Goal: Task Accomplishment & Management: Use online tool/utility

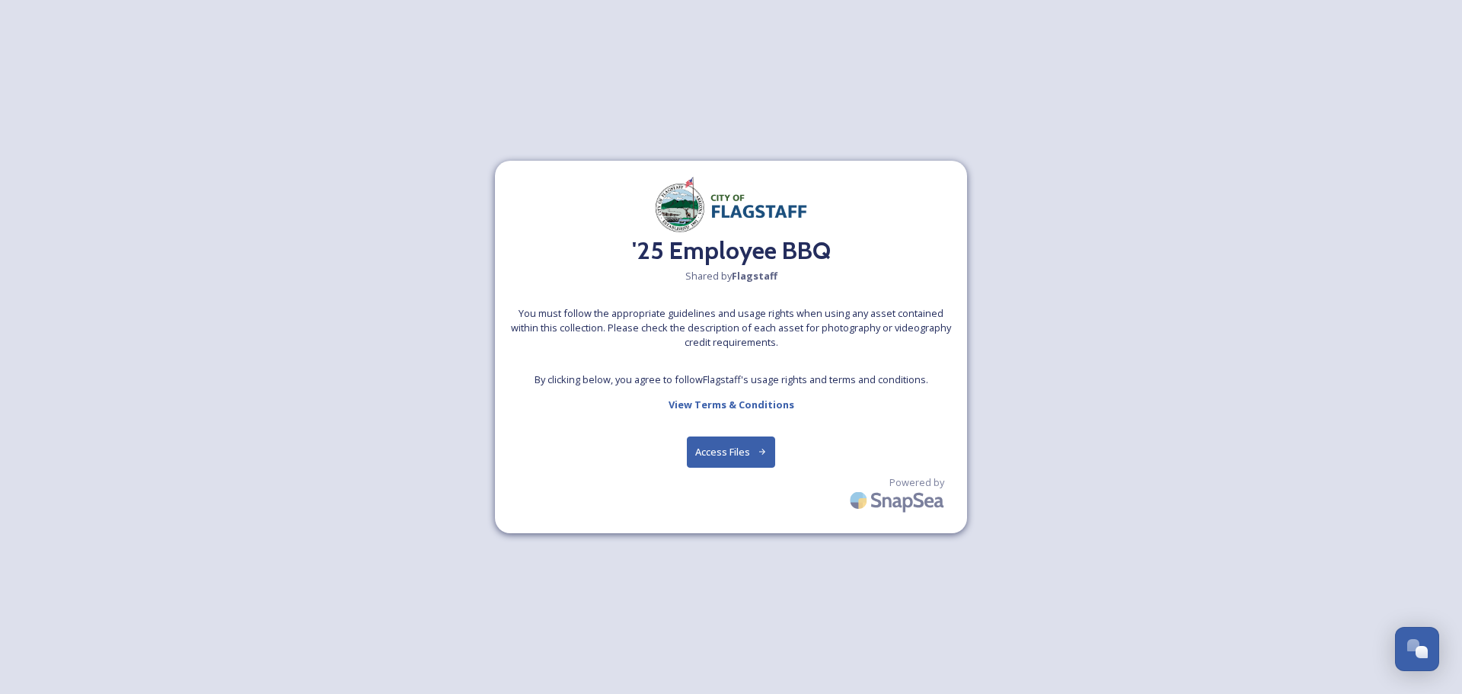
click at [717, 455] on button "Access Files" at bounding box center [731, 451] width 89 height 31
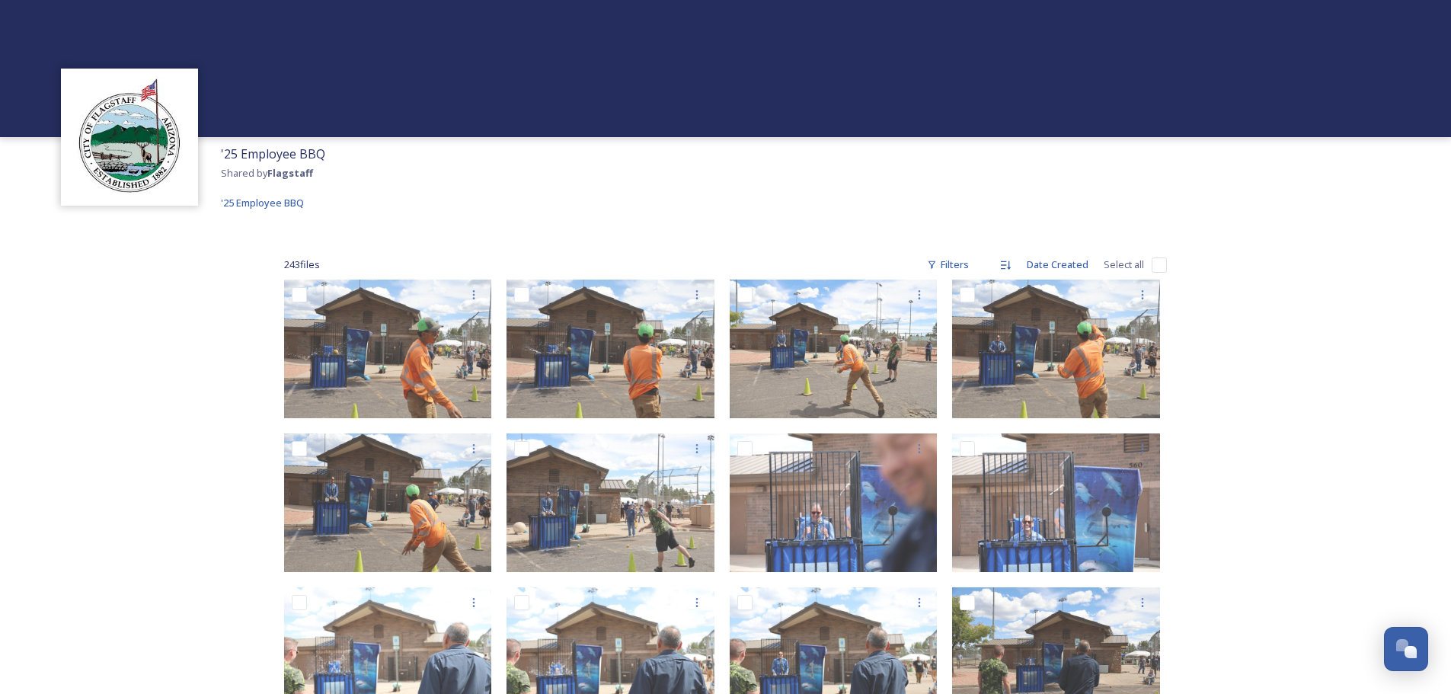
scroll to position [76, 0]
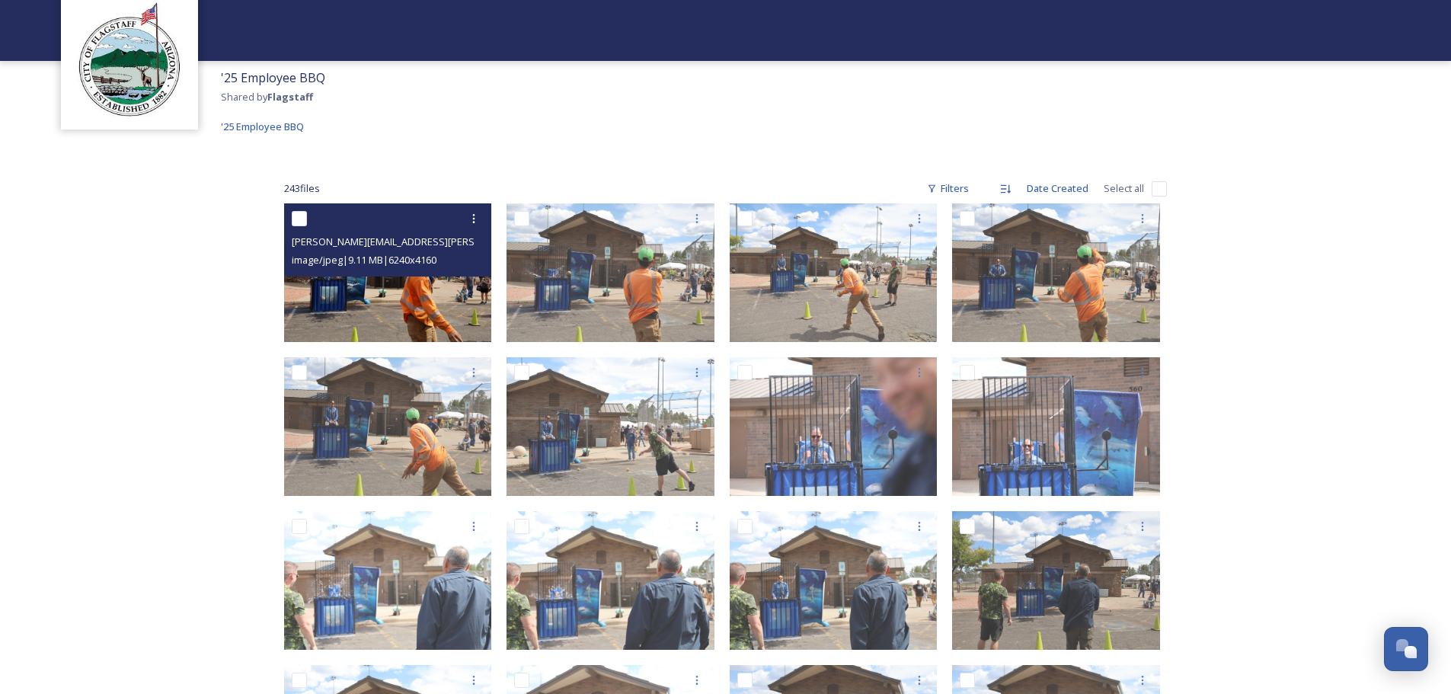
click at [405, 308] on img at bounding box center [388, 272] width 208 height 139
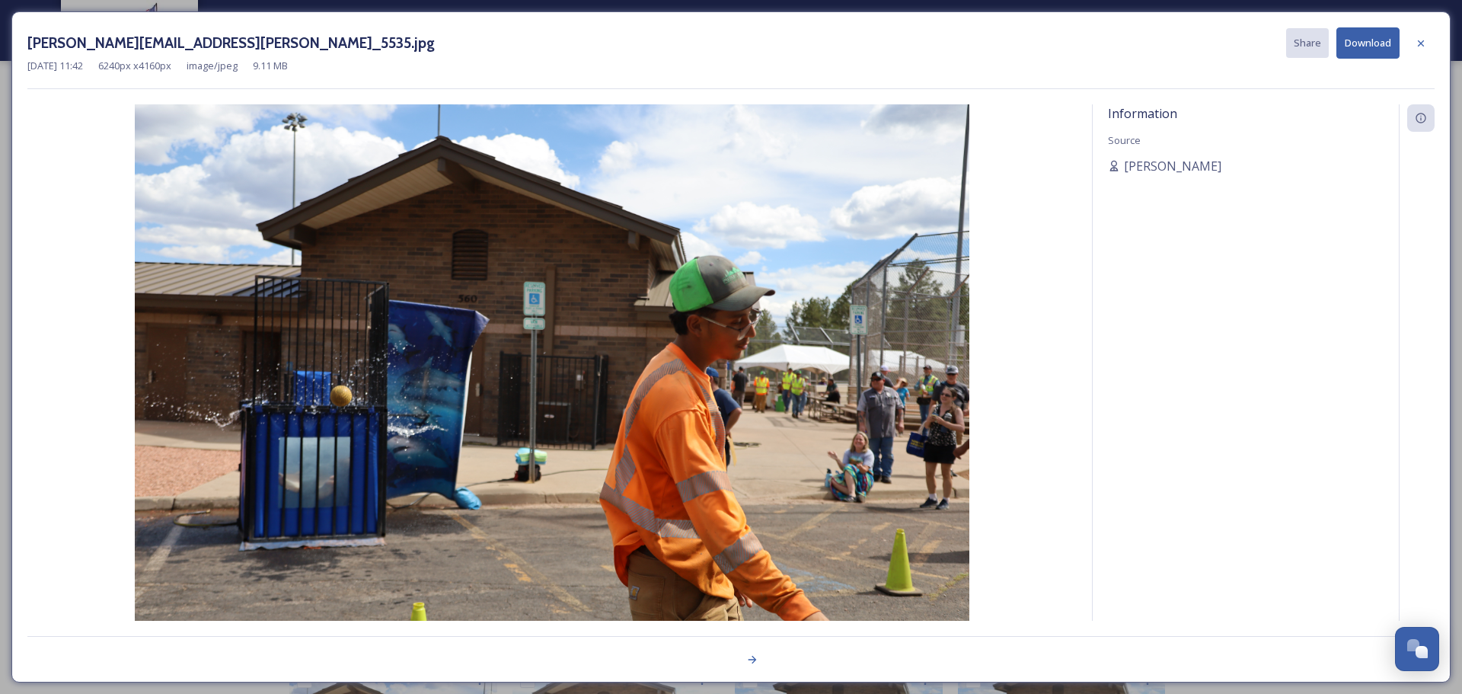
click at [1048, 353] on img at bounding box center [551, 382] width 1049 height 557
click at [1421, 41] on icon at bounding box center [1421, 43] width 12 height 12
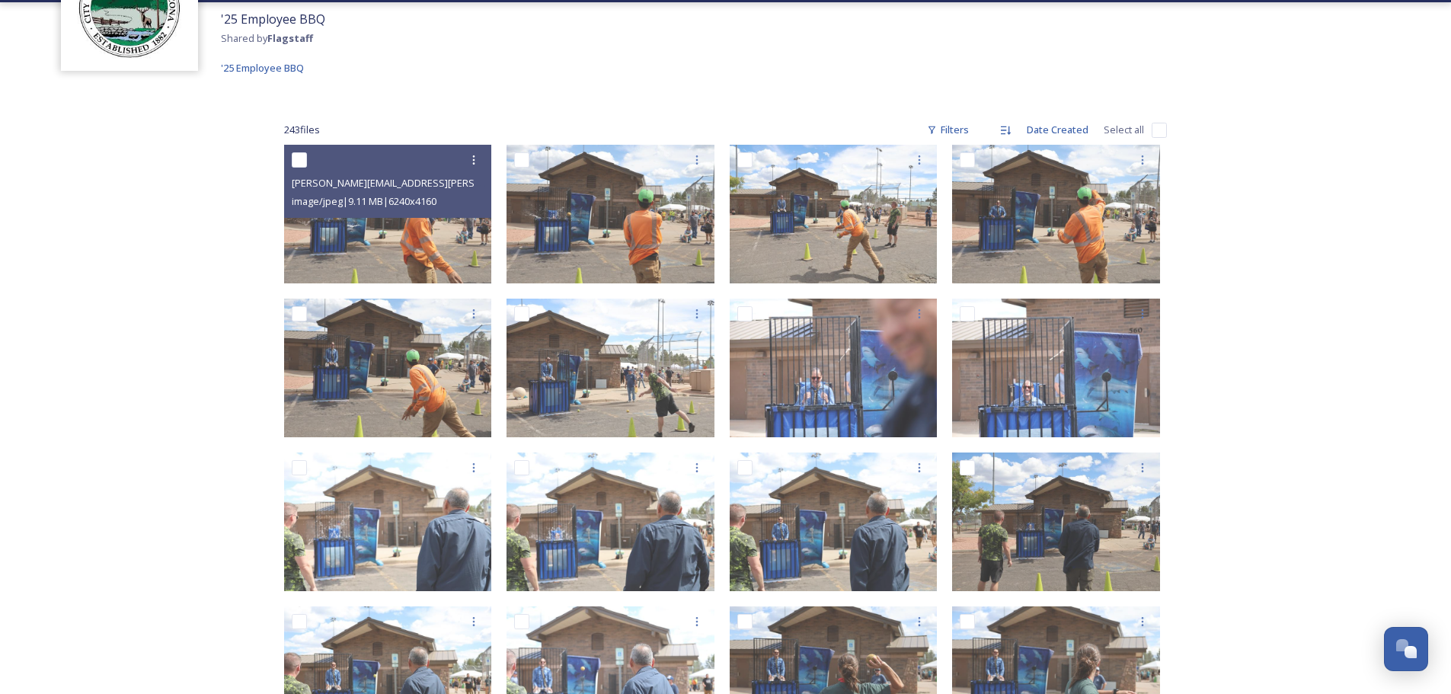
scroll to position [152, 0]
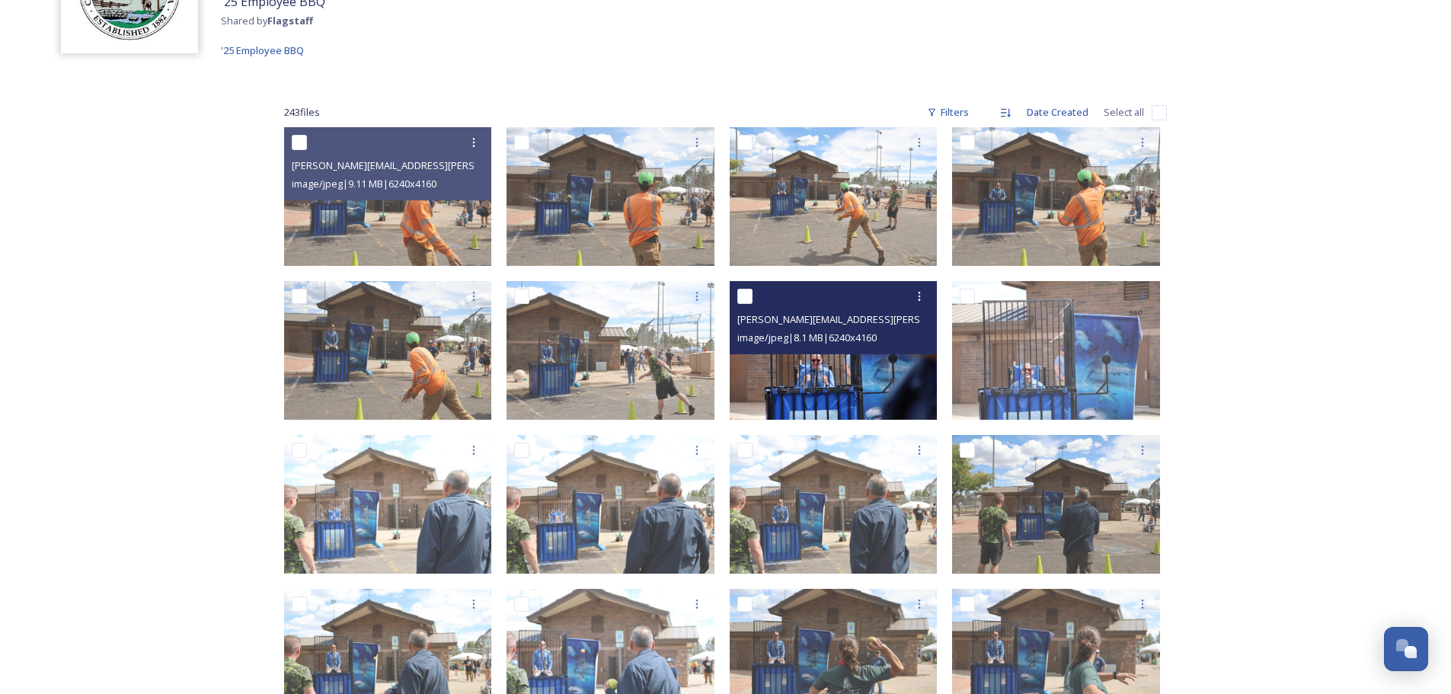
click at [835, 371] on img at bounding box center [833, 350] width 208 height 139
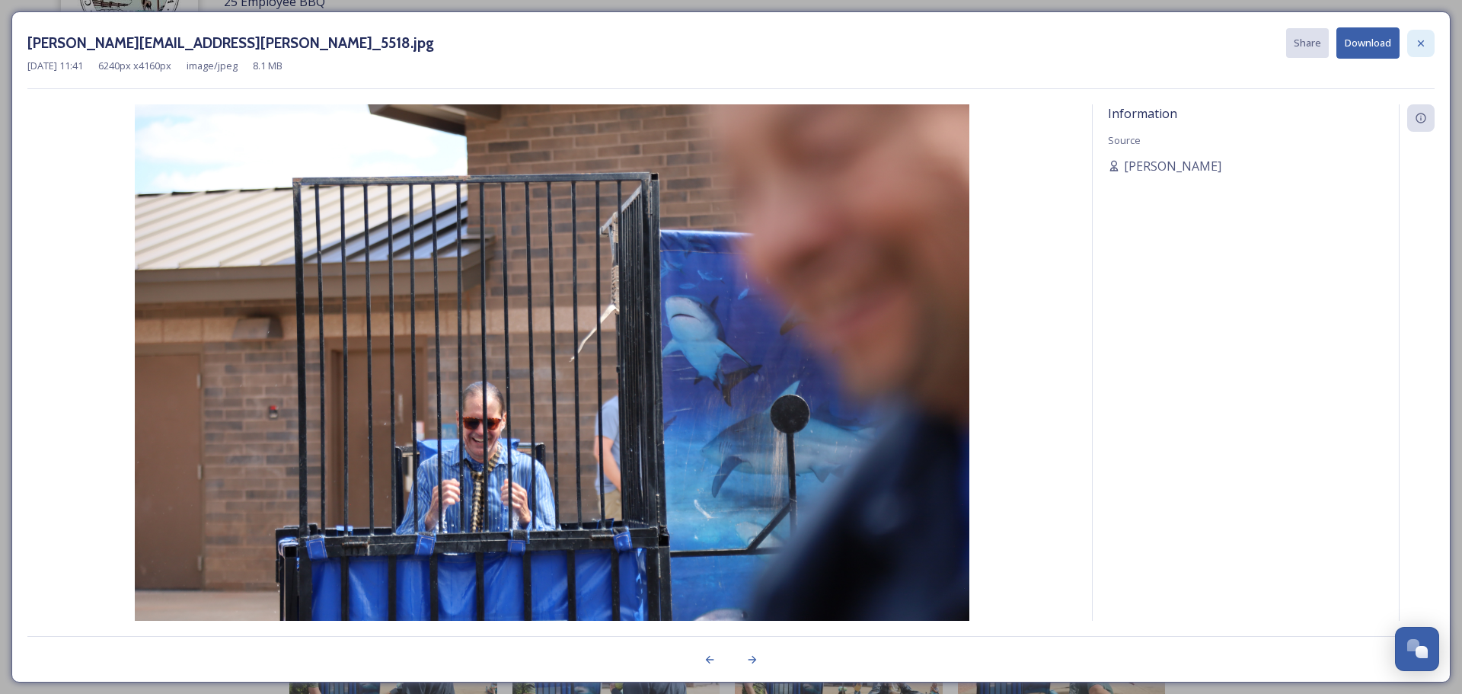
click at [1428, 44] on div at bounding box center [1420, 43] width 27 height 27
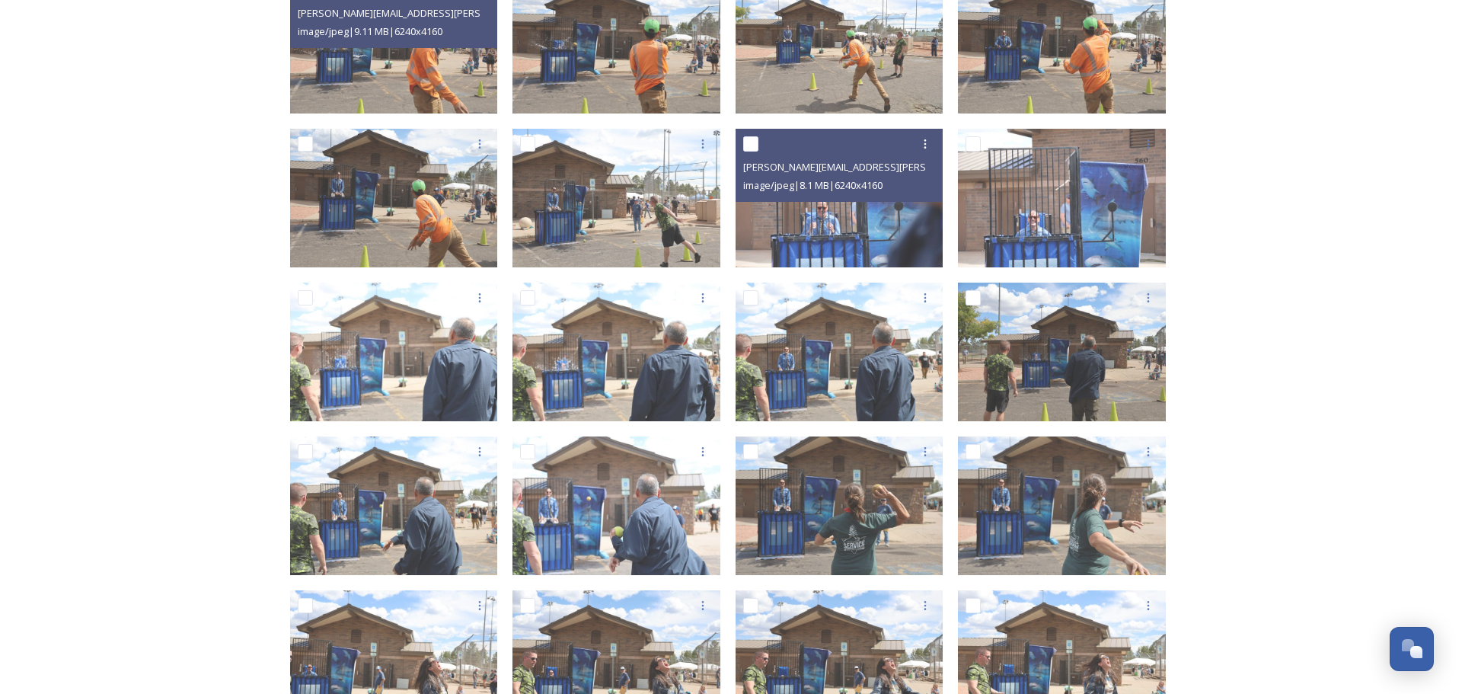
scroll to position [381, 0]
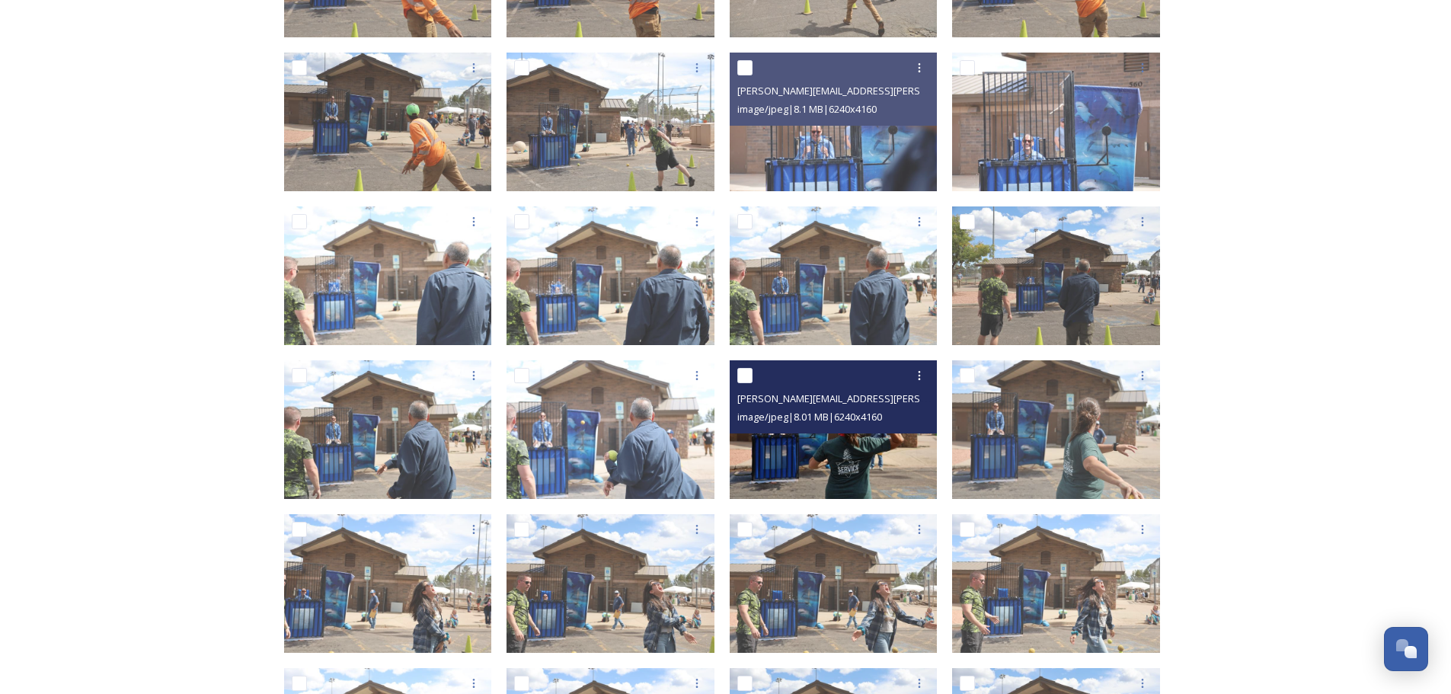
click at [771, 459] on img at bounding box center [833, 429] width 208 height 139
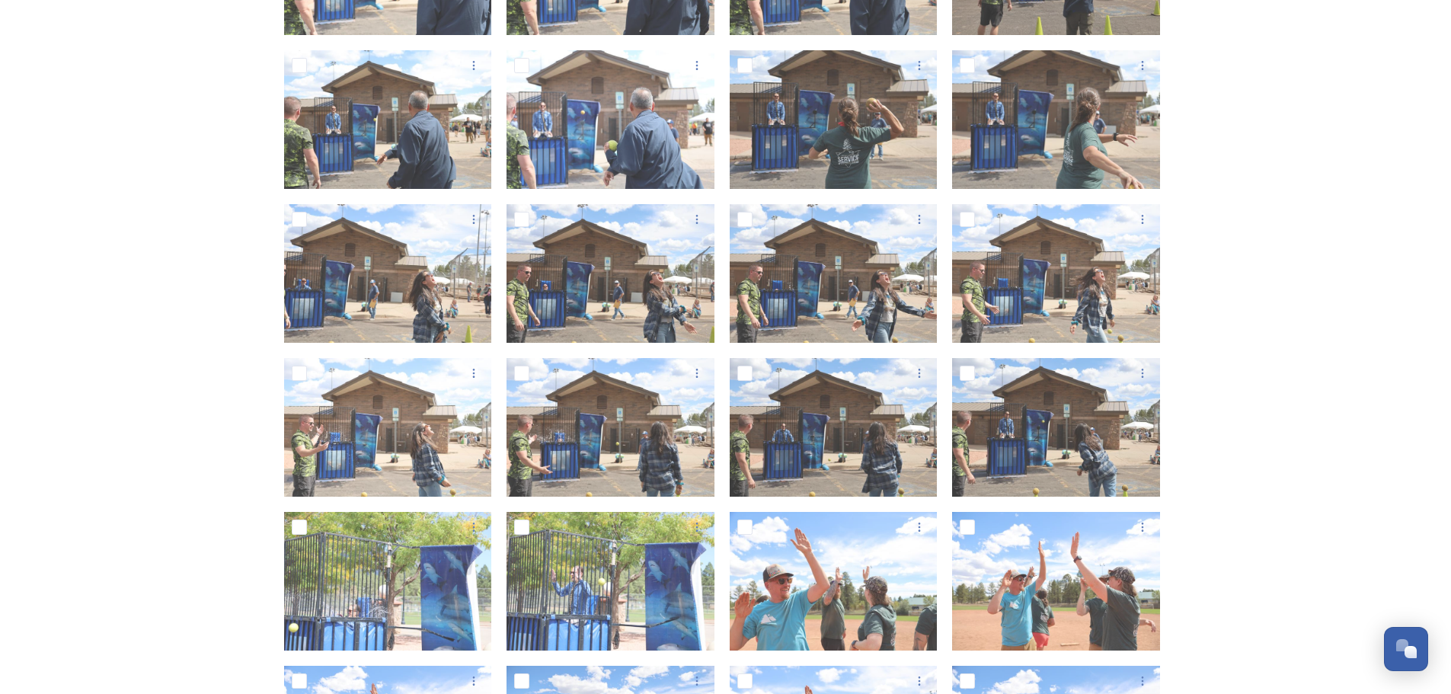
scroll to position [694, 0]
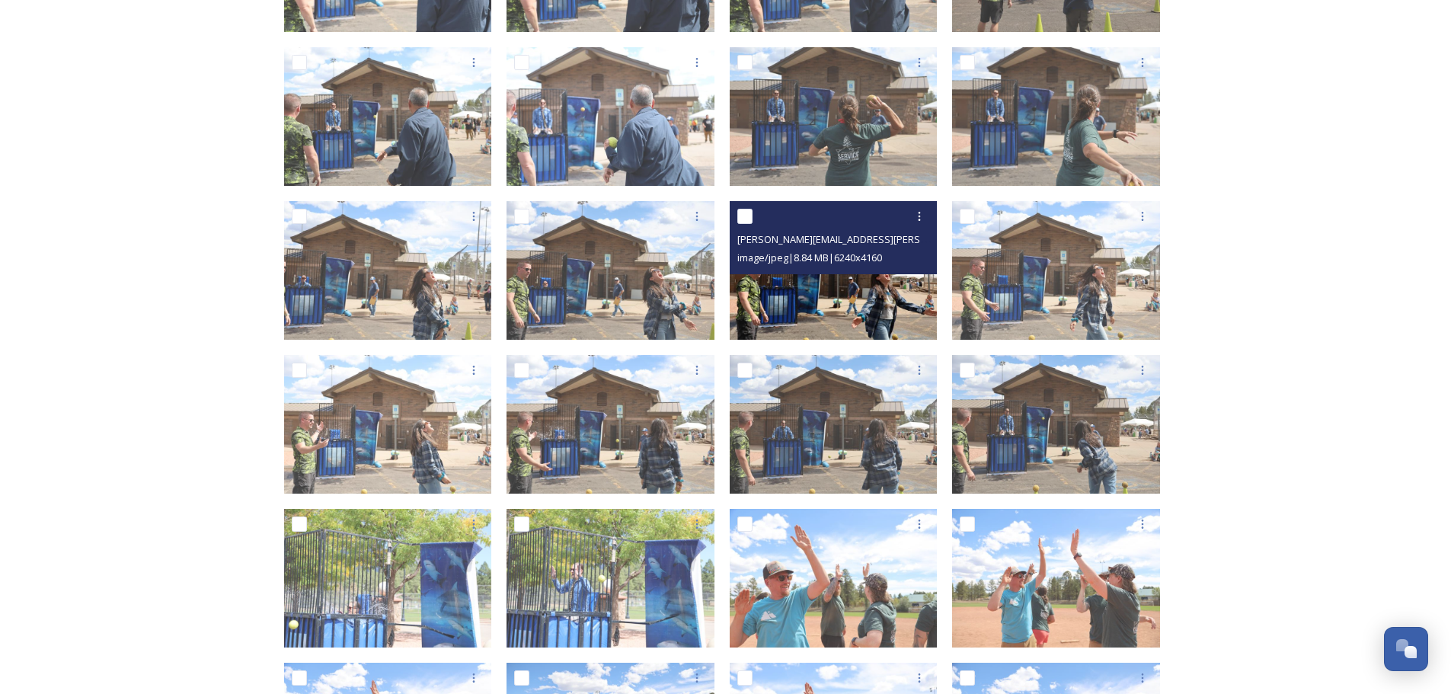
click at [836, 301] on img at bounding box center [833, 270] width 208 height 139
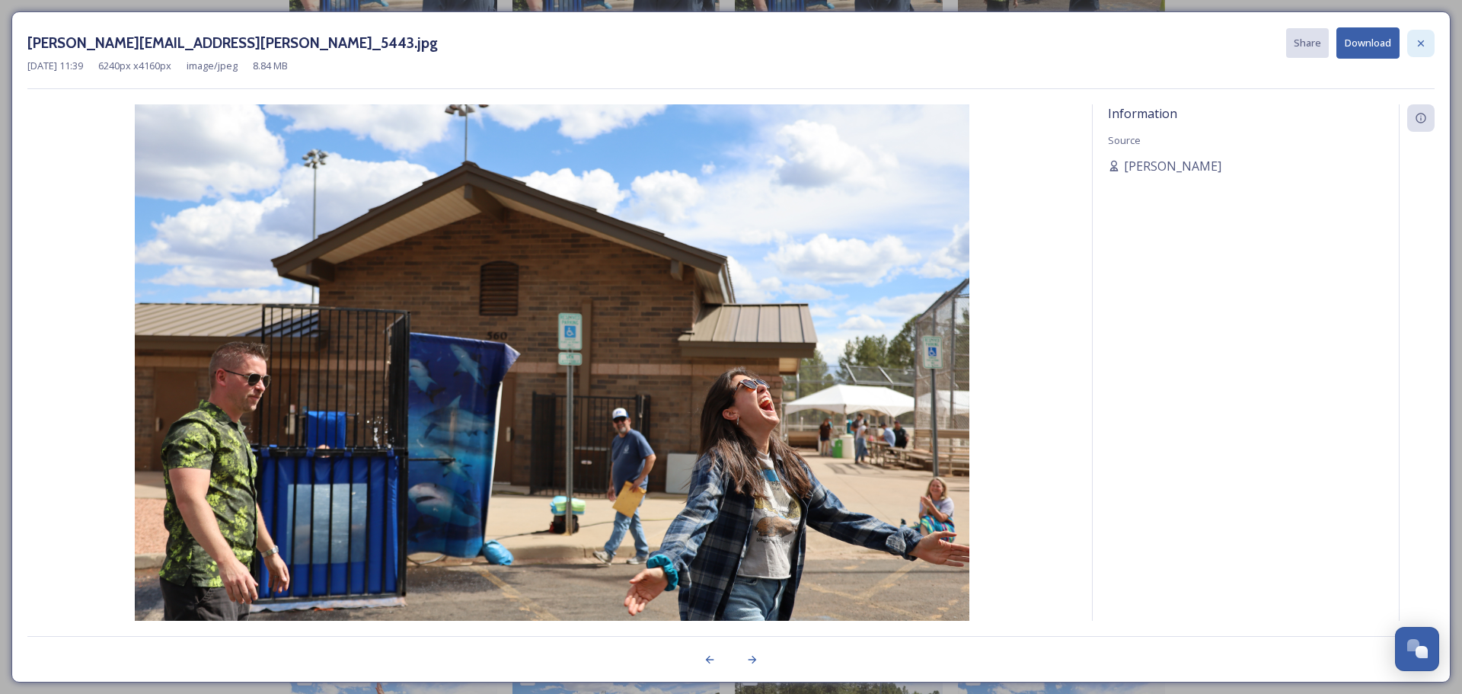
click at [1416, 42] on icon at bounding box center [1421, 43] width 12 height 12
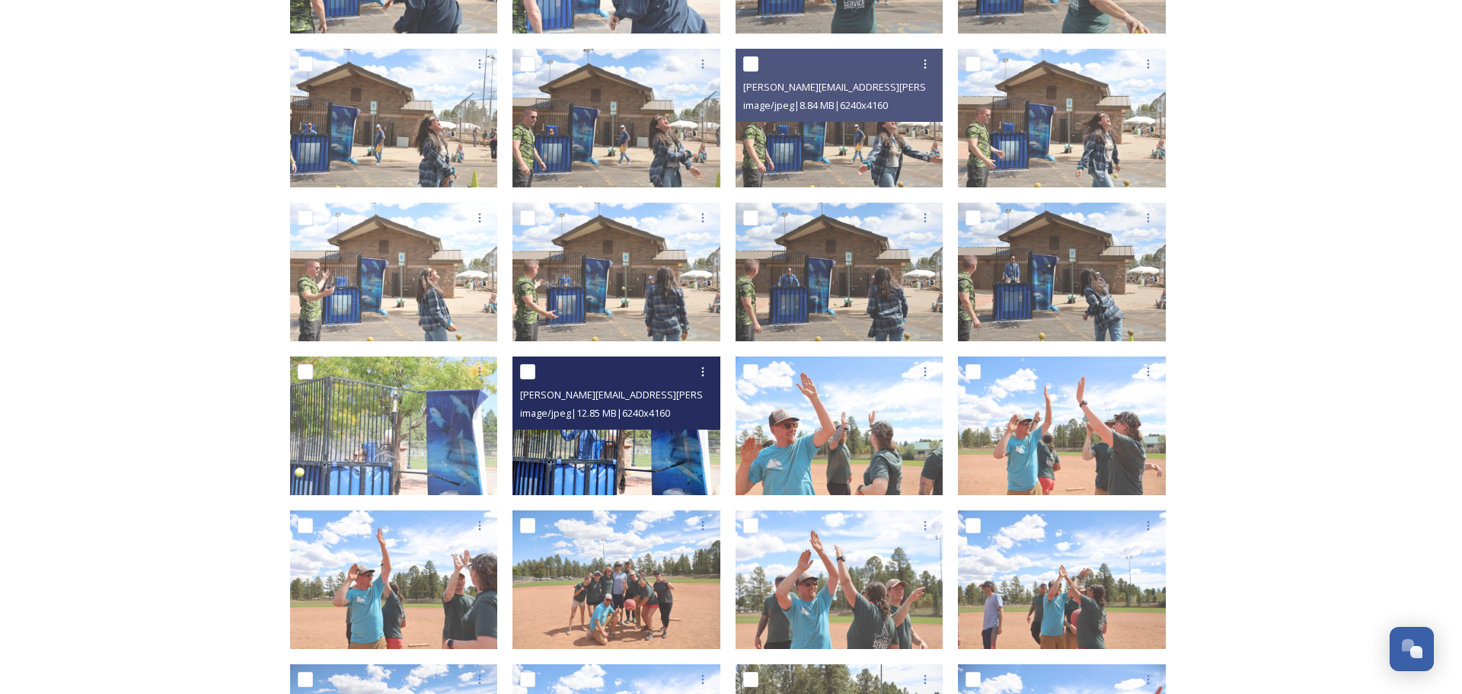
scroll to position [922, 0]
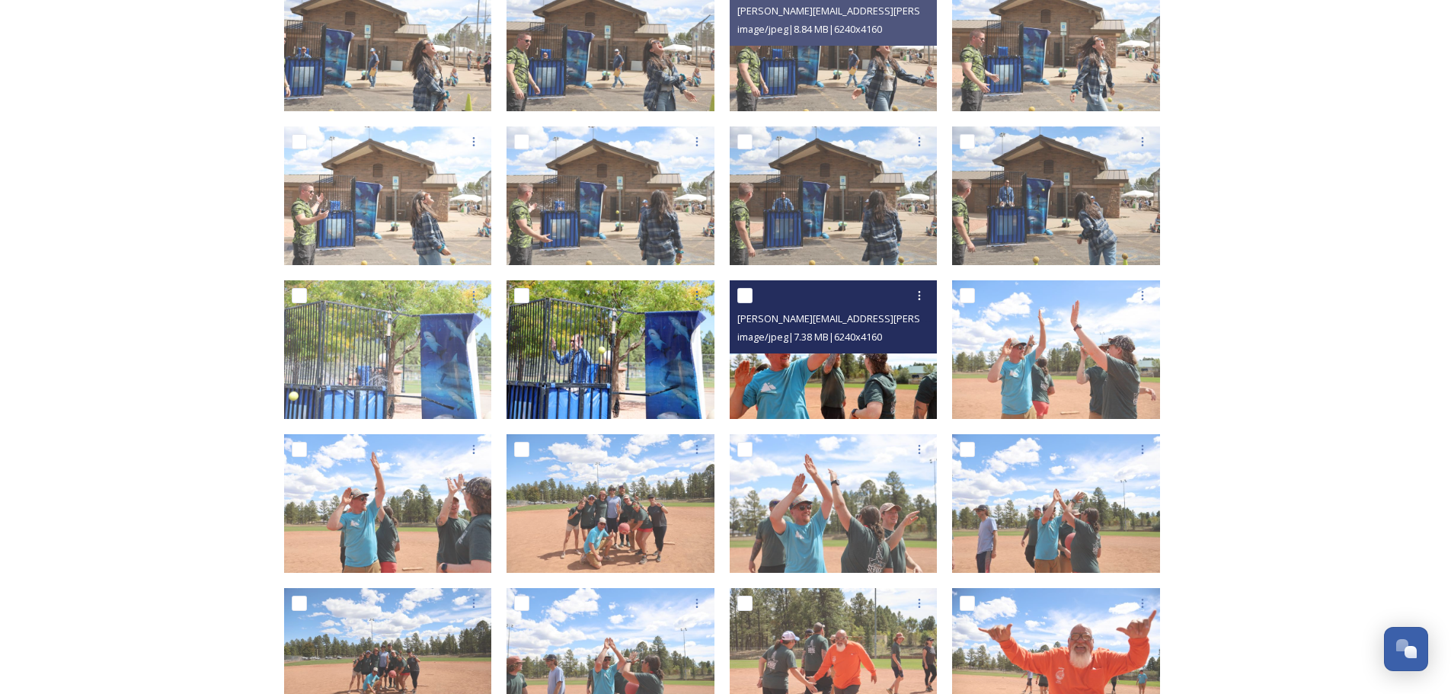
click at [787, 380] on img at bounding box center [833, 349] width 208 height 139
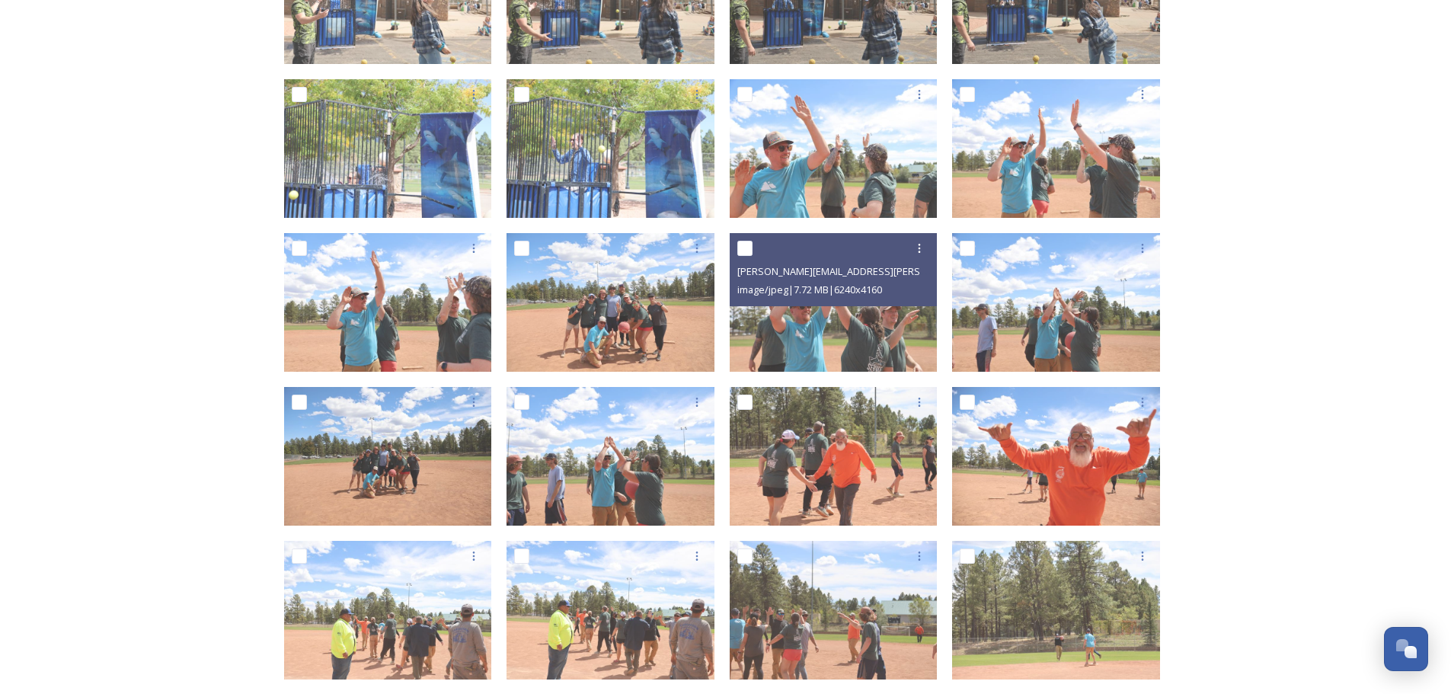
scroll to position [1151, 0]
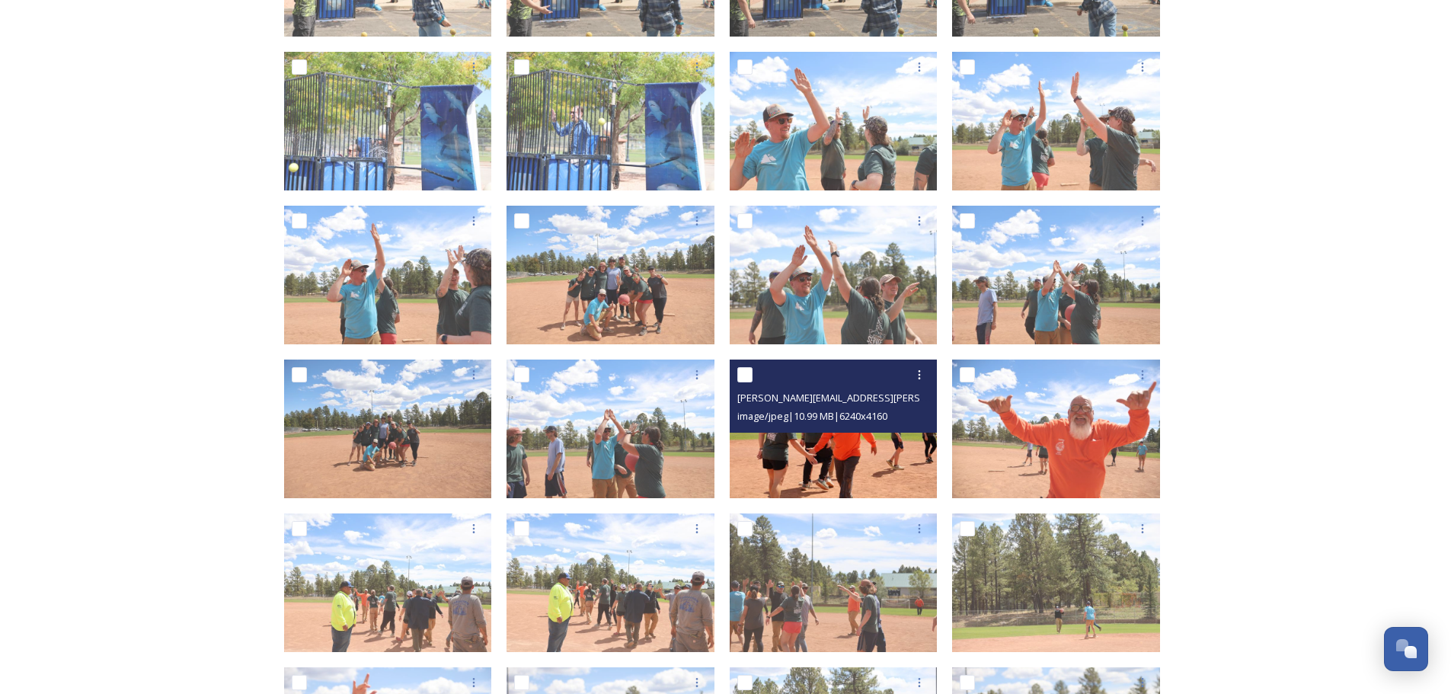
click at [828, 453] on img at bounding box center [833, 428] width 208 height 139
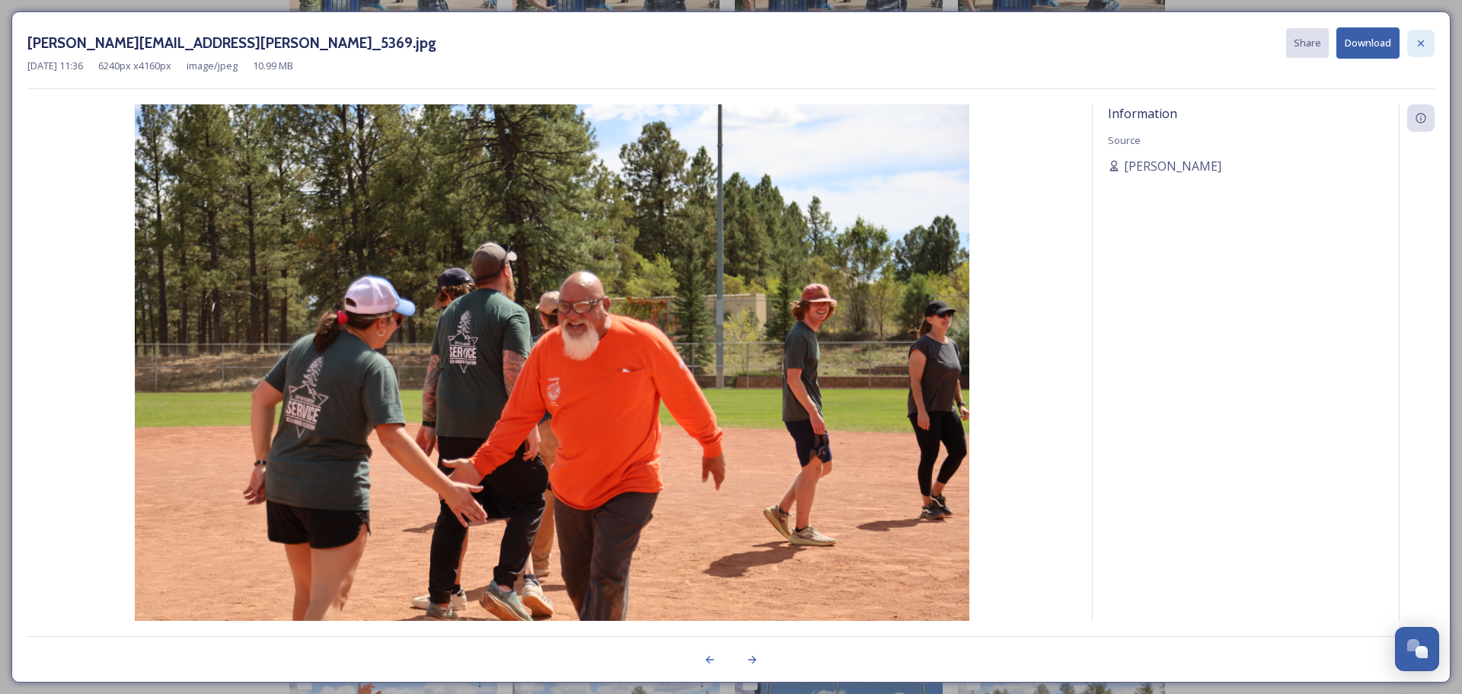
click at [1422, 46] on icon at bounding box center [1421, 43] width 12 height 12
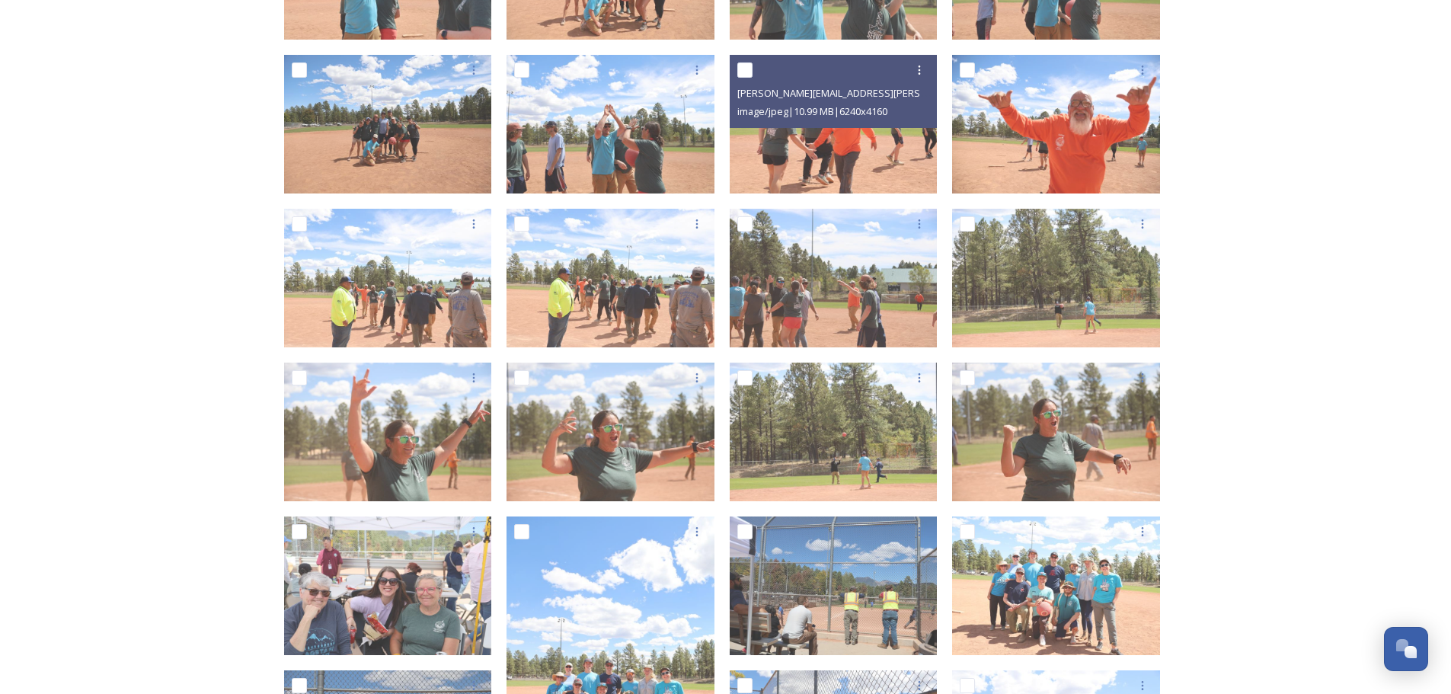
scroll to position [1531, 0]
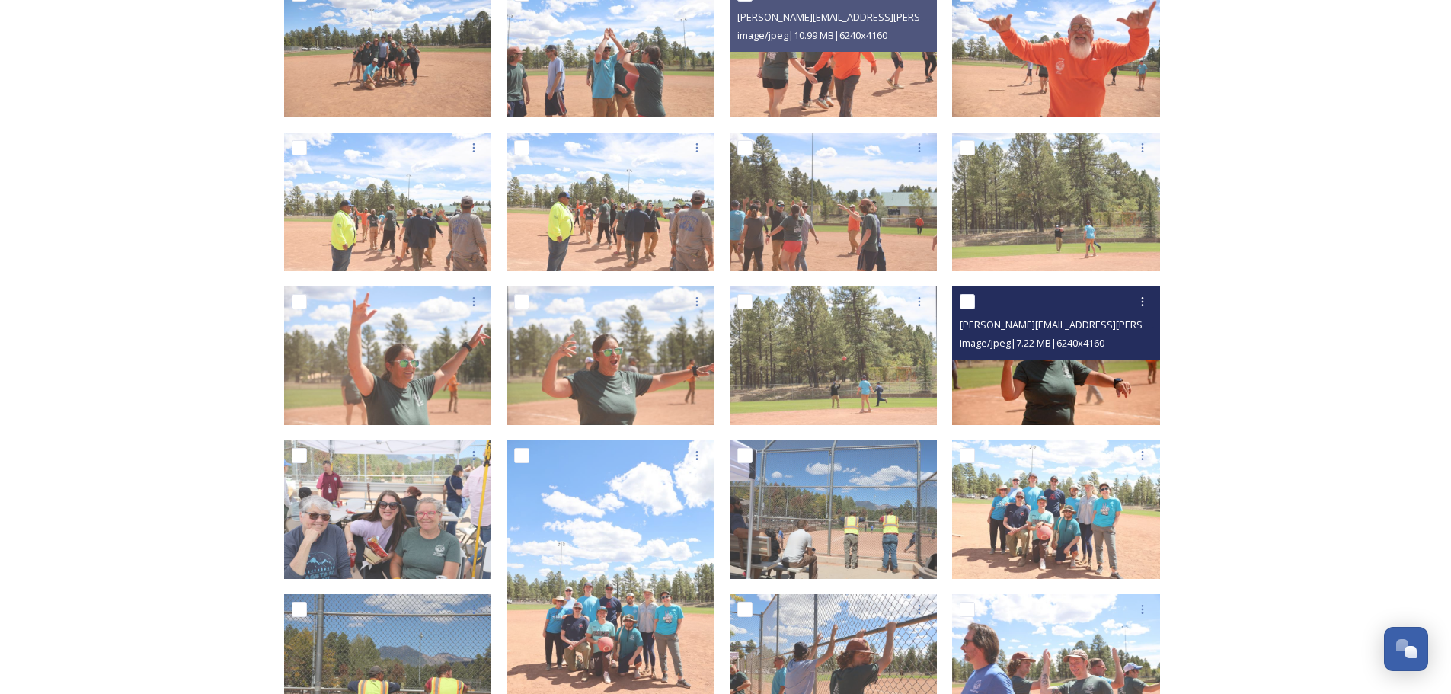
click at [985, 387] on img at bounding box center [1056, 355] width 208 height 139
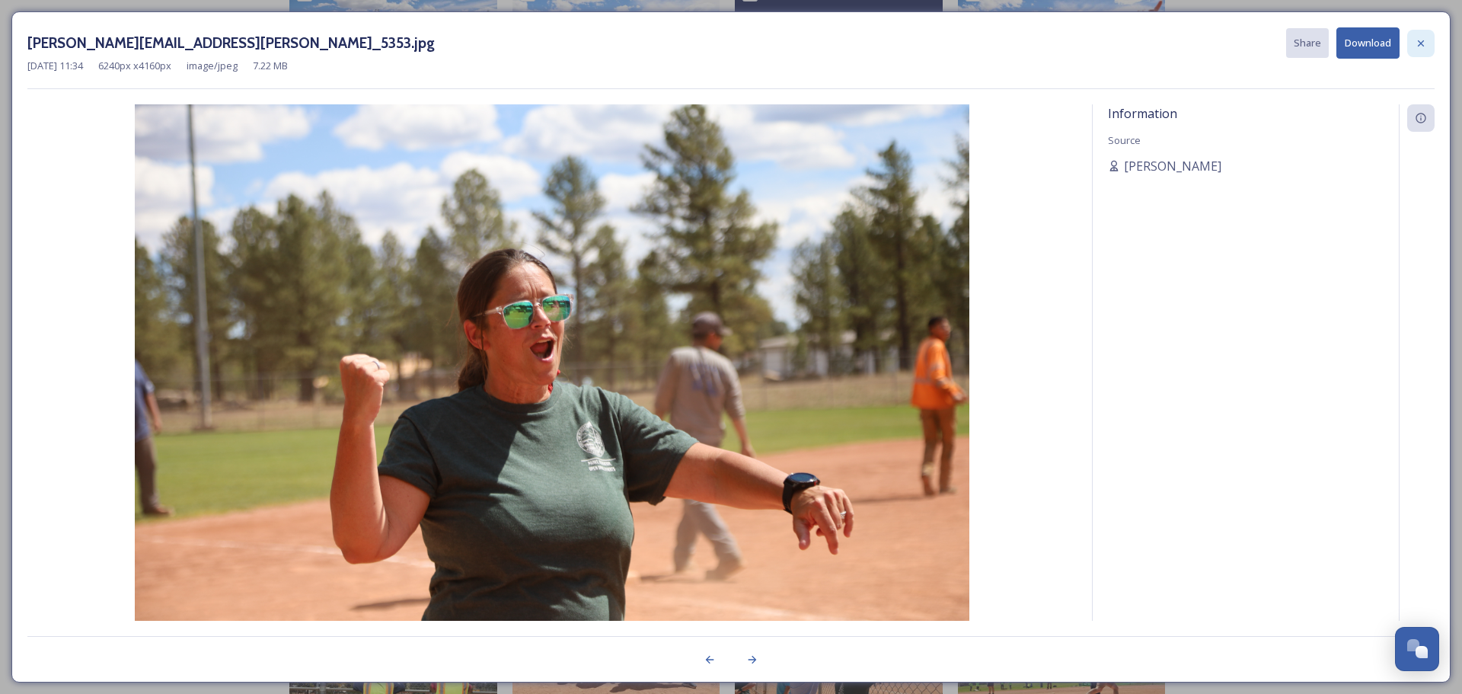
click at [1418, 43] on icon at bounding box center [1421, 43] width 12 height 12
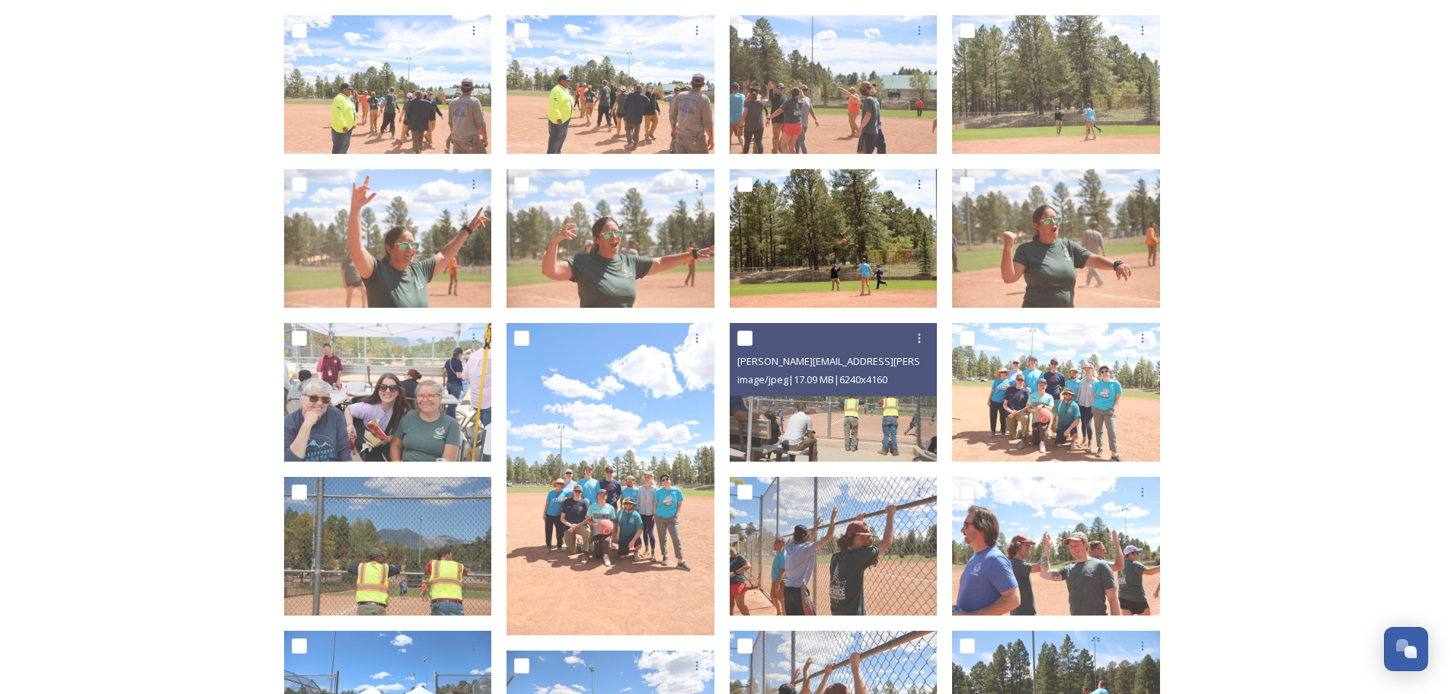
scroll to position [1684, 0]
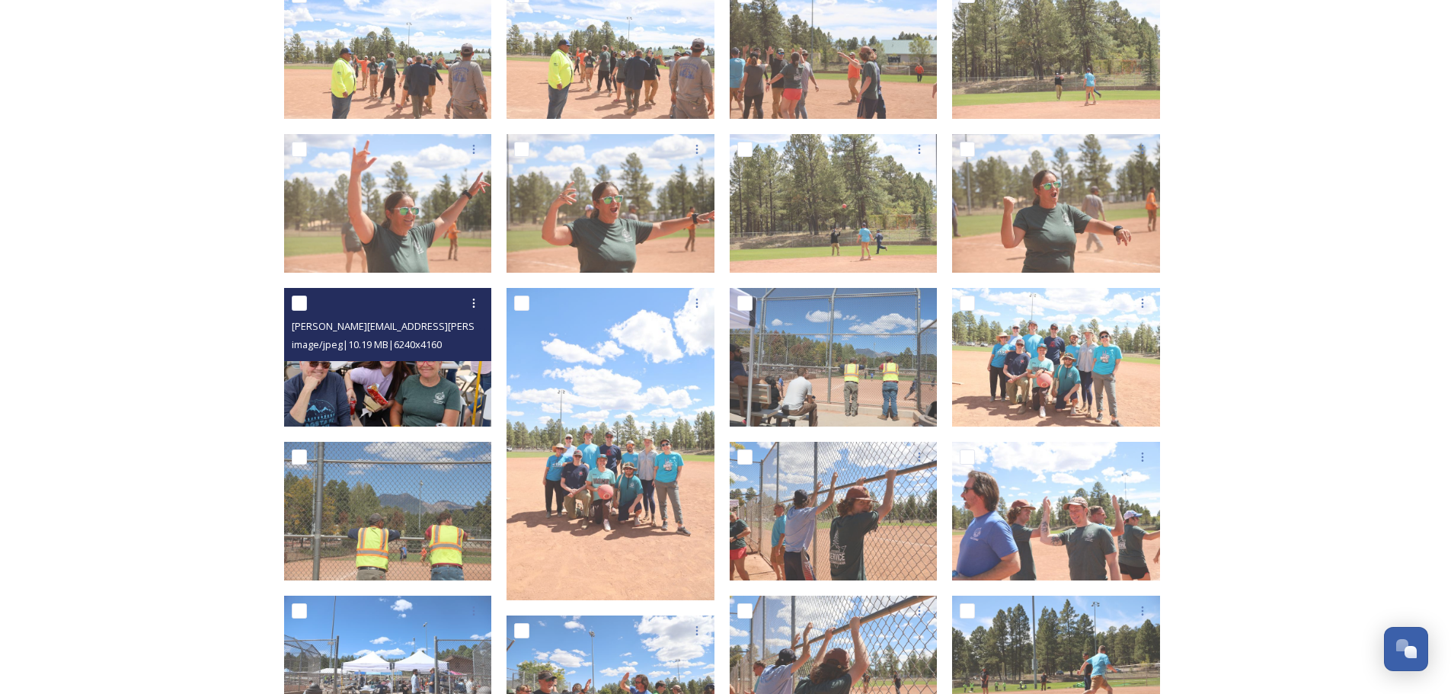
click at [413, 385] on img at bounding box center [388, 357] width 208 height 139
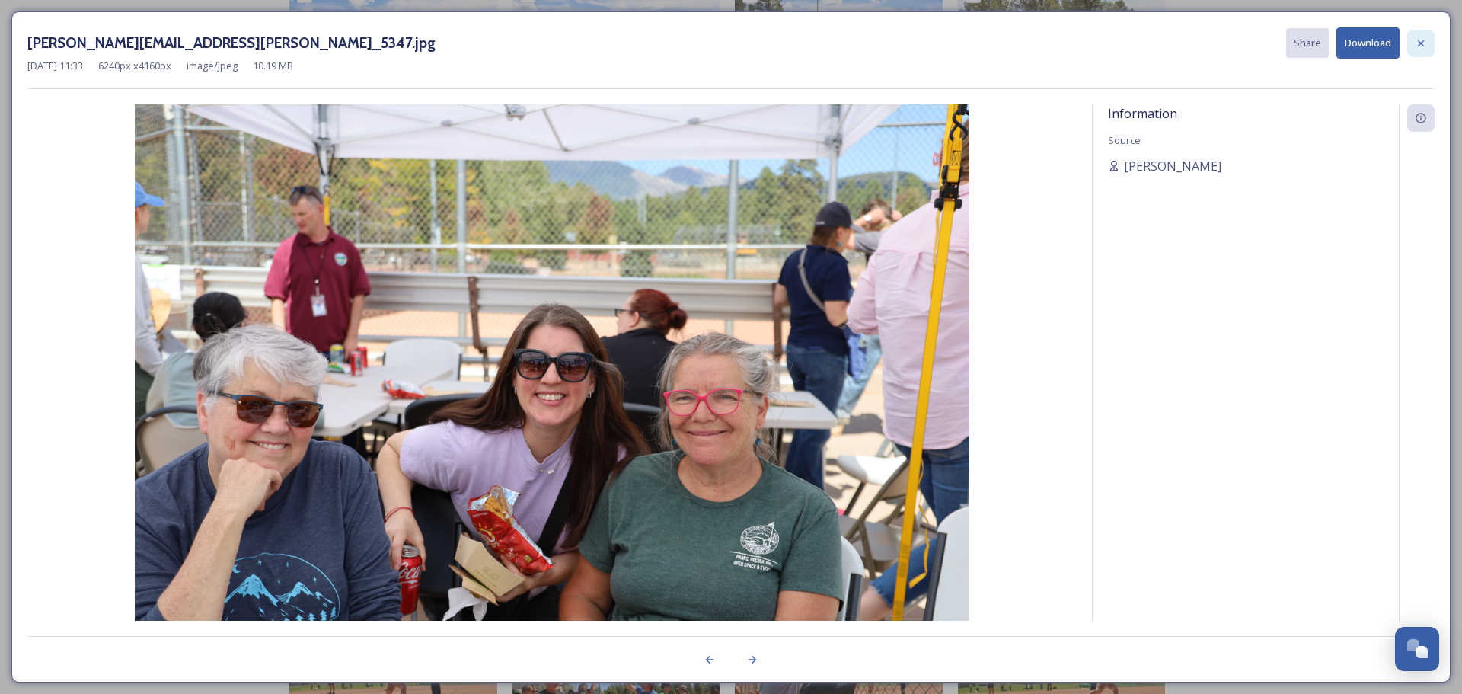
click at [1422, 42] on icon at bounding box center [1421, 43] width 6 height 6
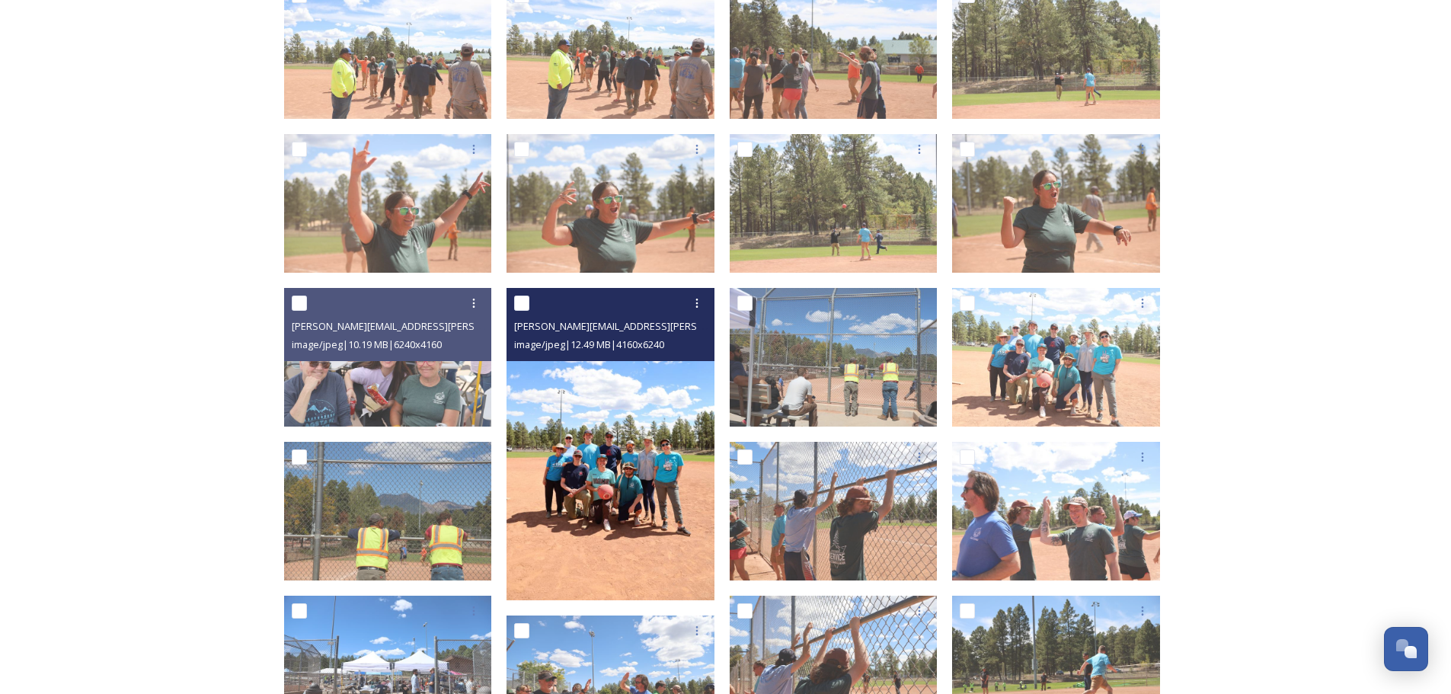
click at [669, 449] on img at bounding box center [610, 444] width 208 height 312
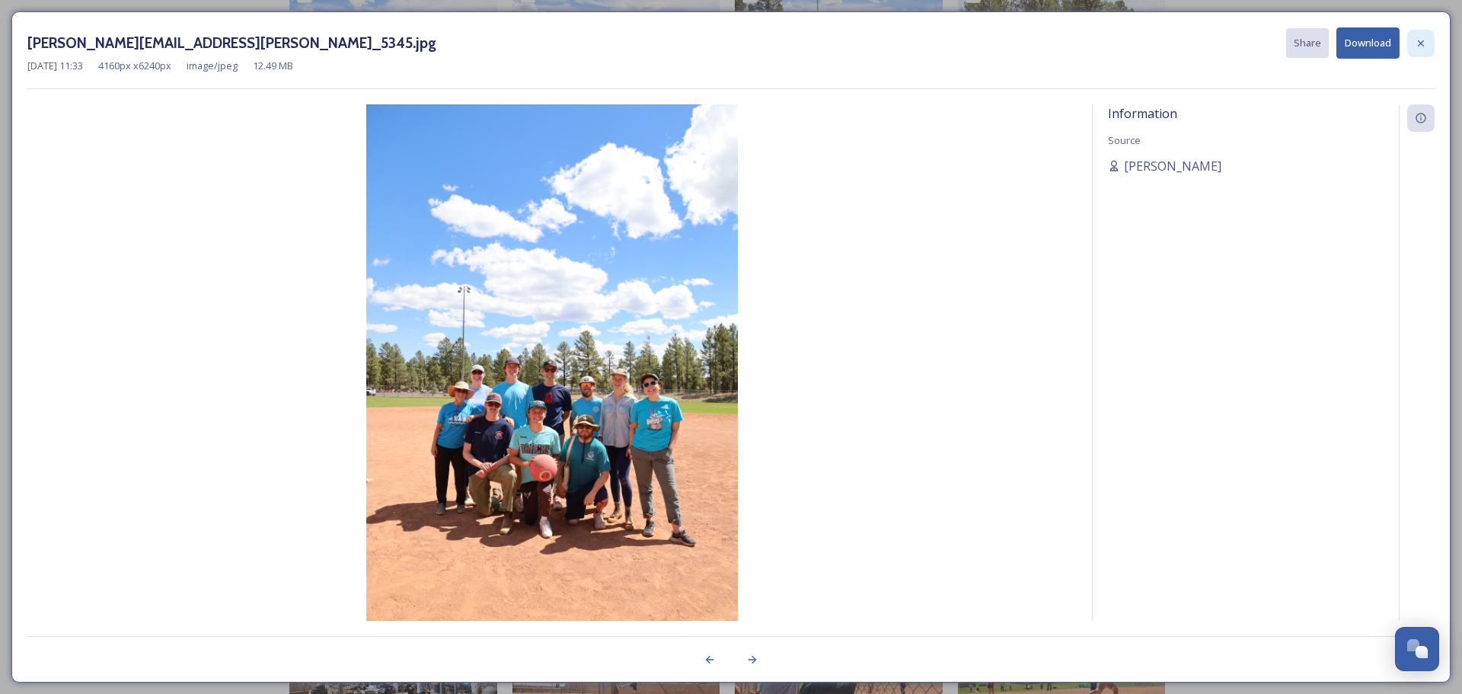
click at [1427, 46] on div at bounding box center [1420, 43] width 27 height 27
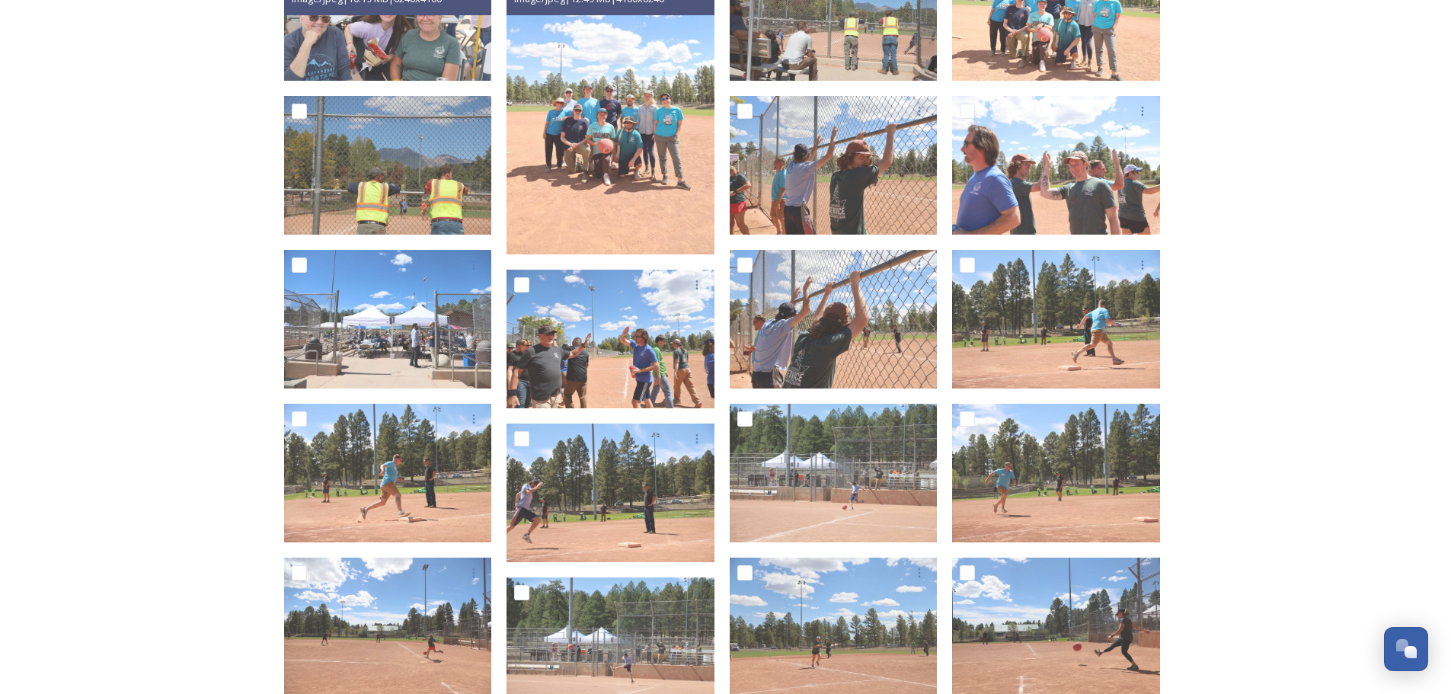
scroll to position [2064, 0]
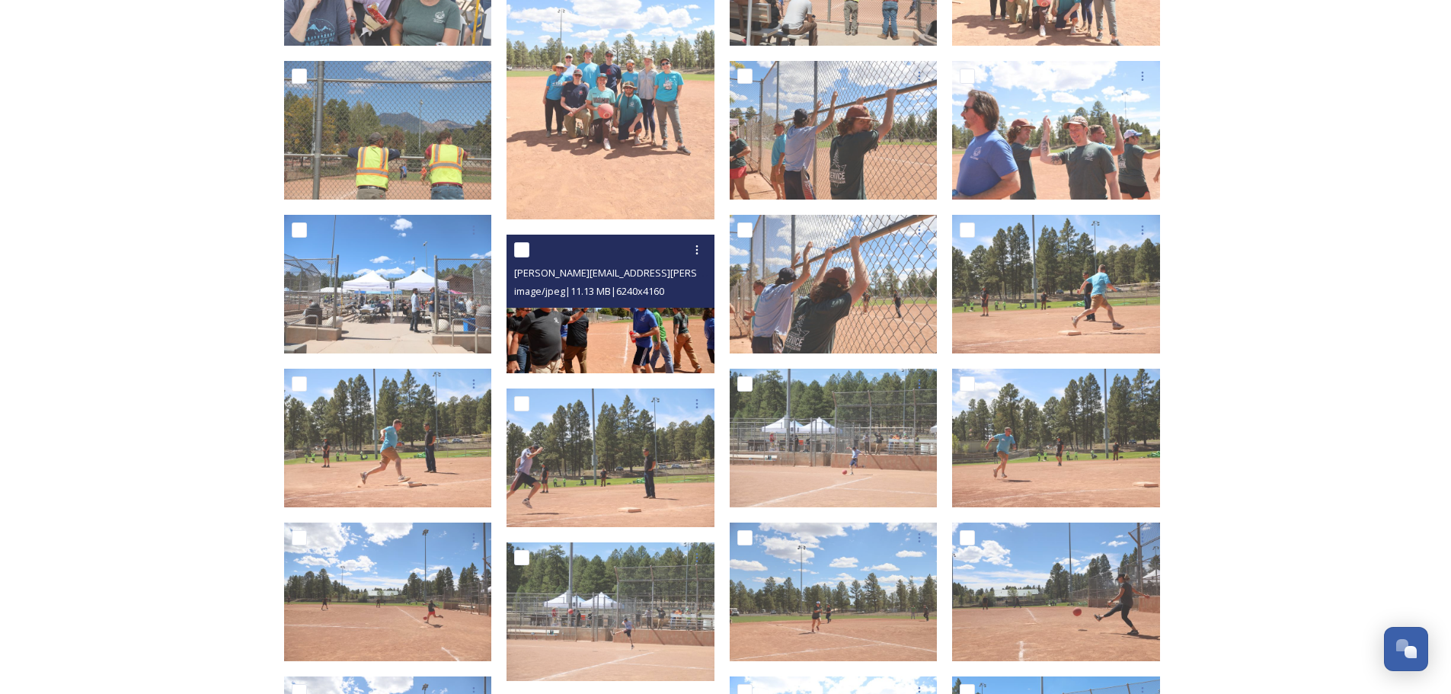
click at [605, 342] on img at bounding box center [610, 304] width 208 height 139
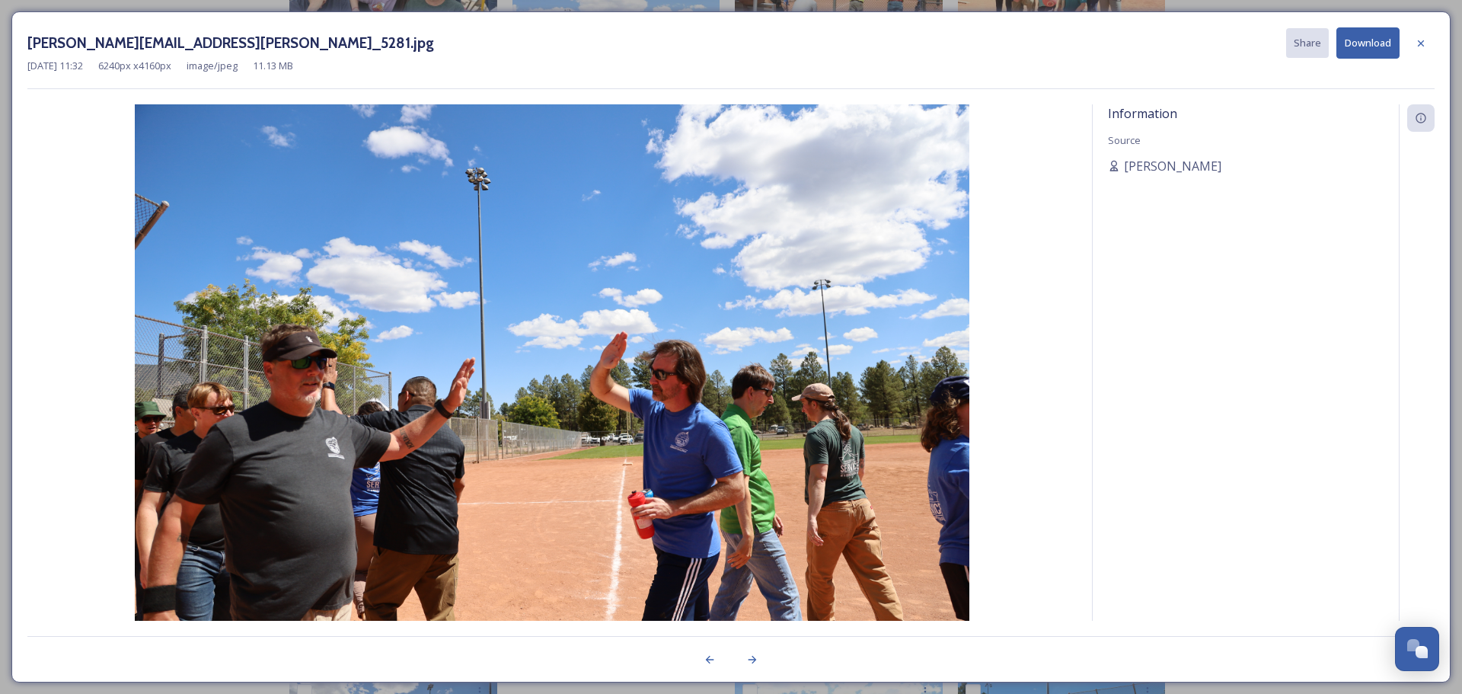
click at [1421, 39] on icon at bounding box center [1421, 43] width 12 height 12
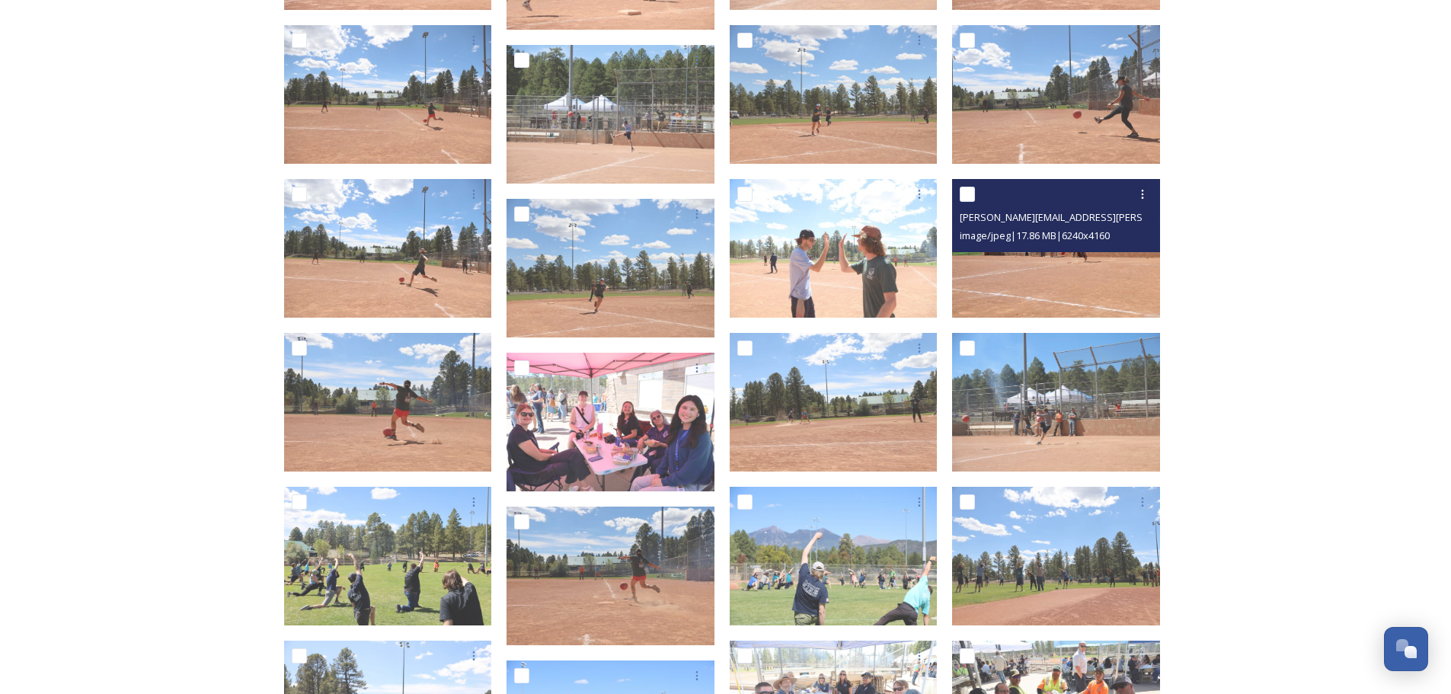
scroll to position [2597, 0]
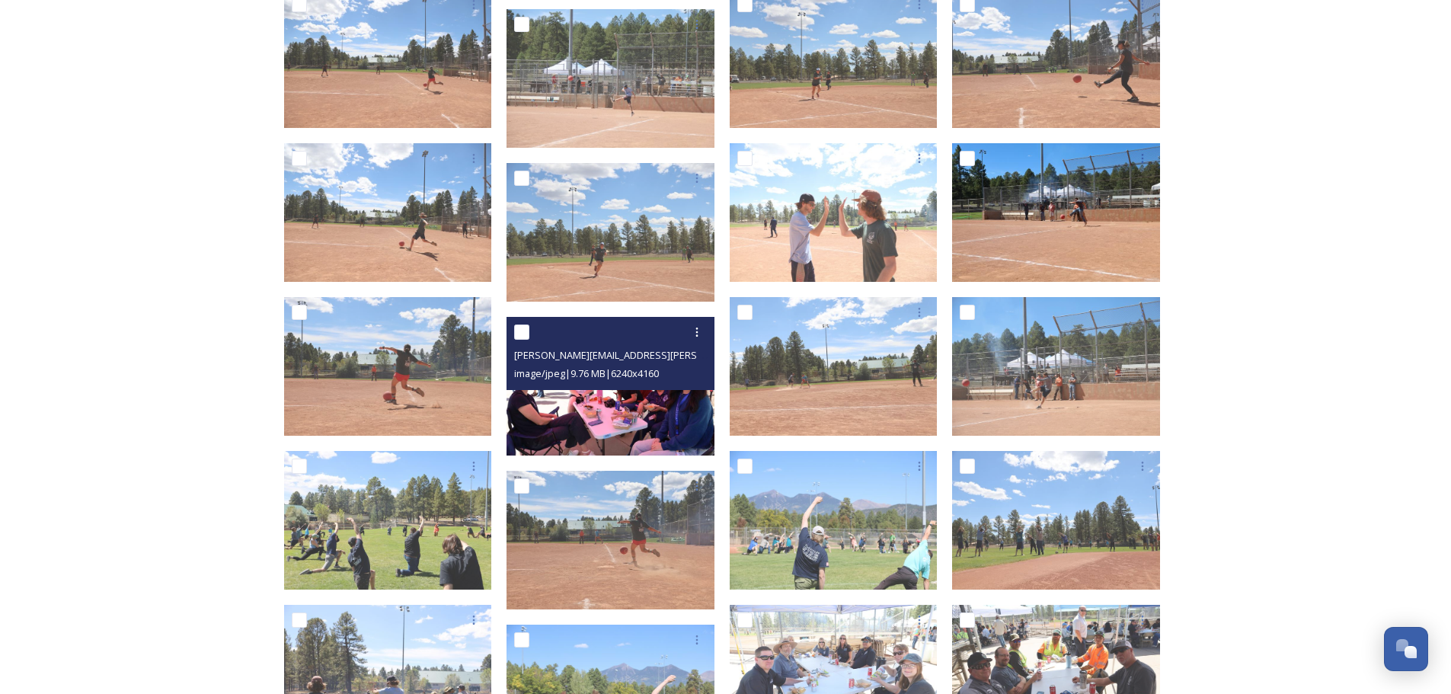
click at [574, 423] on img at bounding box center [610, 386] width 208 height 139
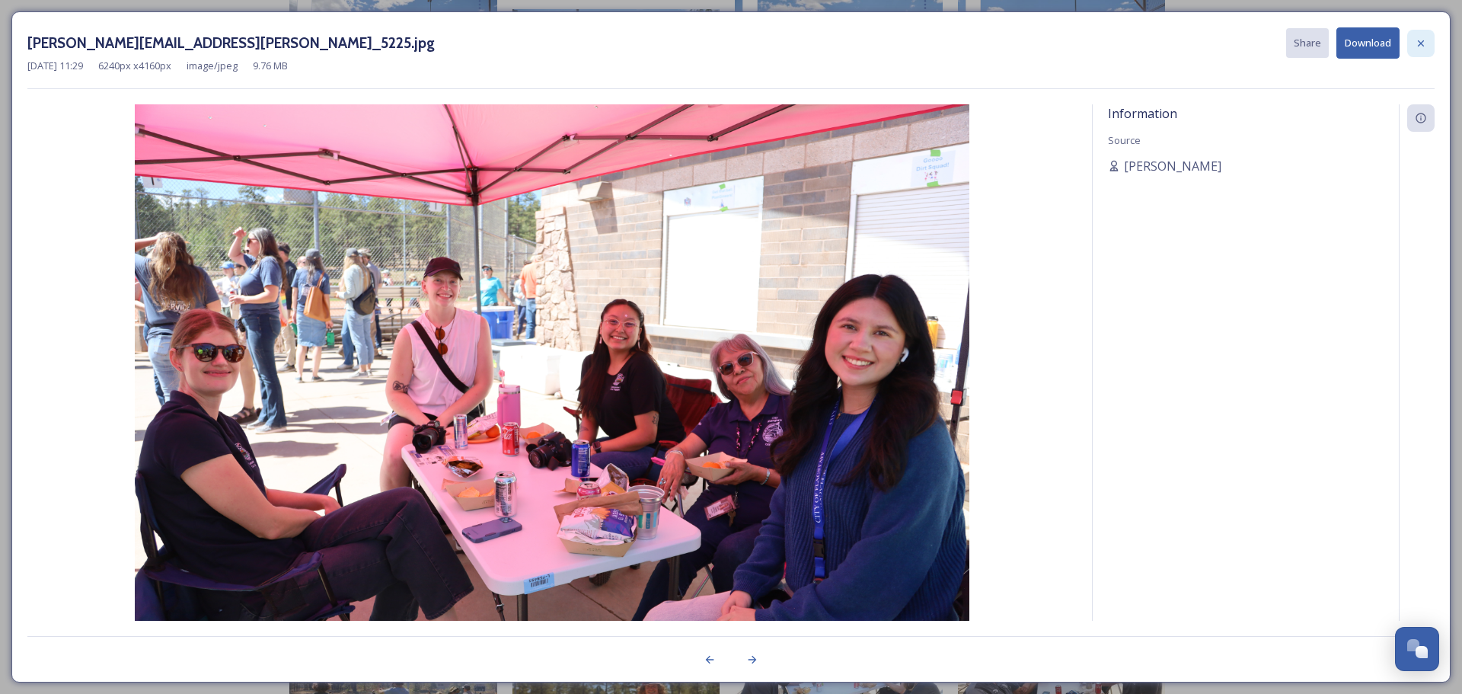
click at [1426, 39] on icon at bounding box center [1421, 43] width 12 height 12
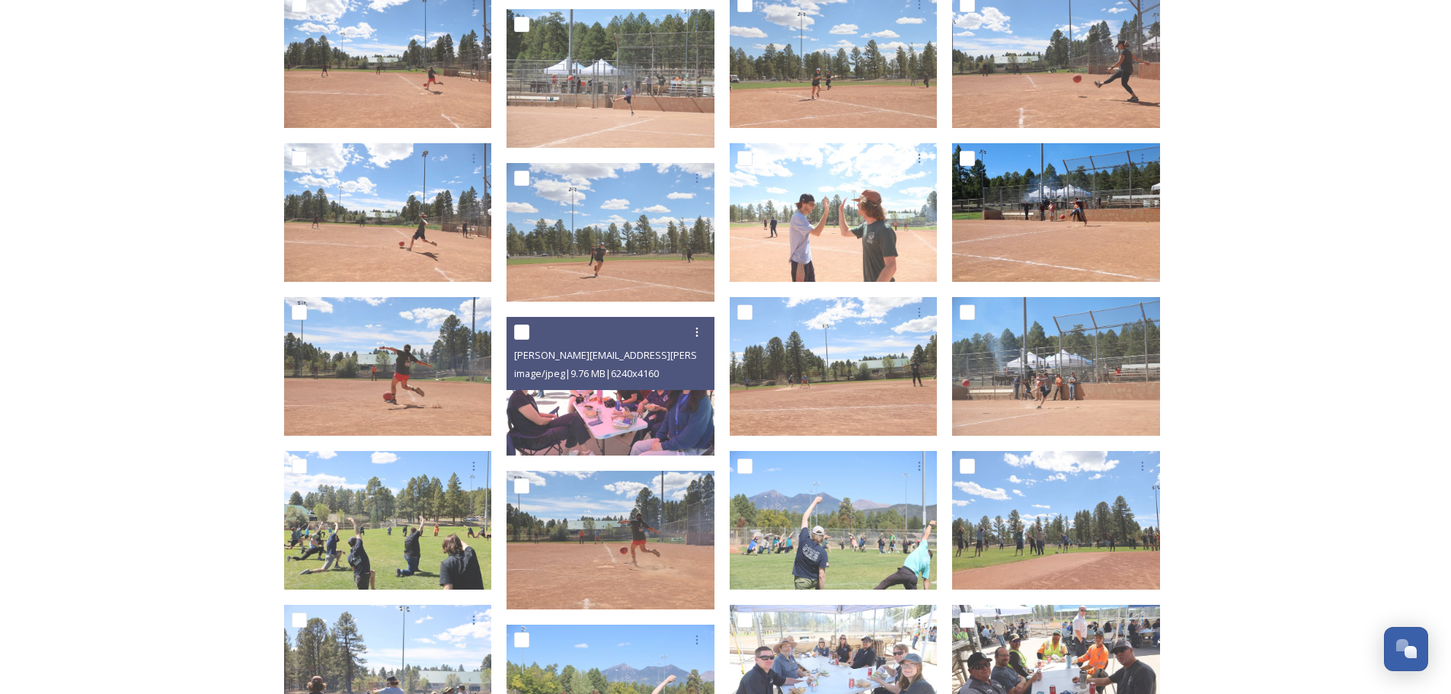
scroll to position [2673, 0]
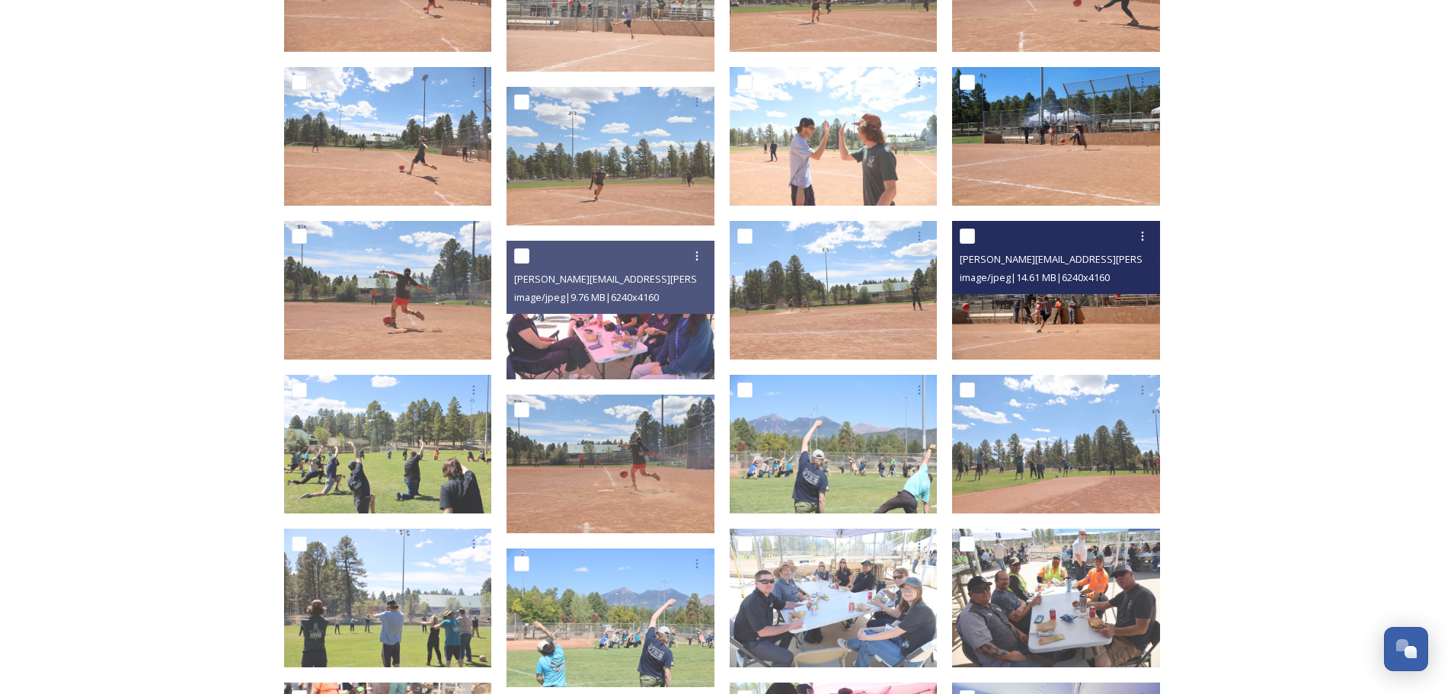
click at [1087, 312] on img at bounding box center [1056, 290] width 208 height 139
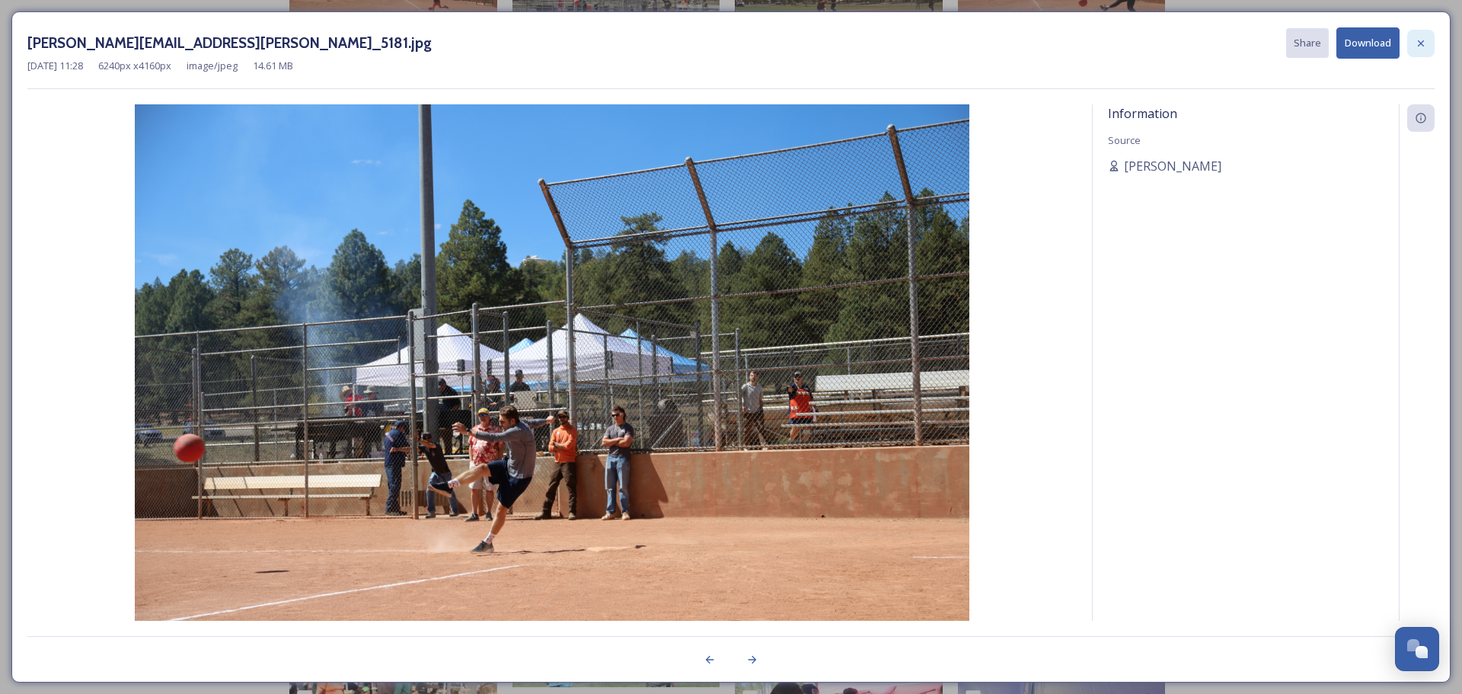
click at [1422, 44] on icon at bounding box center [1421, 43] width 6 height 6
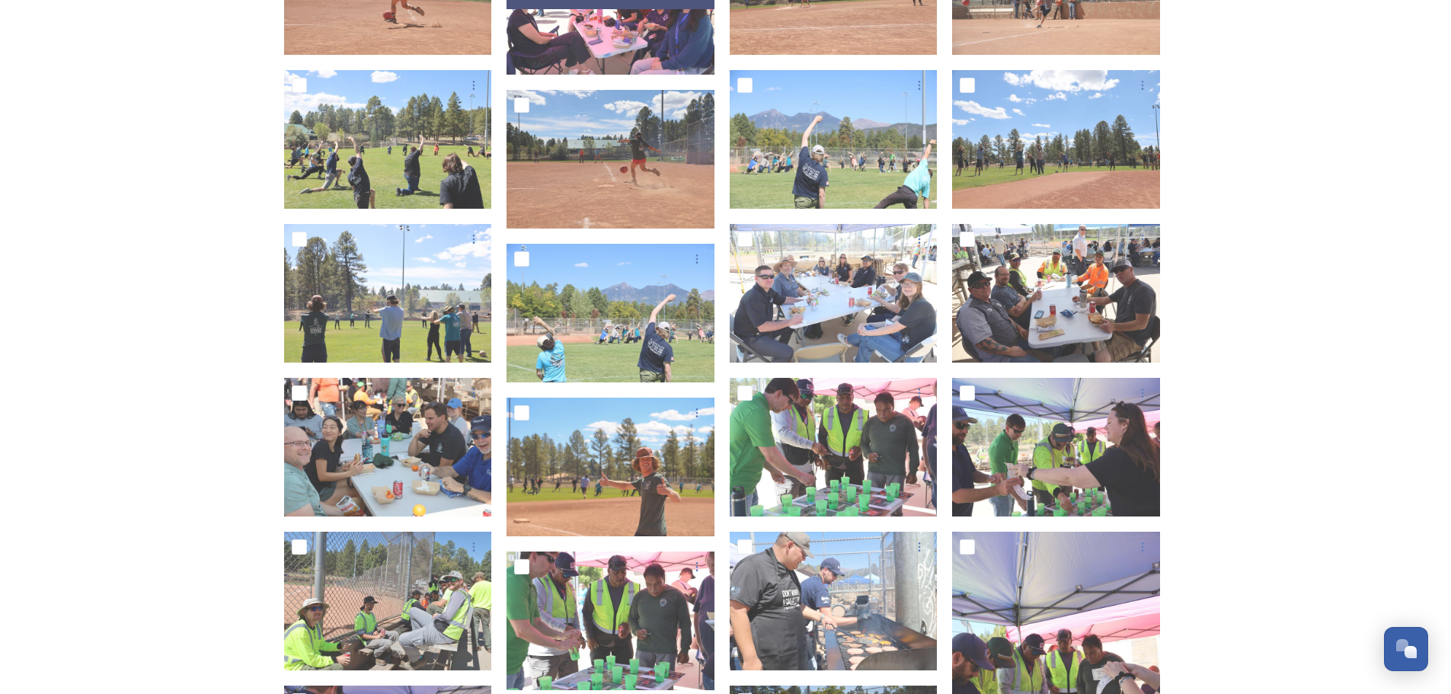
scroll to position [3054, 0]
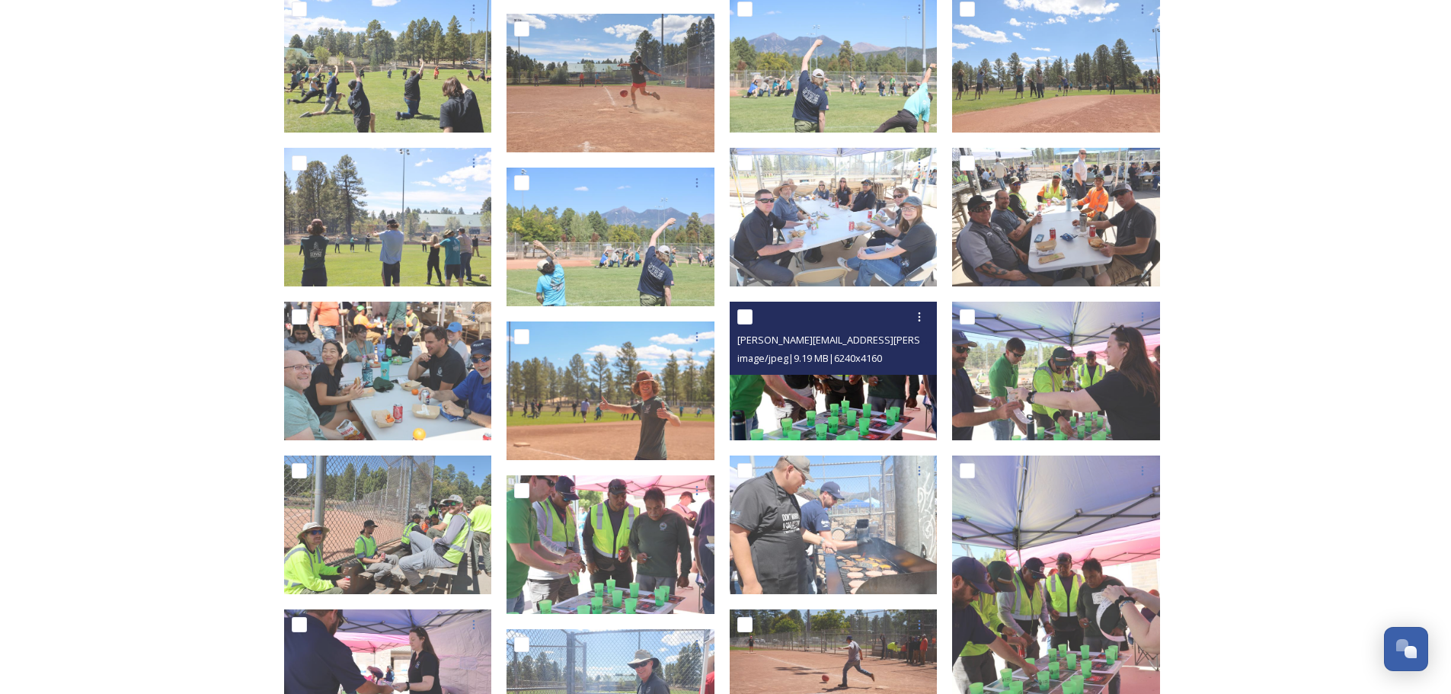
click at [872, 404] on img at bounding box center [833, 371] width 208 height 139
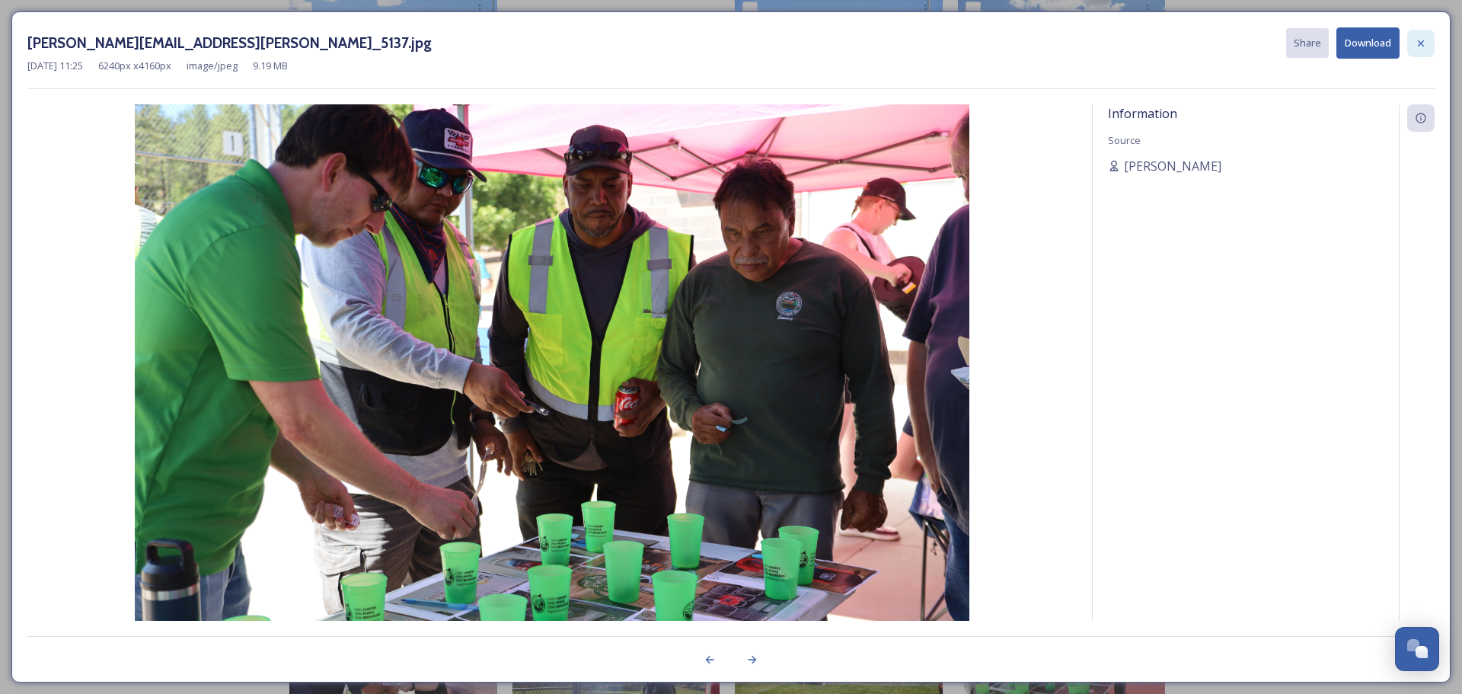
click at [1425, 42] on icon at bounding box center [1421, 43] width 12 height 12
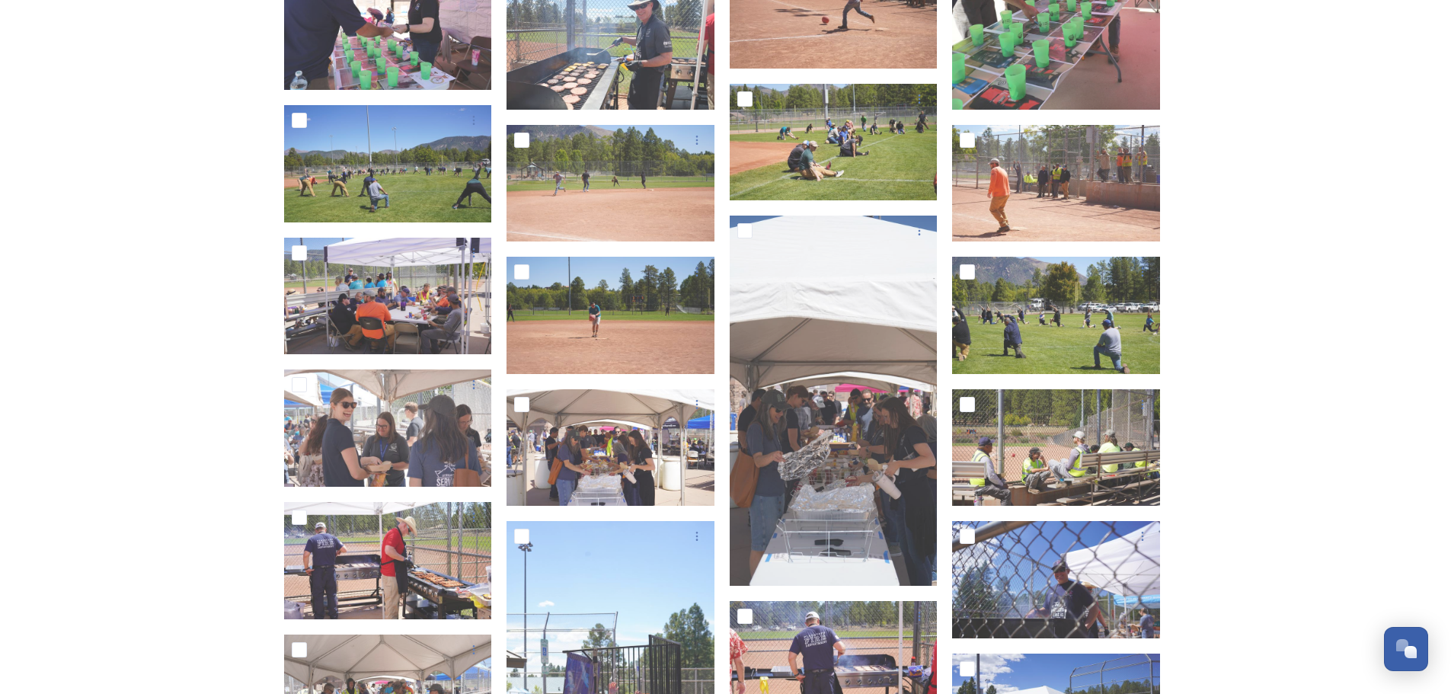
scroll to position [3739, 0]
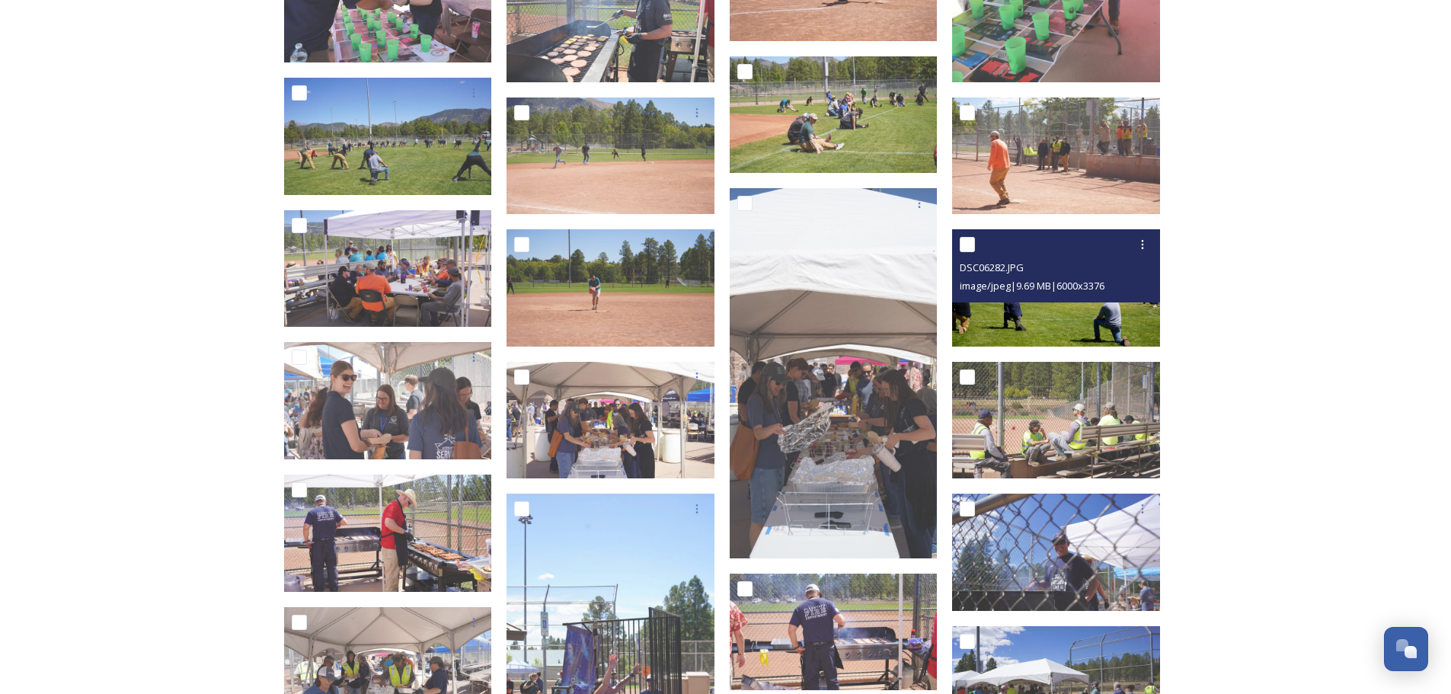
click at [1079, 316] on img at bounding box center [1056, 287] width 208 height 117
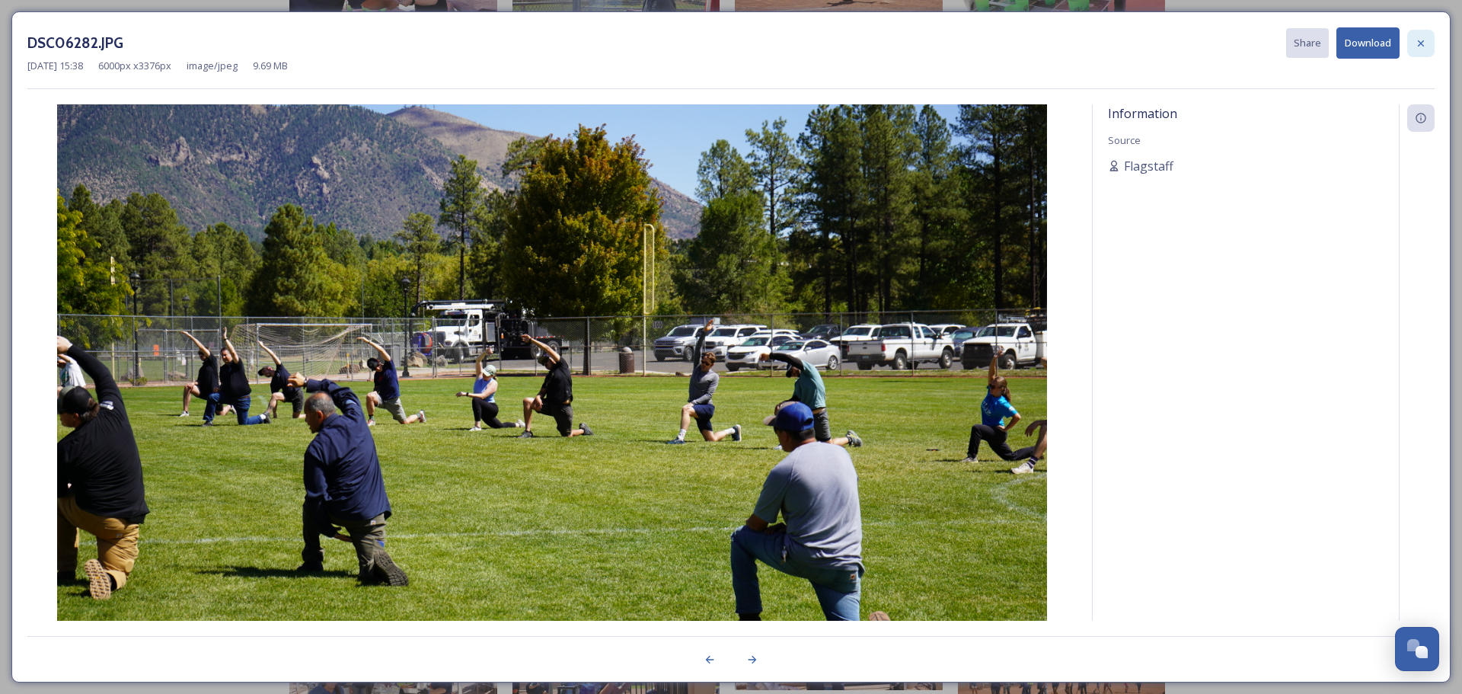
click at [1419, 40] on icon at bounding box center [1421, 43] width 6 height 6
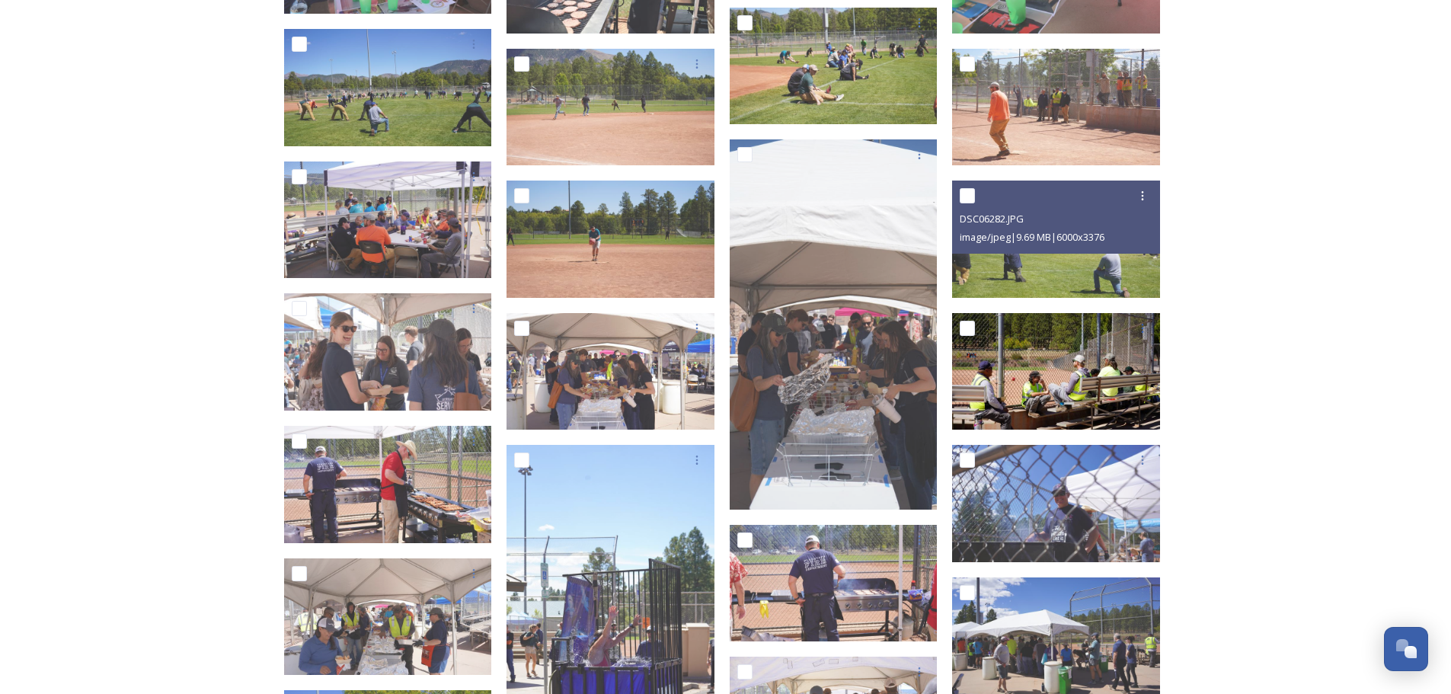
scroll to position [3816, 0]
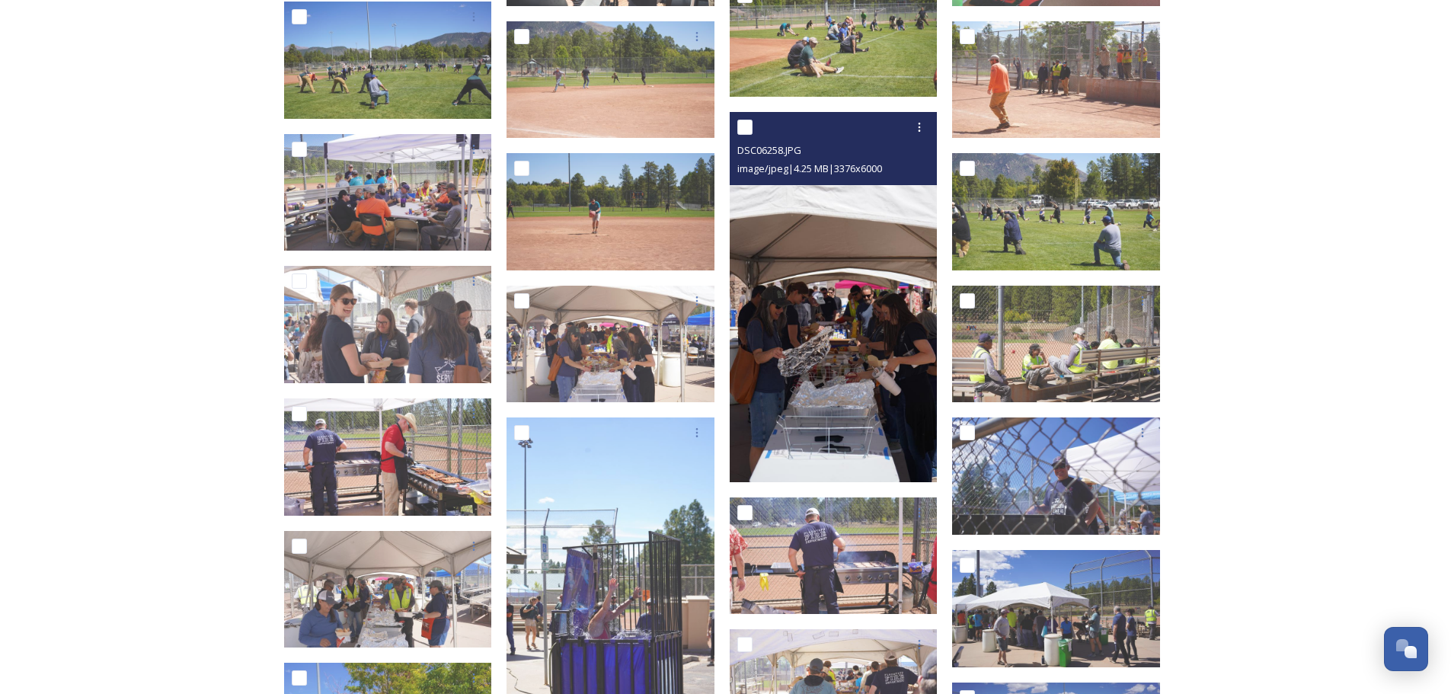
click at [847, 423] on img at bounding box center [833, 296] width 208 height 369
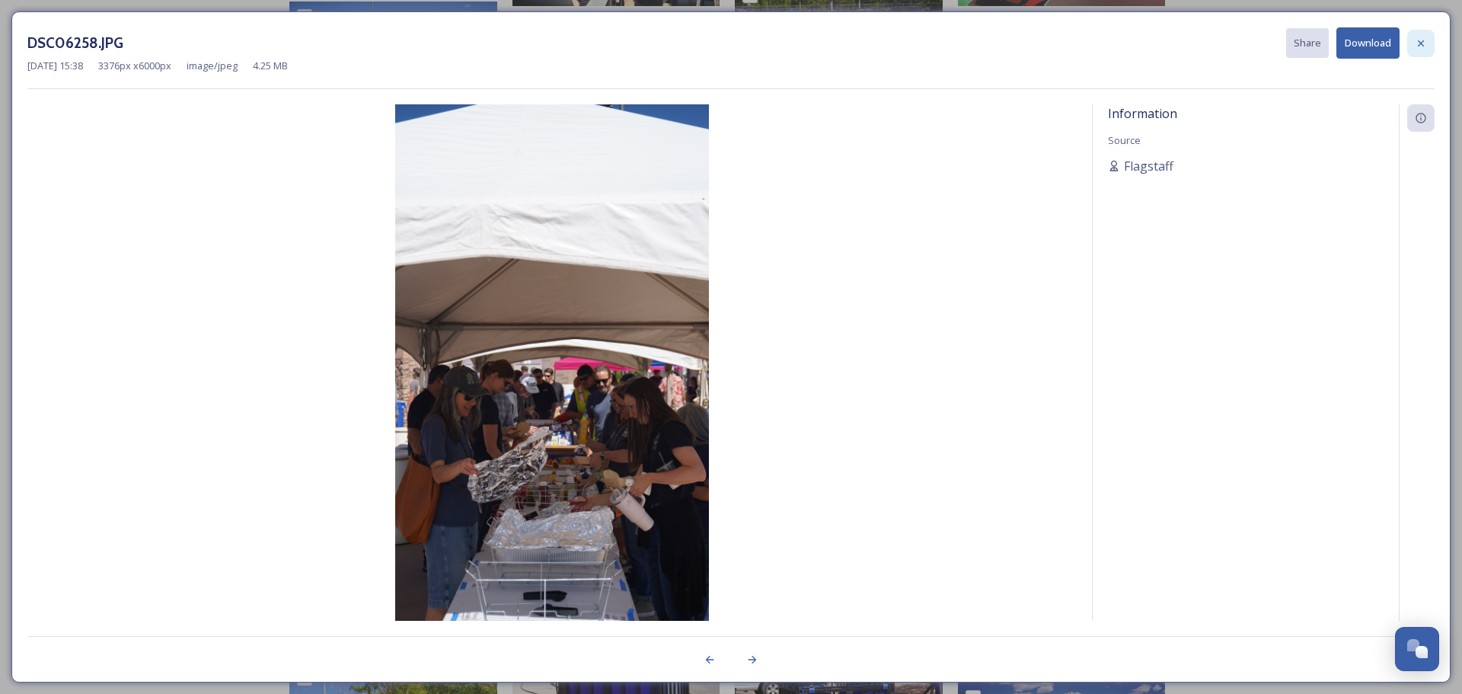
click at [1422, 40] on icon at bounding box center [1421, 43] width 12 height 12
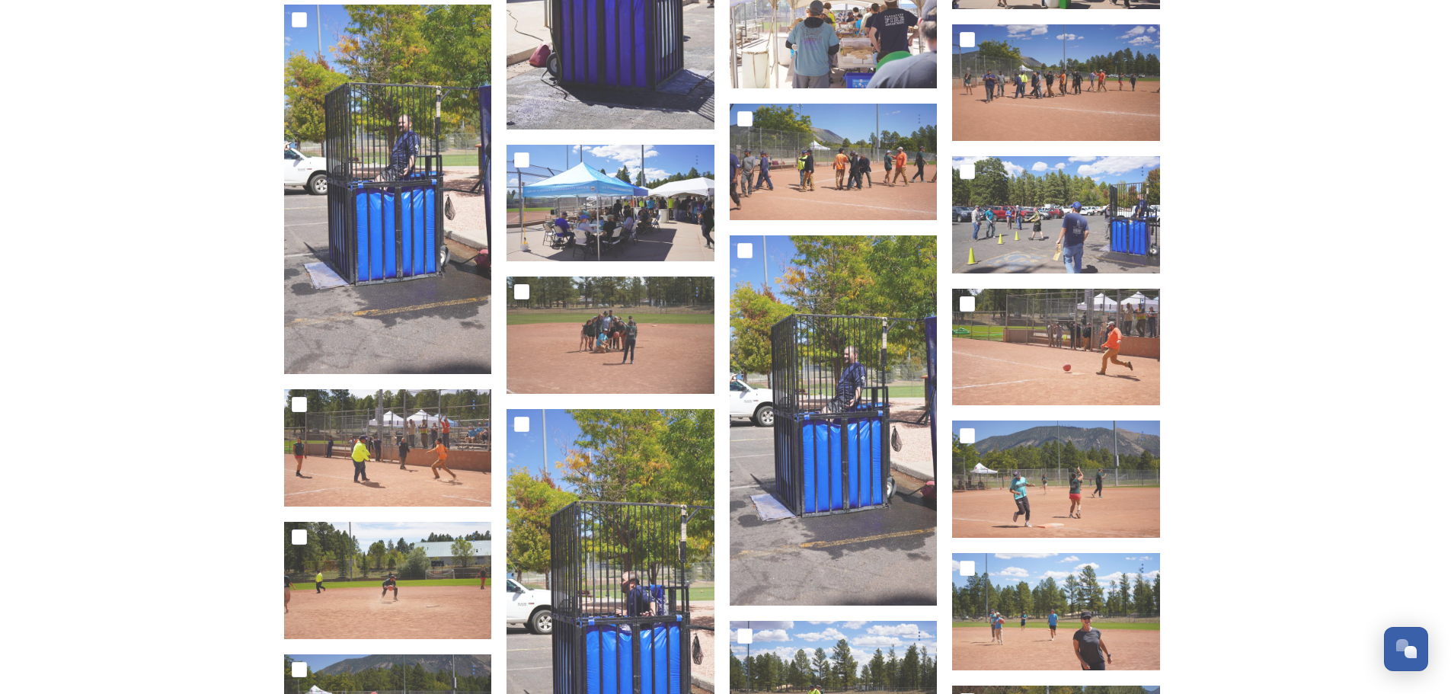
scroll to position [4501, 0]
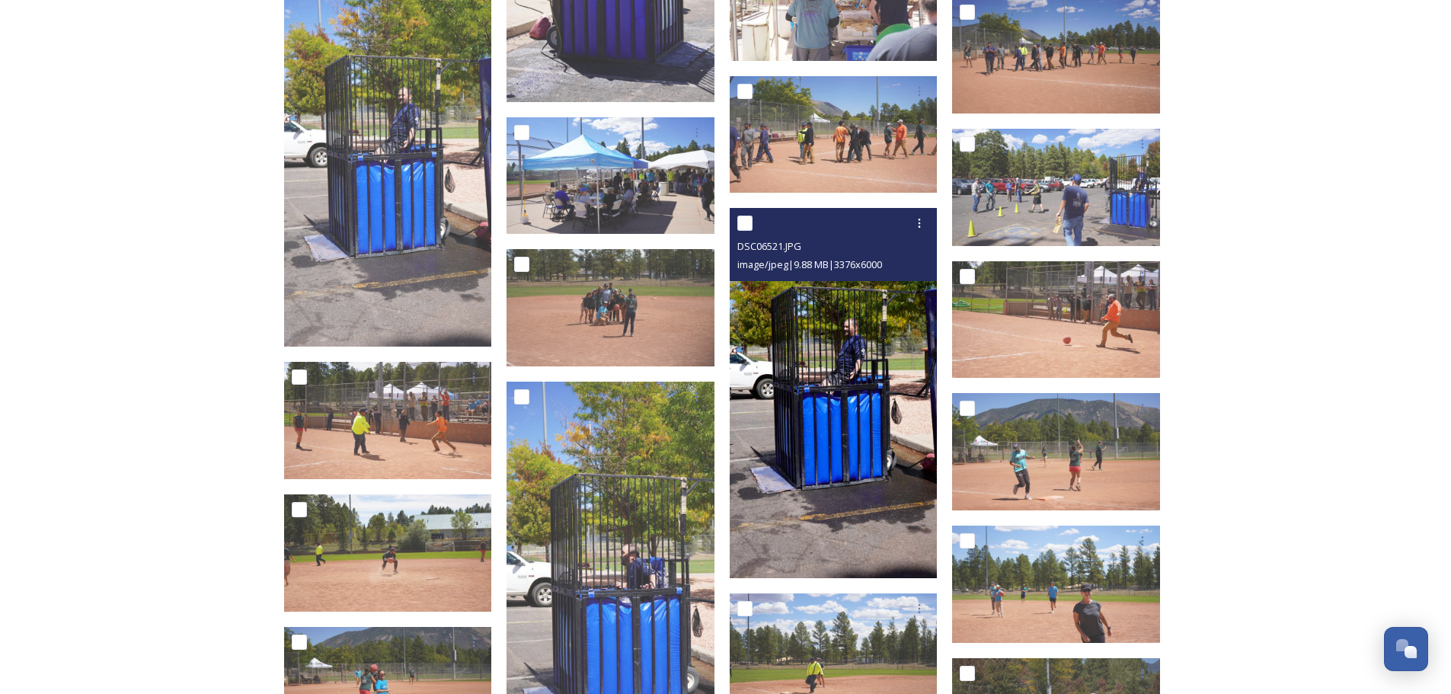
click at [819, 446] on img at bounding box center [833, 392] width 208 height 369
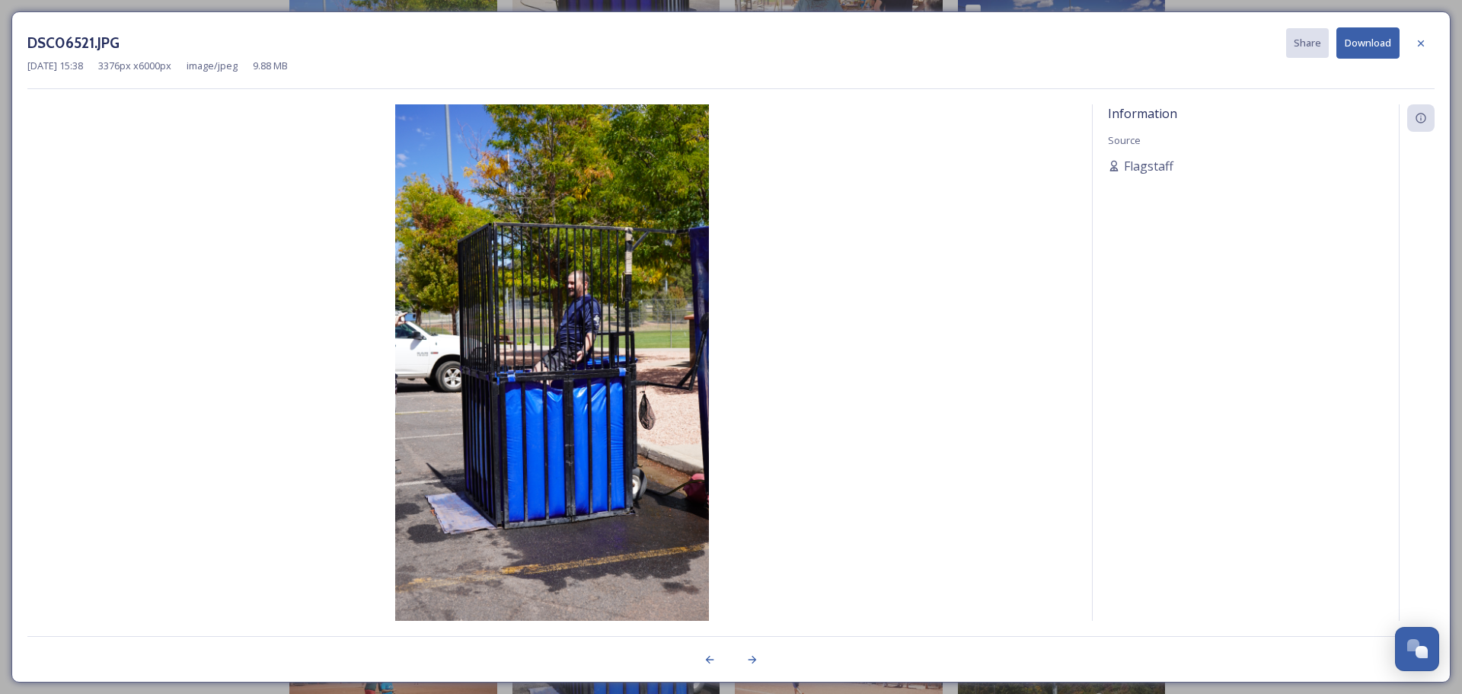
drag, startPoint x: 1425, startPoint y: 44, endPoint x: 1421, endPoint y: 51, distance: 7.8
click at [1424, 44] on icon at bounding box center [1421, 43] width 12 height 12
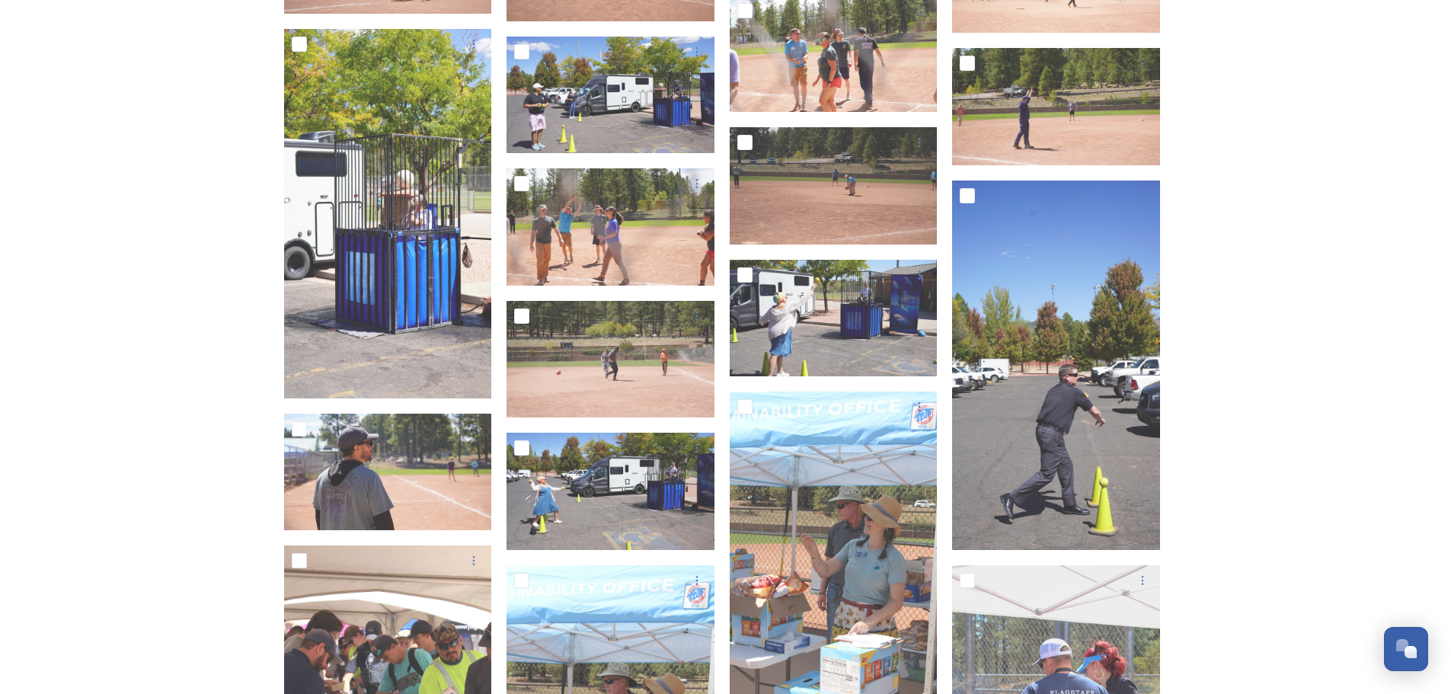
scroll to position [6100, 0]
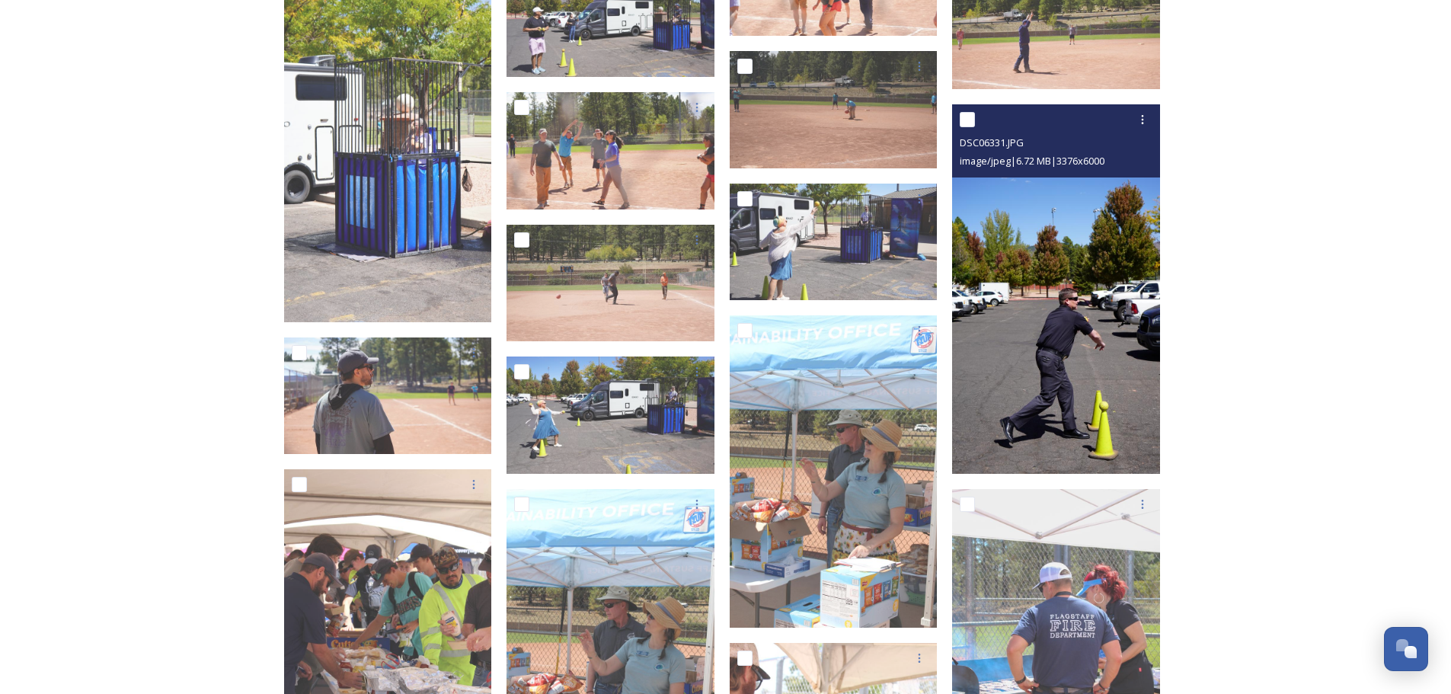
click at [1013, 398] on img at bounding box center [1056, 288] width 208 height 369
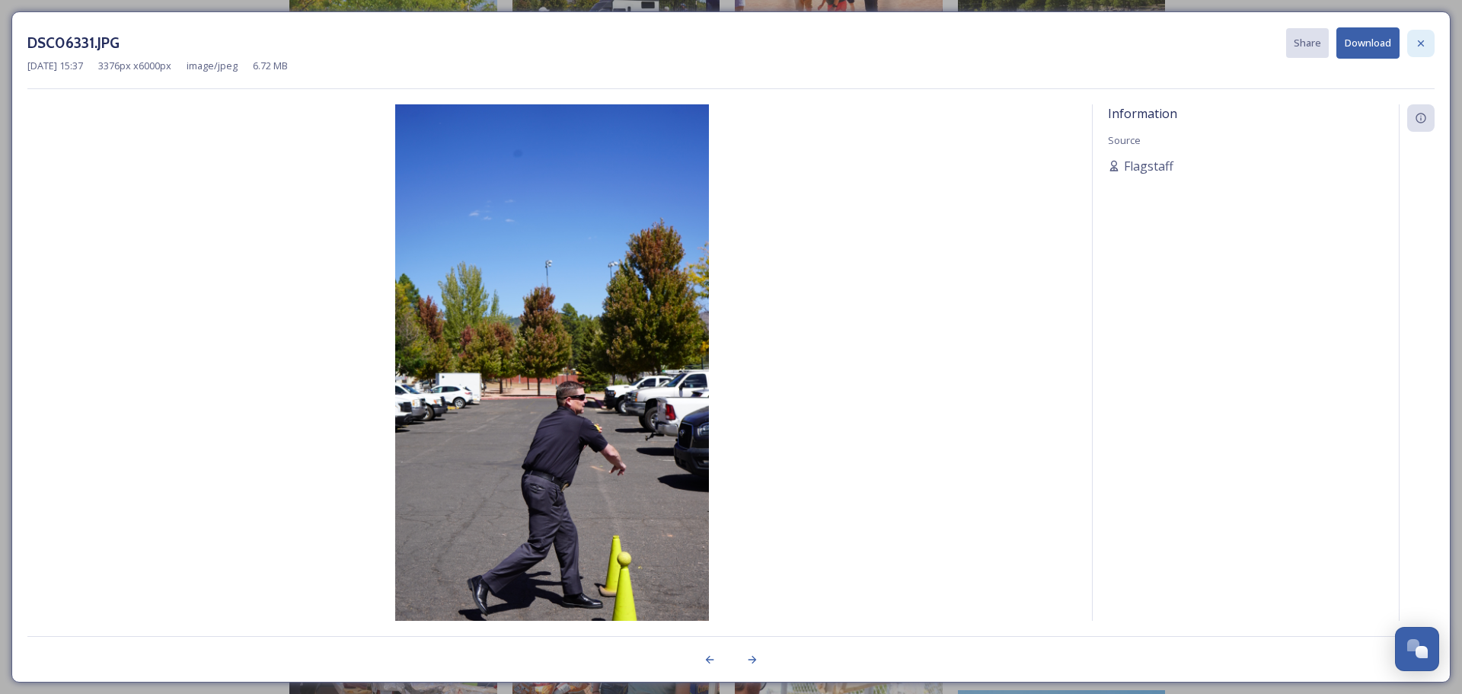
click at [1419, 40] on icon at bounding box center [1421, 43] width 6 height 6
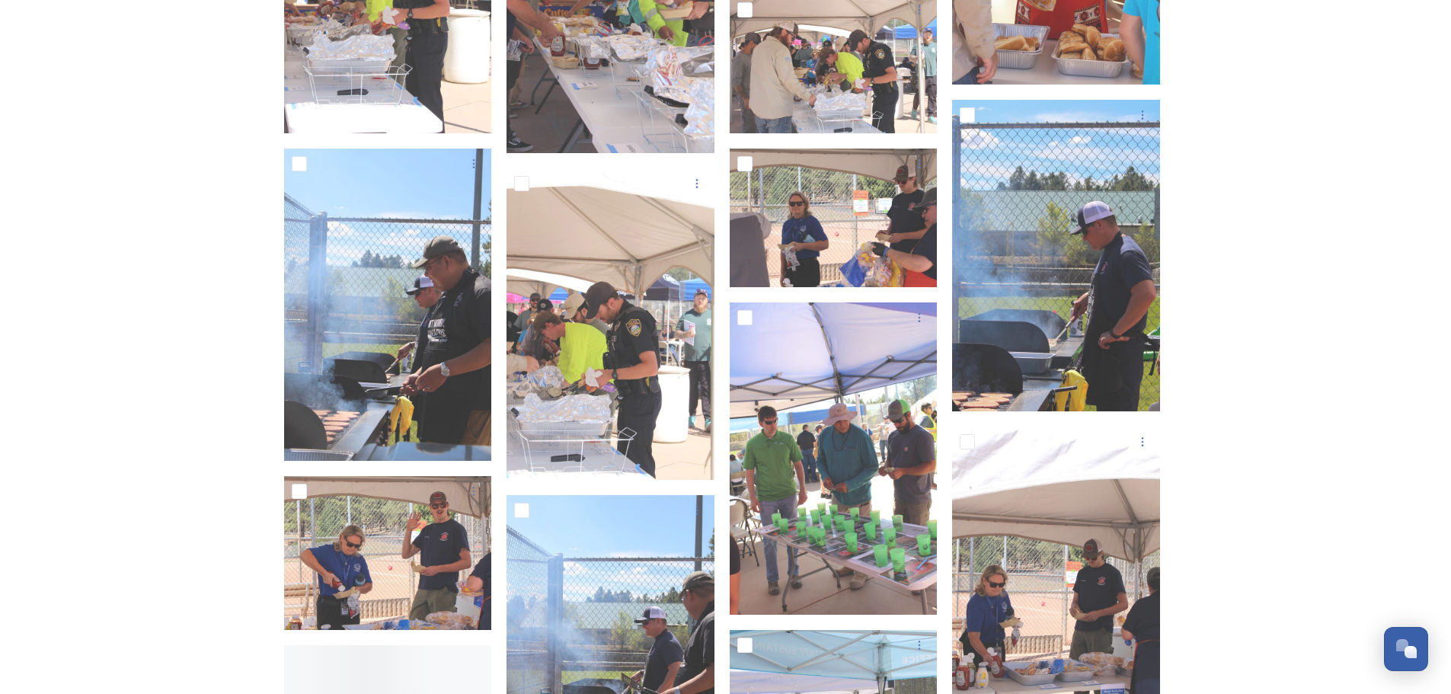
scroll to position [7090, 0]
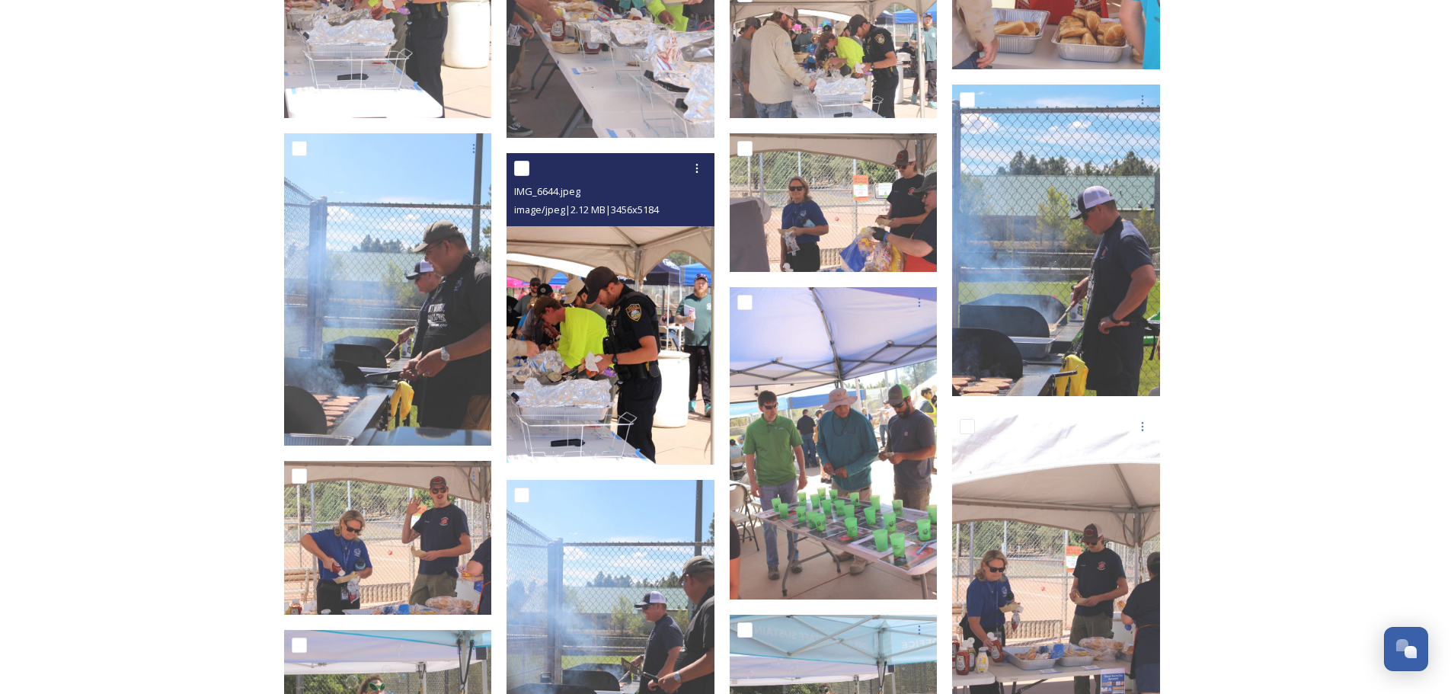
click at [618, 395] on img at bounding box center [610, 309] width 208 height 312
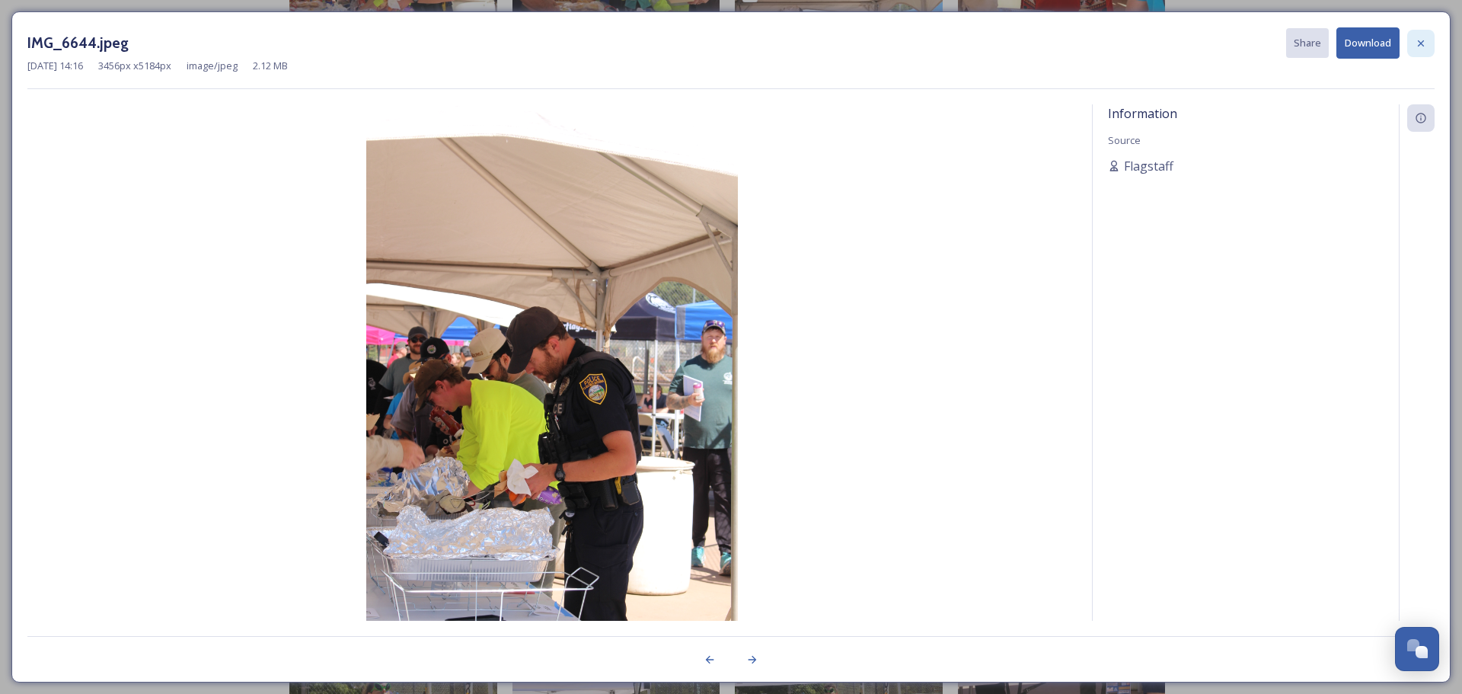
click at [1420, 38] on icon at bounding box center [1421, 43] width 12 height 12
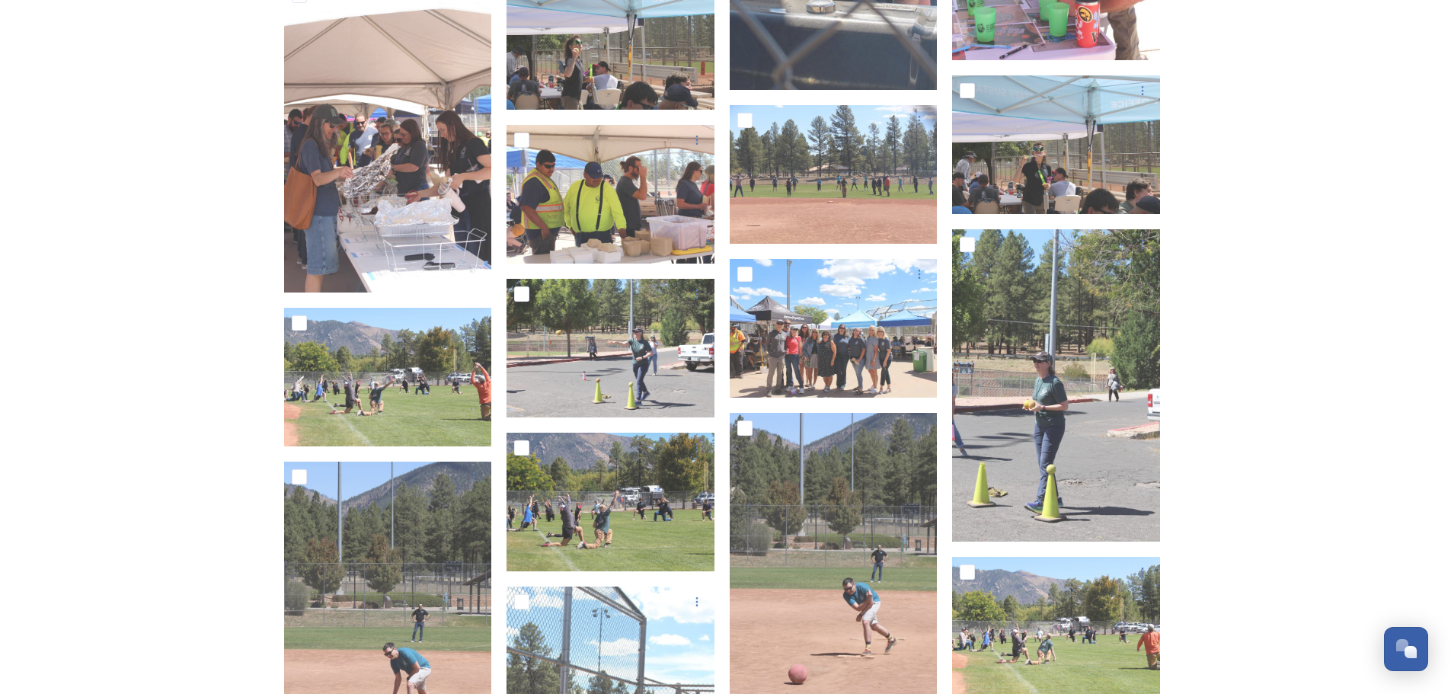
scroll to position [8156, 0]
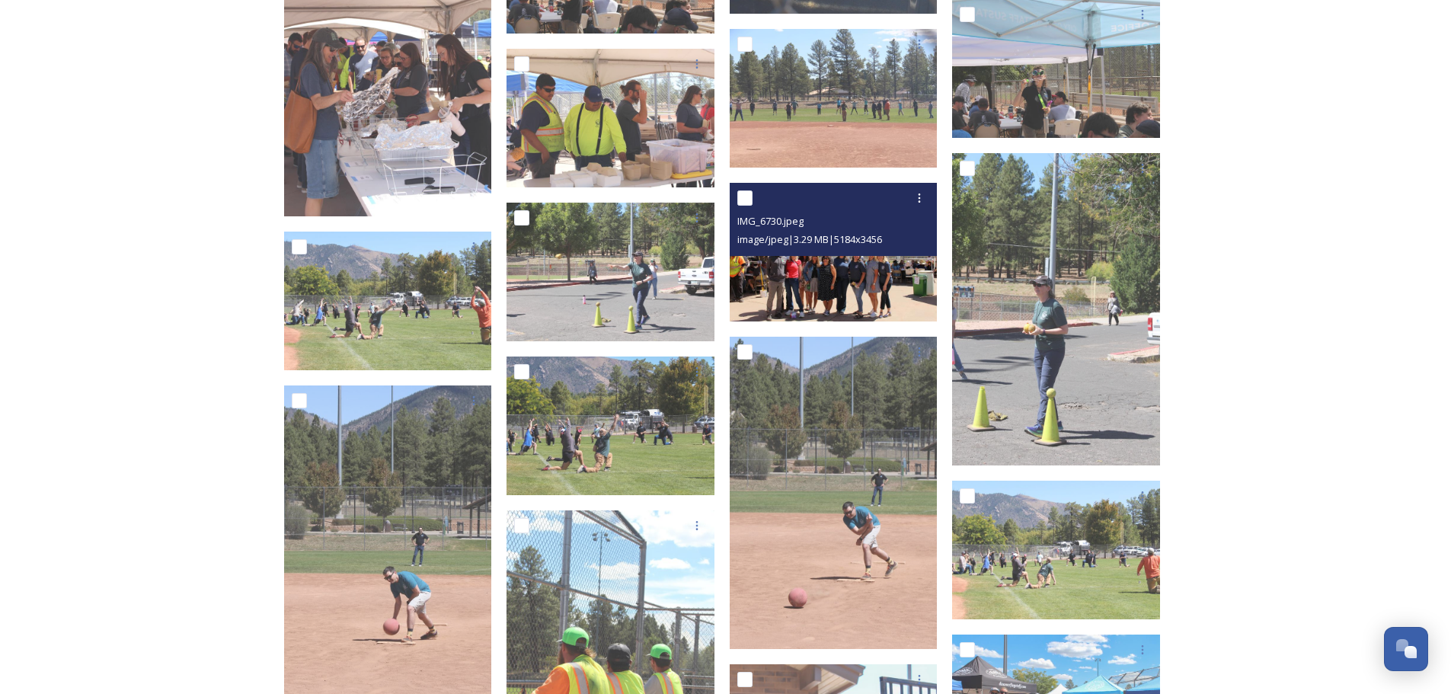
click at [880, 286] on img at bounding box center [833, 252] width 208 height 139
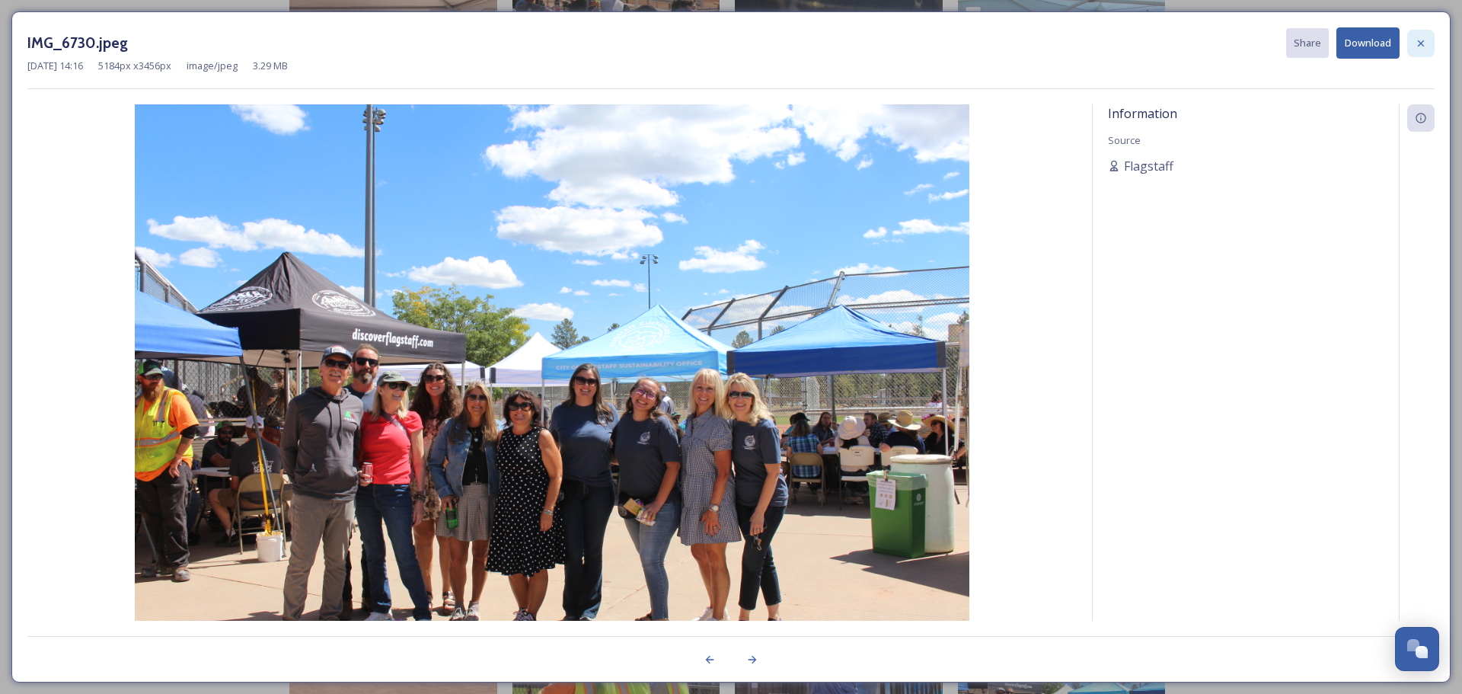
click at [1416, 45] on icon at bounding box center [1421, 43] width 12 height 12
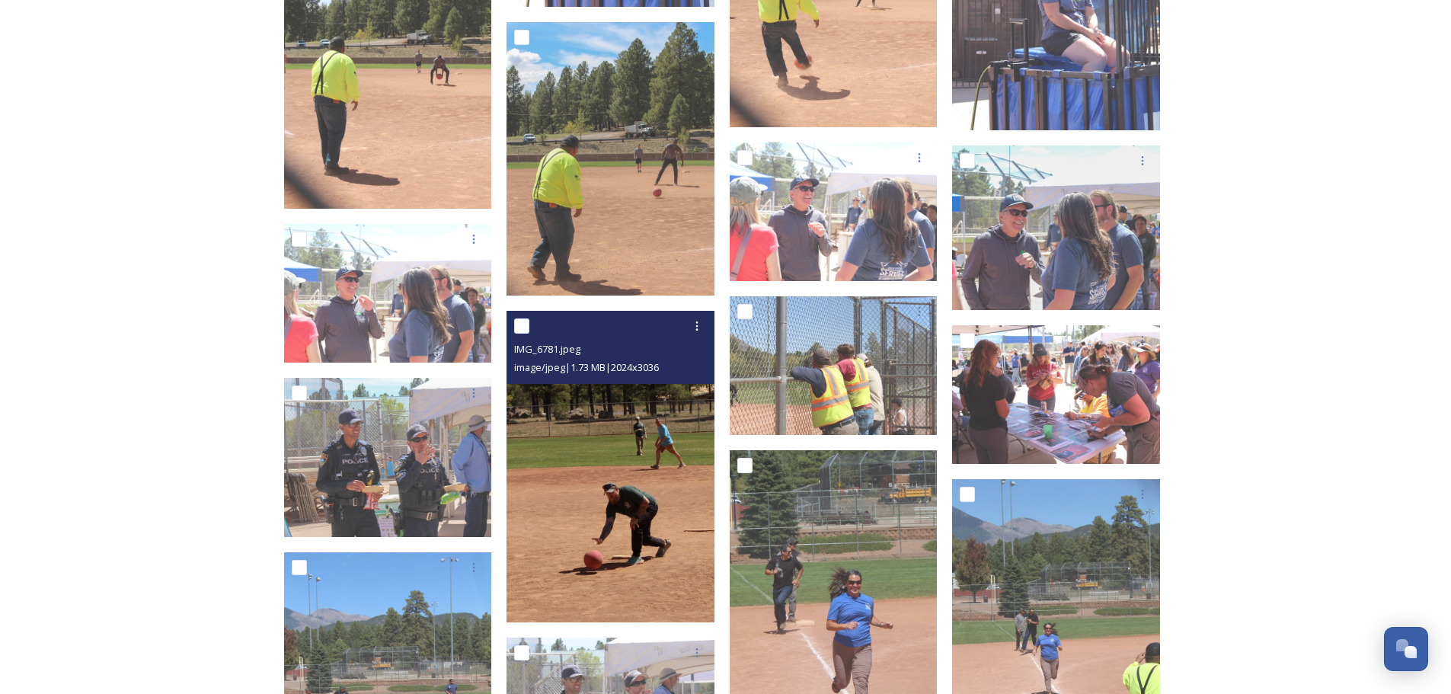
scroll to position [9374, 0]
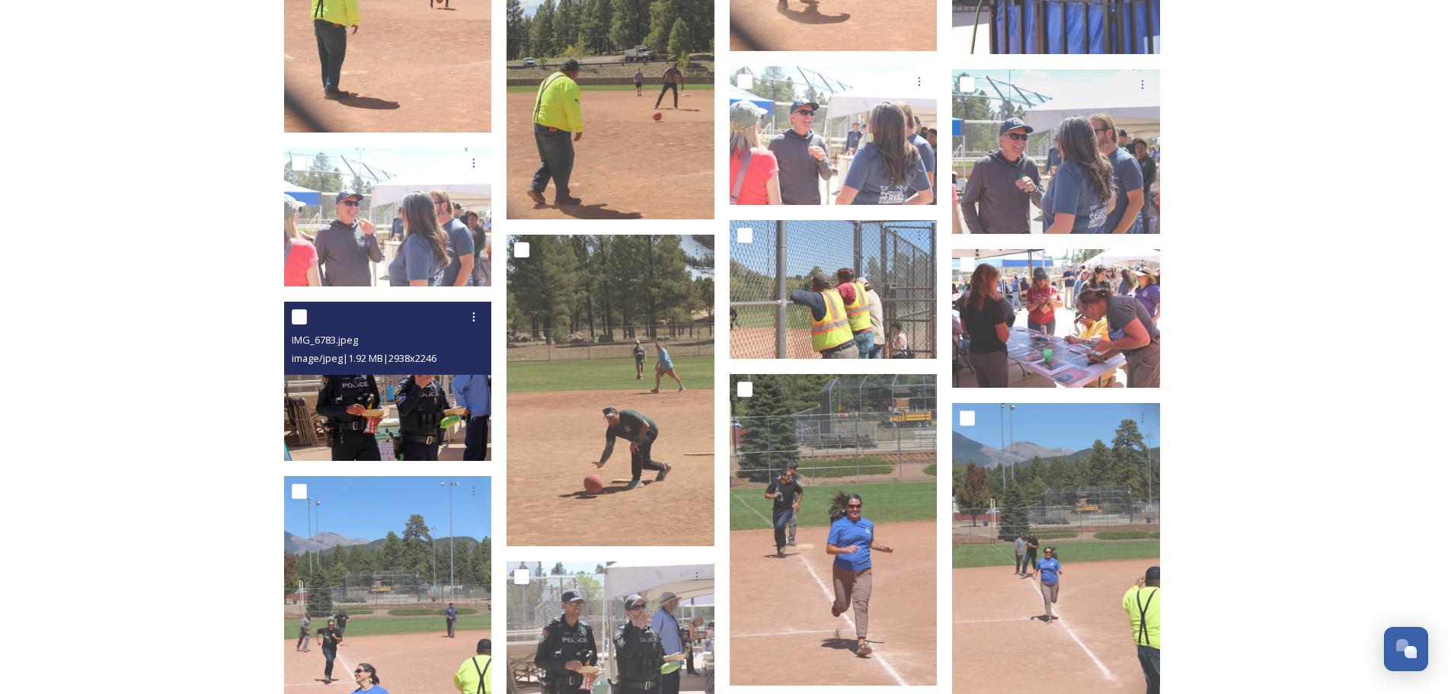
click at [474, 414] on img at bounding box center [388, 381] width 208 height 159
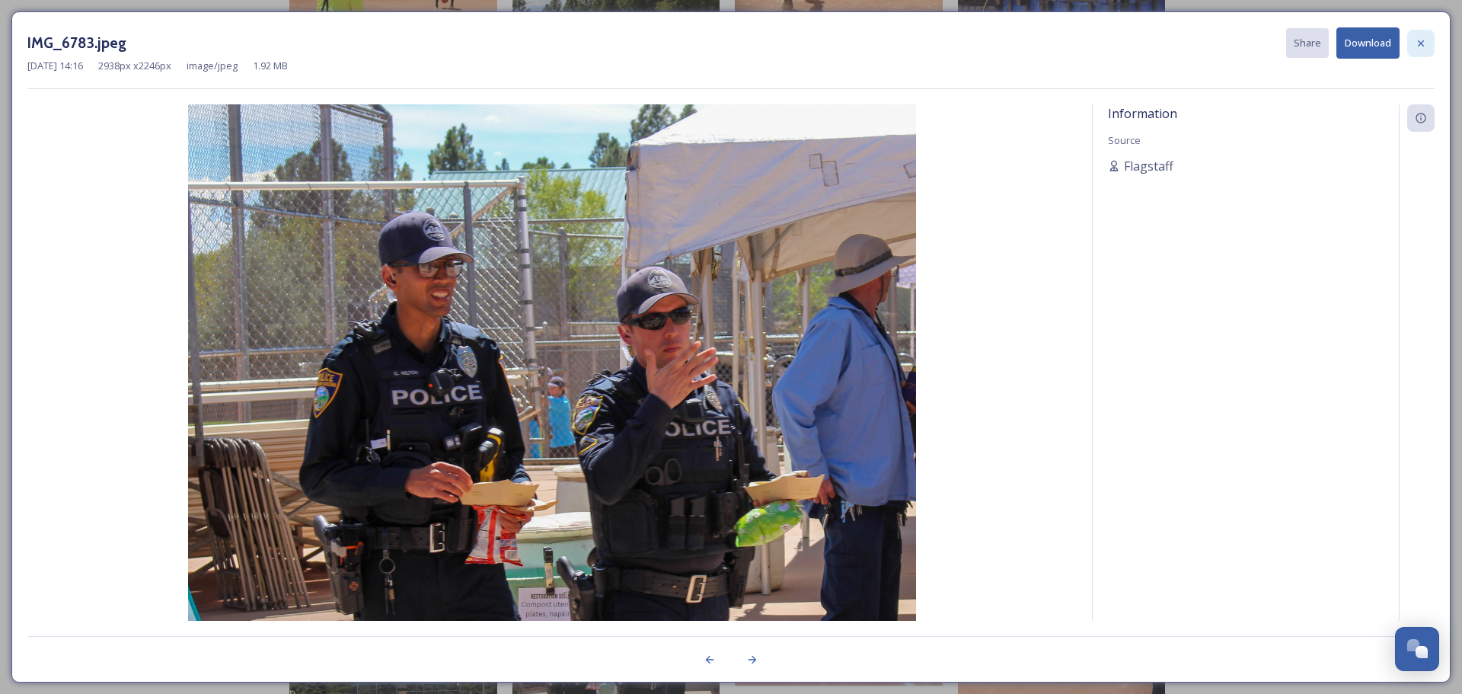
click at [1421, 40] on icon at bounding box center [1421, 43] width 12 height 12
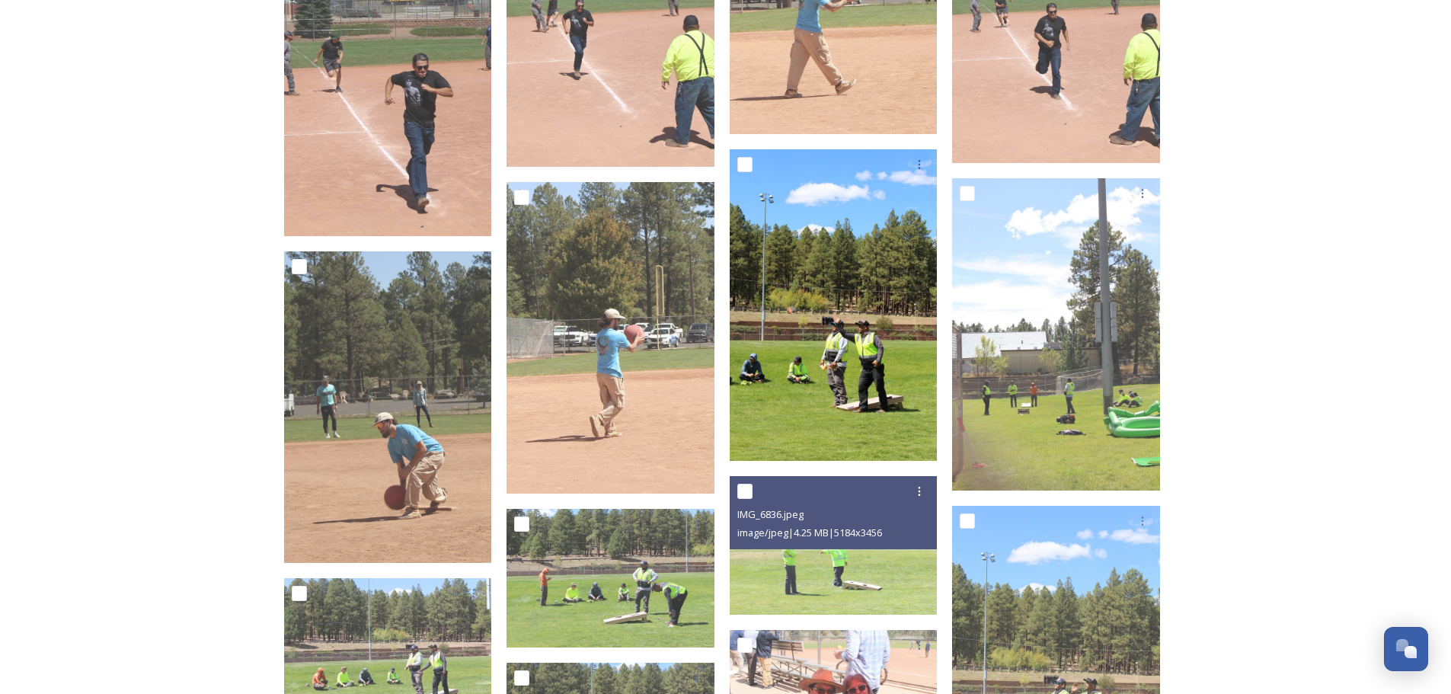
scroll to position [10288, 0]
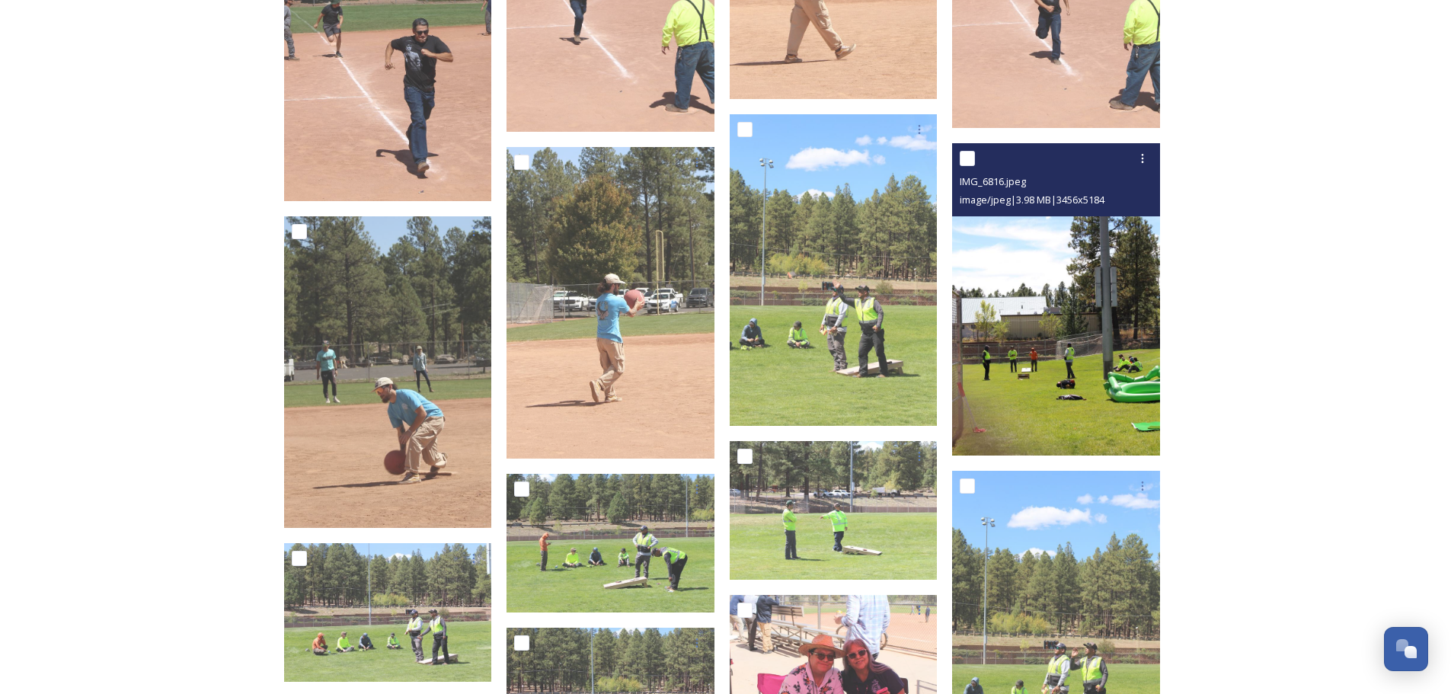
click at [1033, 394] on img at bounding box center [1056, 299] width 208 height 312
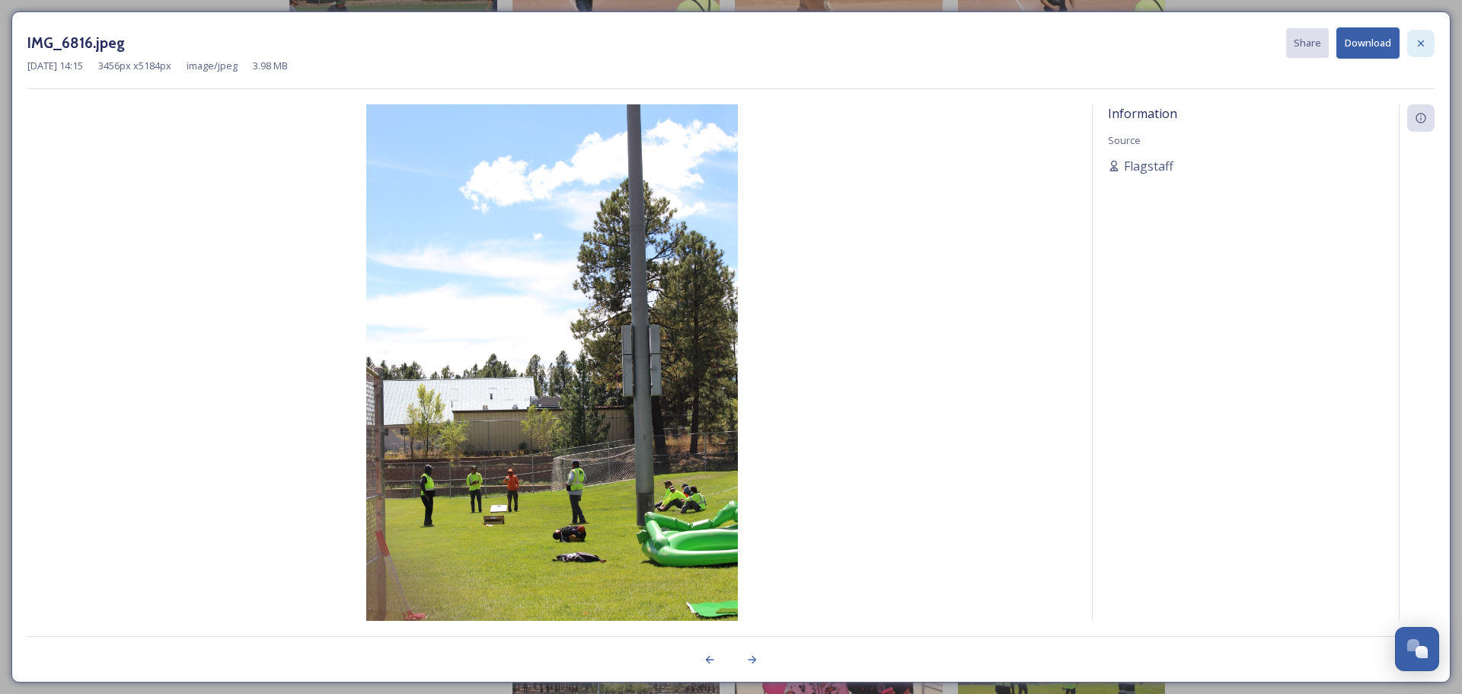
click at [1421, 46] on icon at bounding box center [1421, 43] width 12 height 12
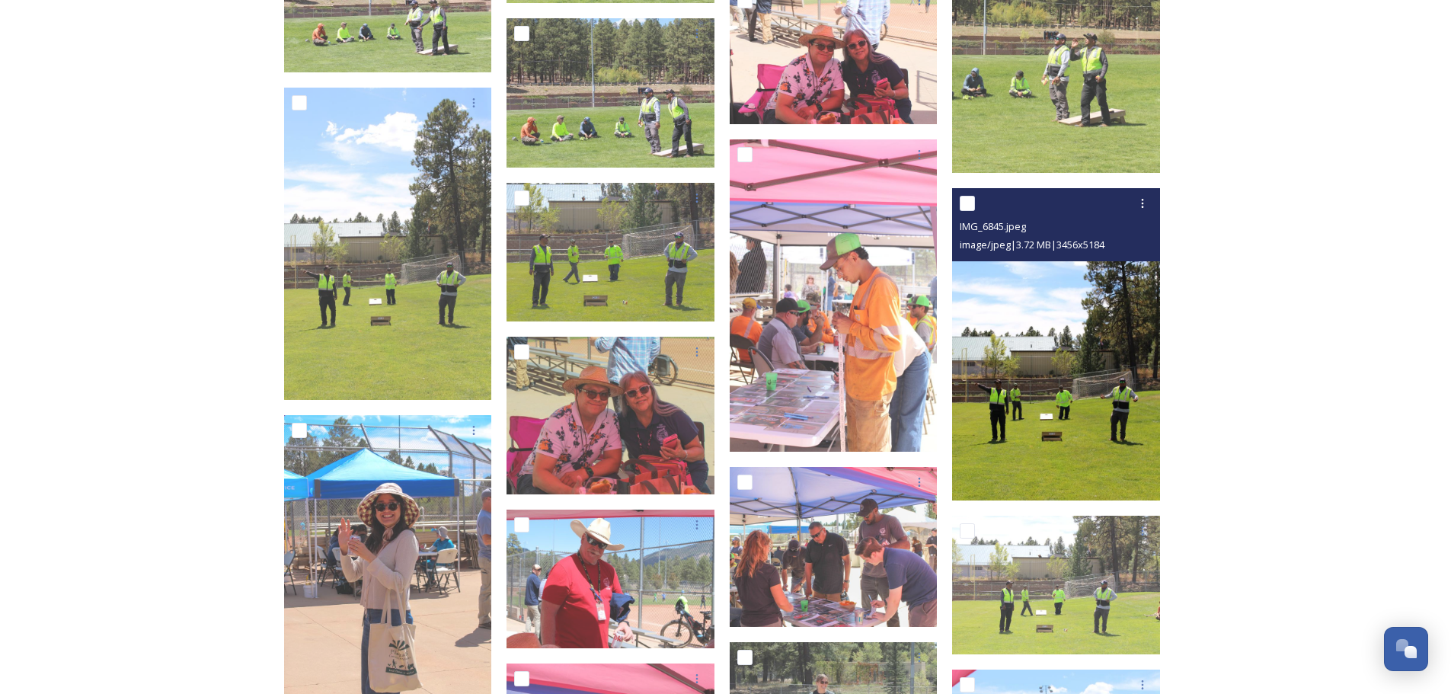
scroll to position [10973, 0]
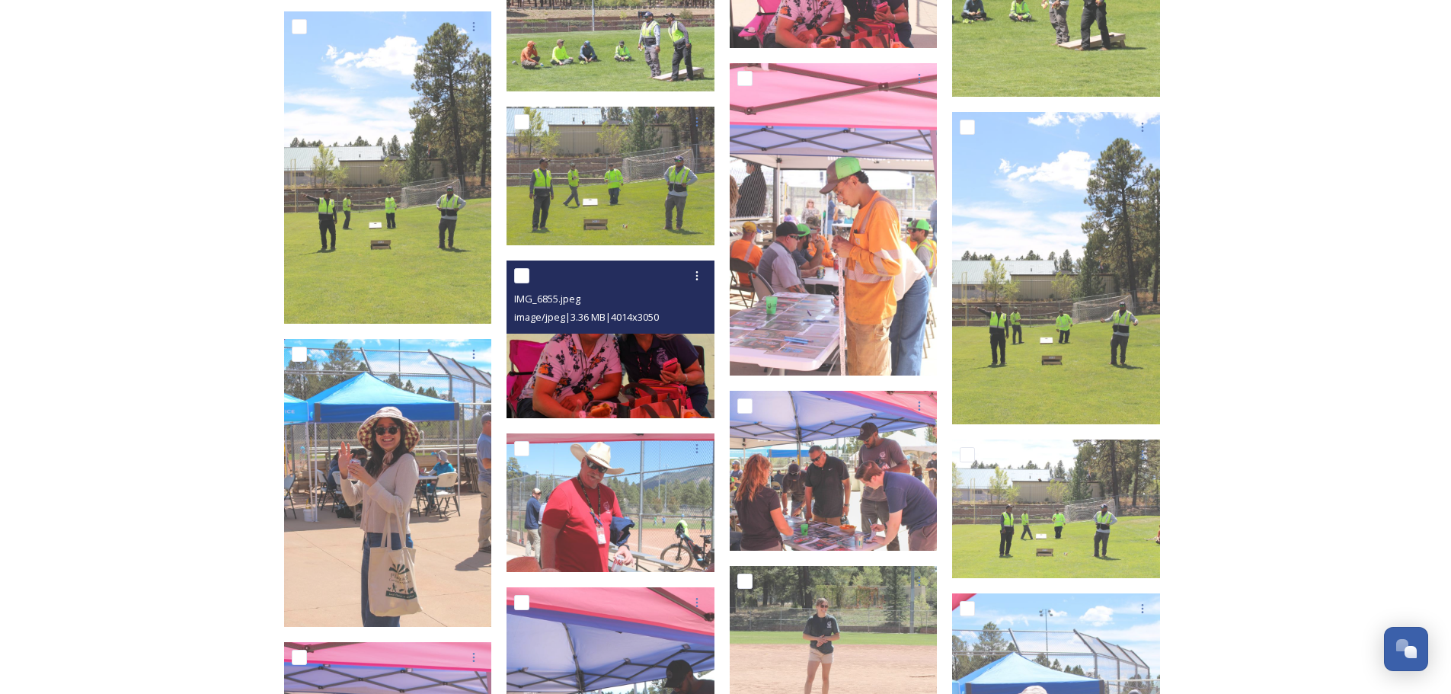
click at [664, 372] on img at bounding box center [610, 339] width 208 height 158
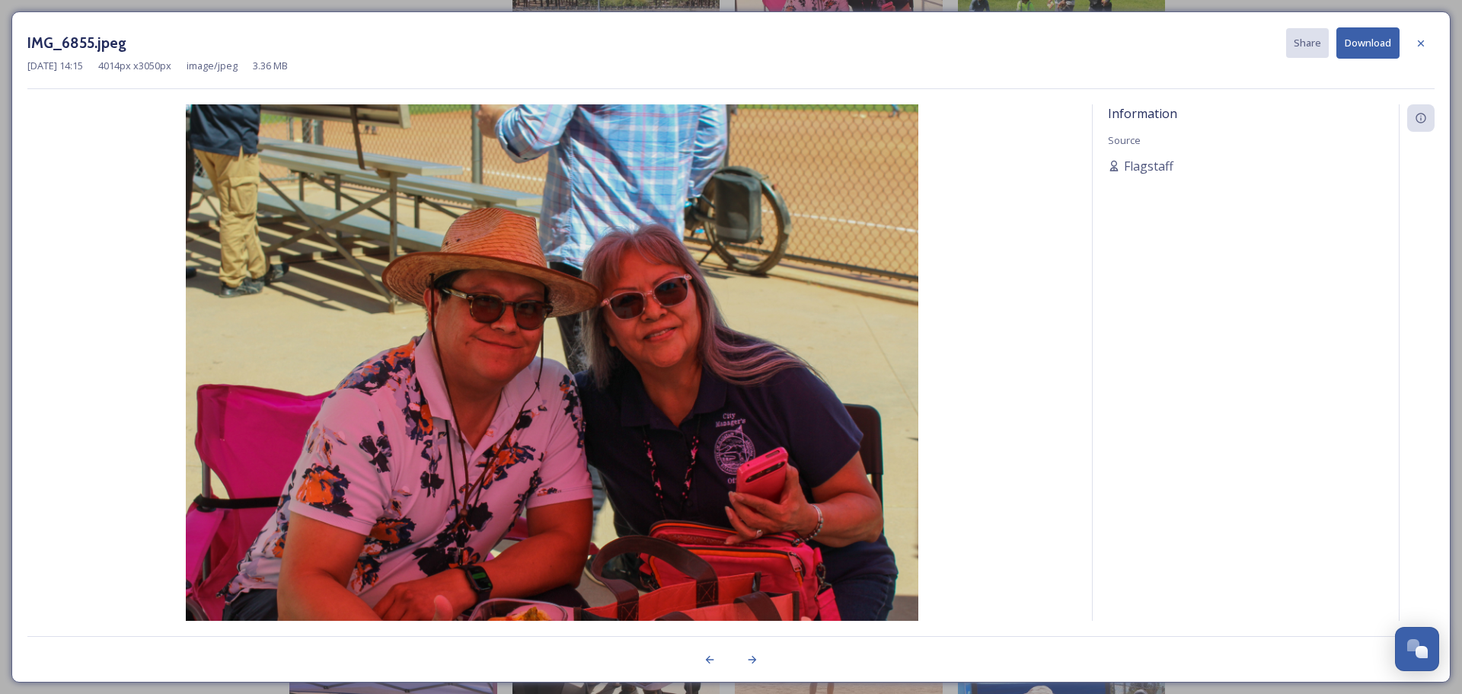
click at [1422, 46] on icon at bounding box center [1421, 43] width 12 height 12
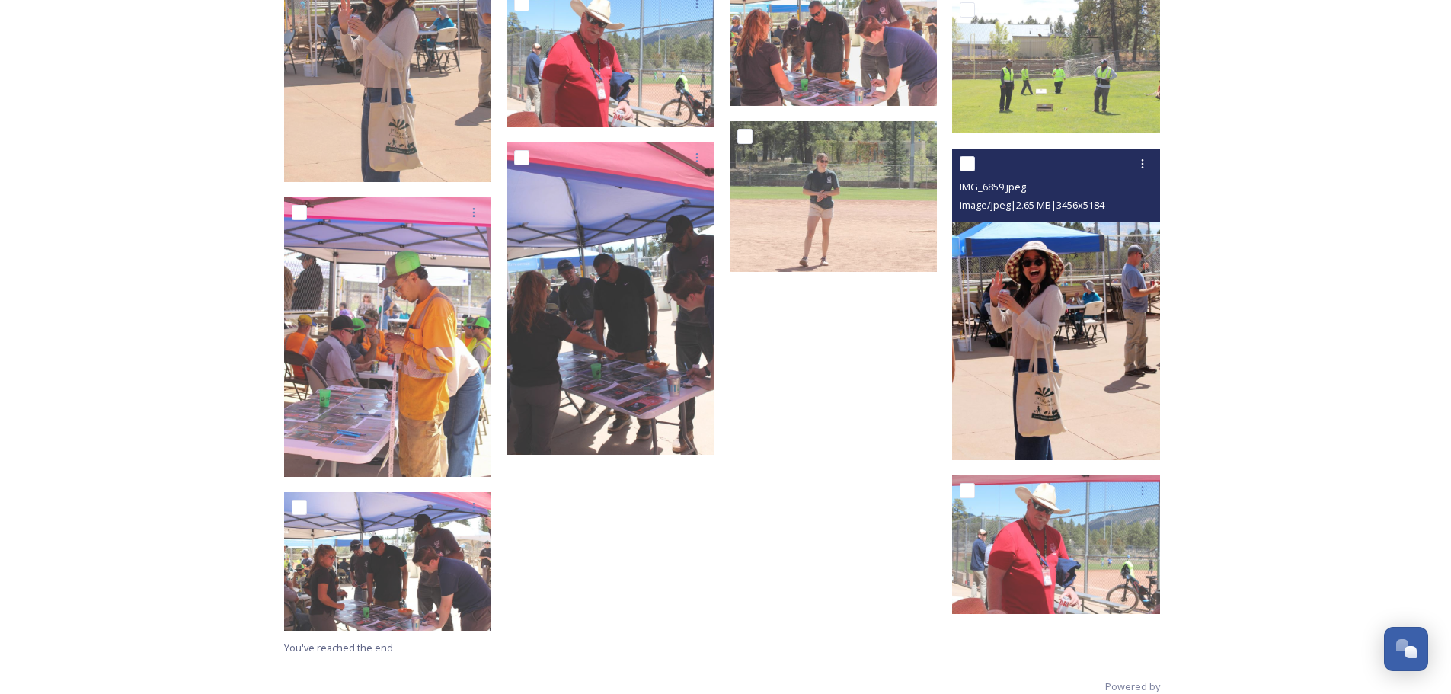
scroll to position [11430, 0]
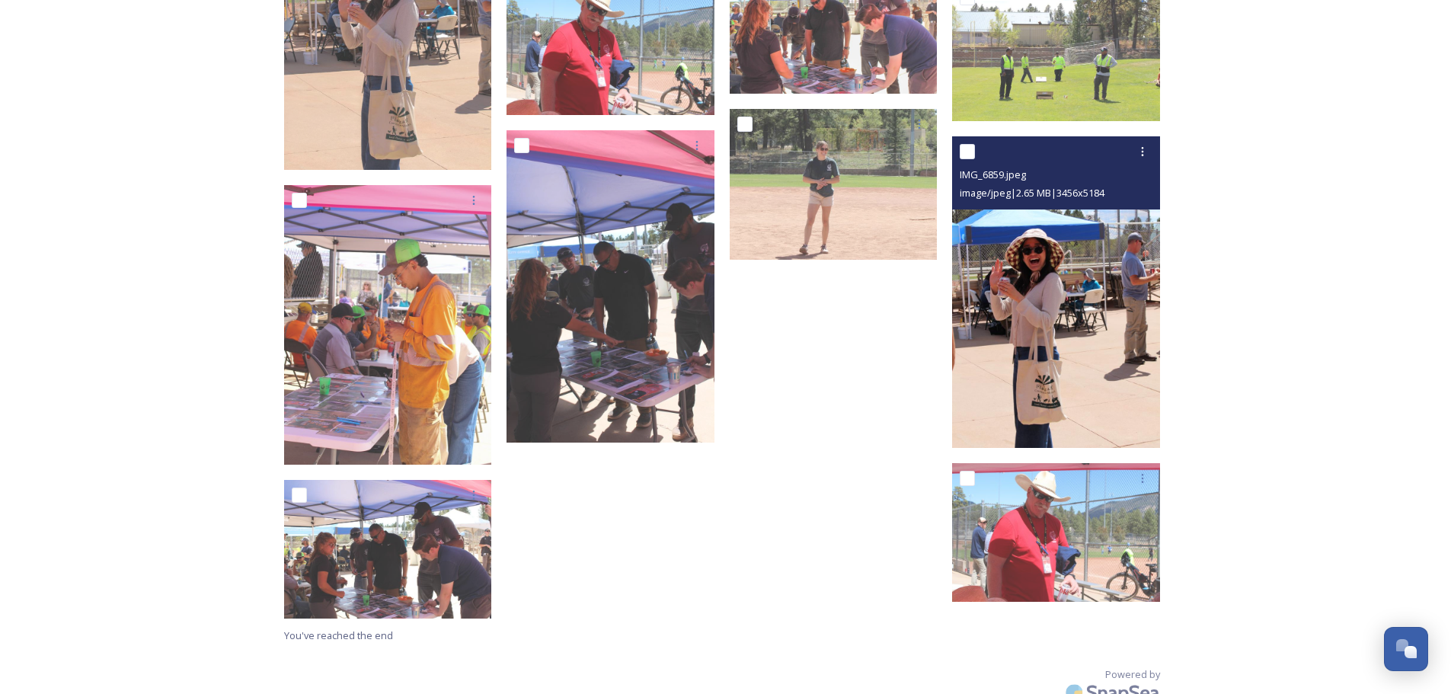
click at [1071, 353] on img at bounding box center [1056, 292] width 208 height 312
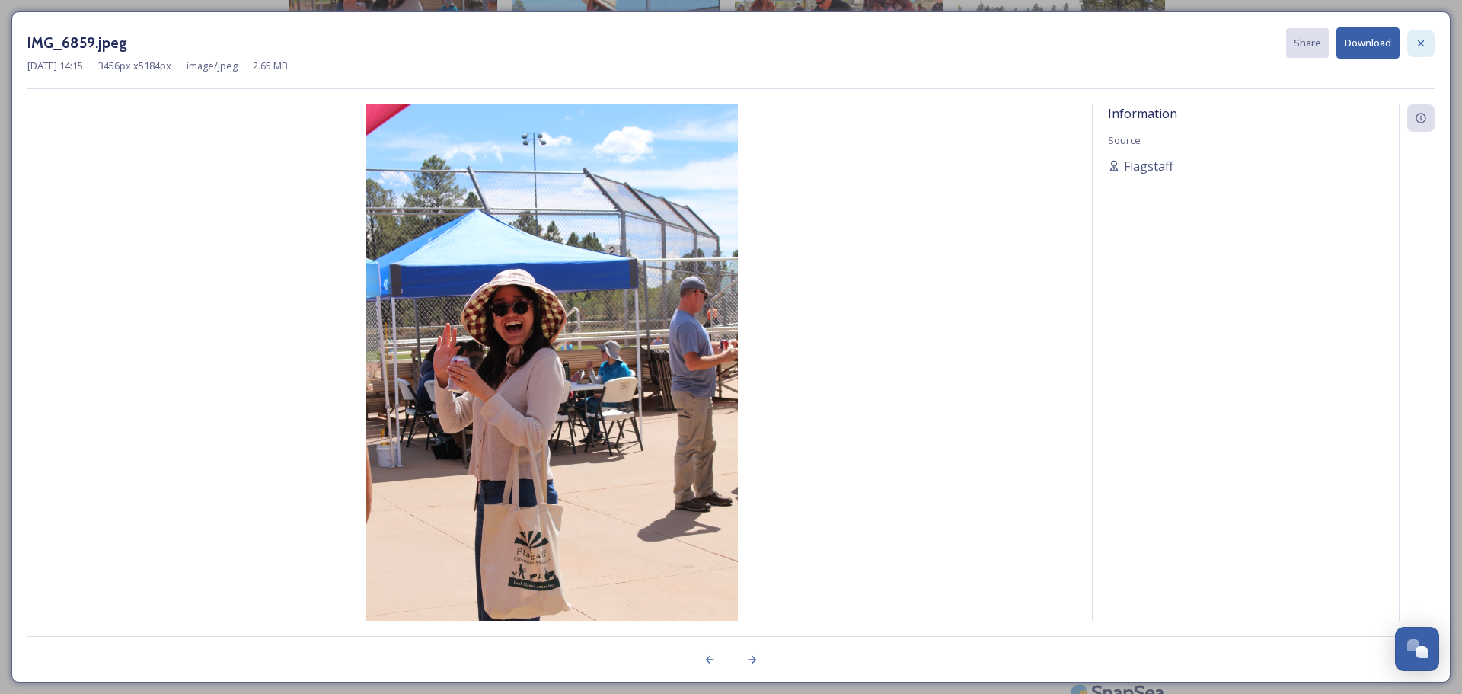
click at [1424, 44] on icon at bounding box center [1421, 43] width 12 height 12
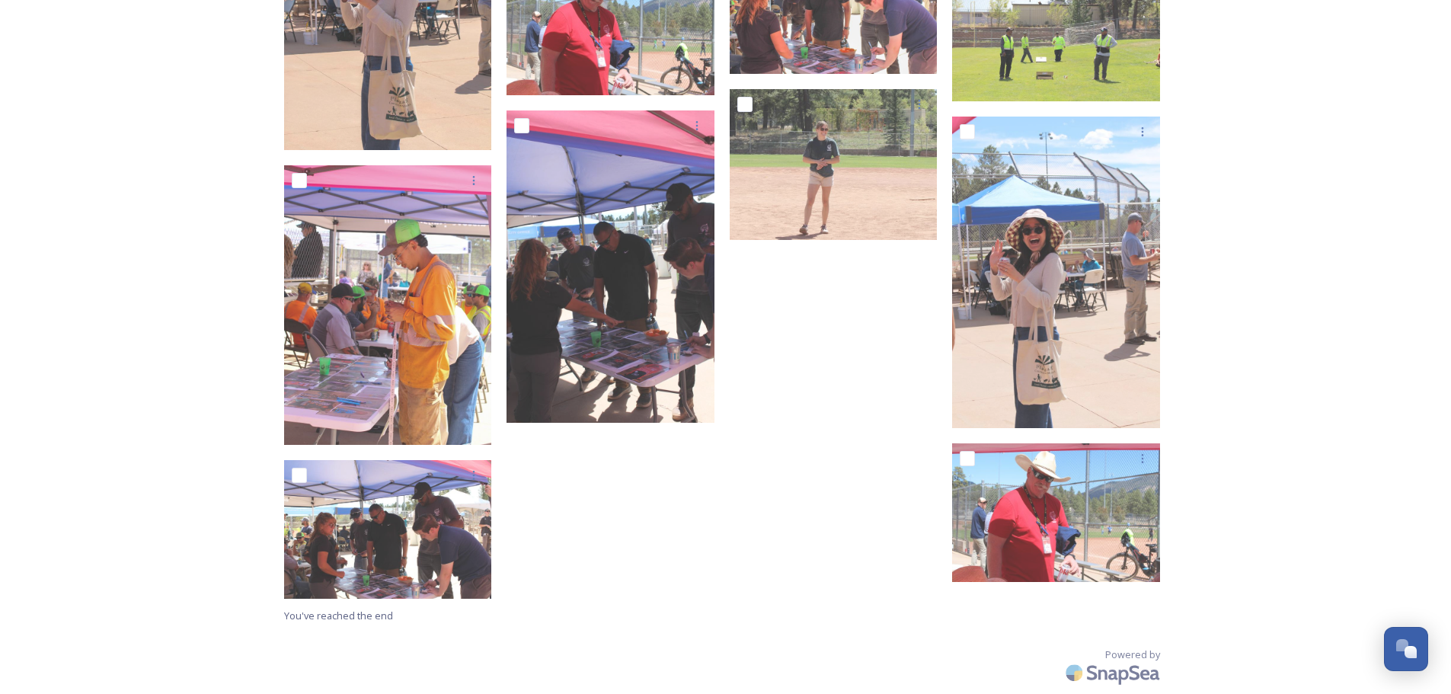
scroll to position [11461, 0]
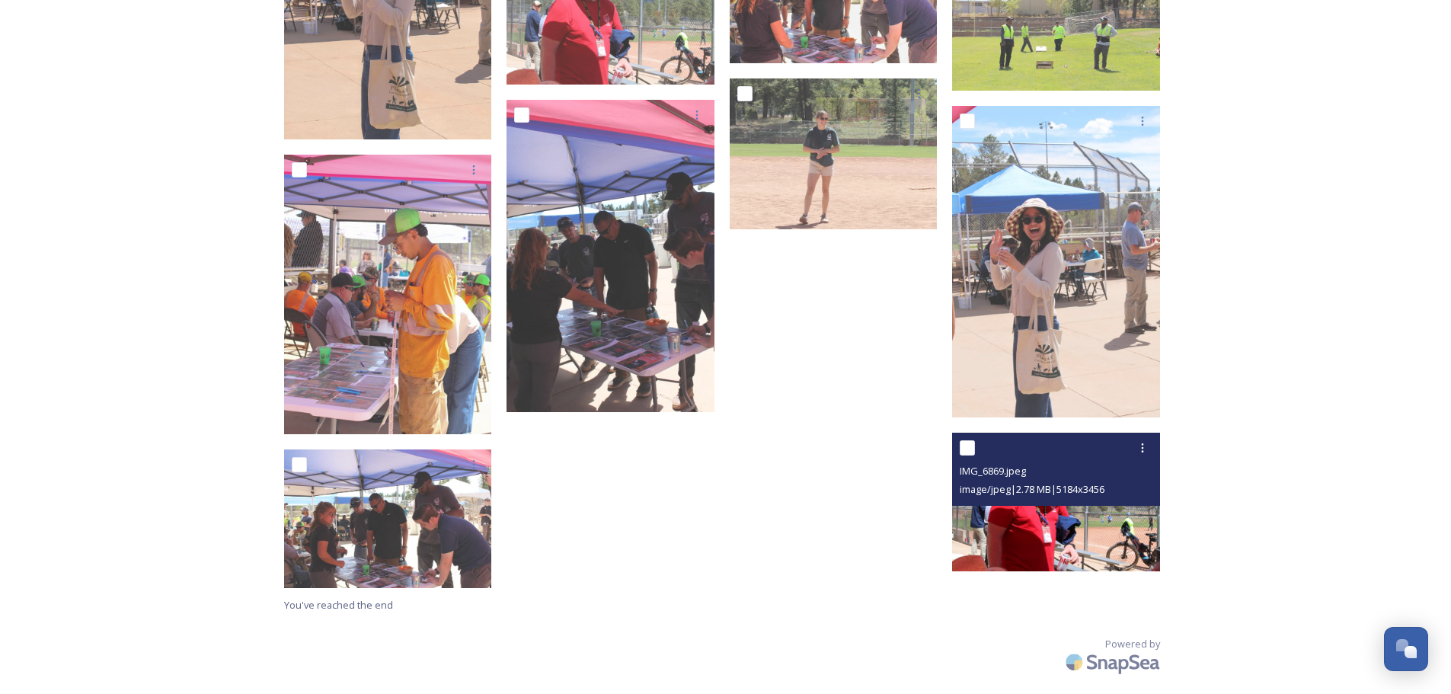
click at [1033, 523] on img at bounding box center [1056, 502] width 208 height 139
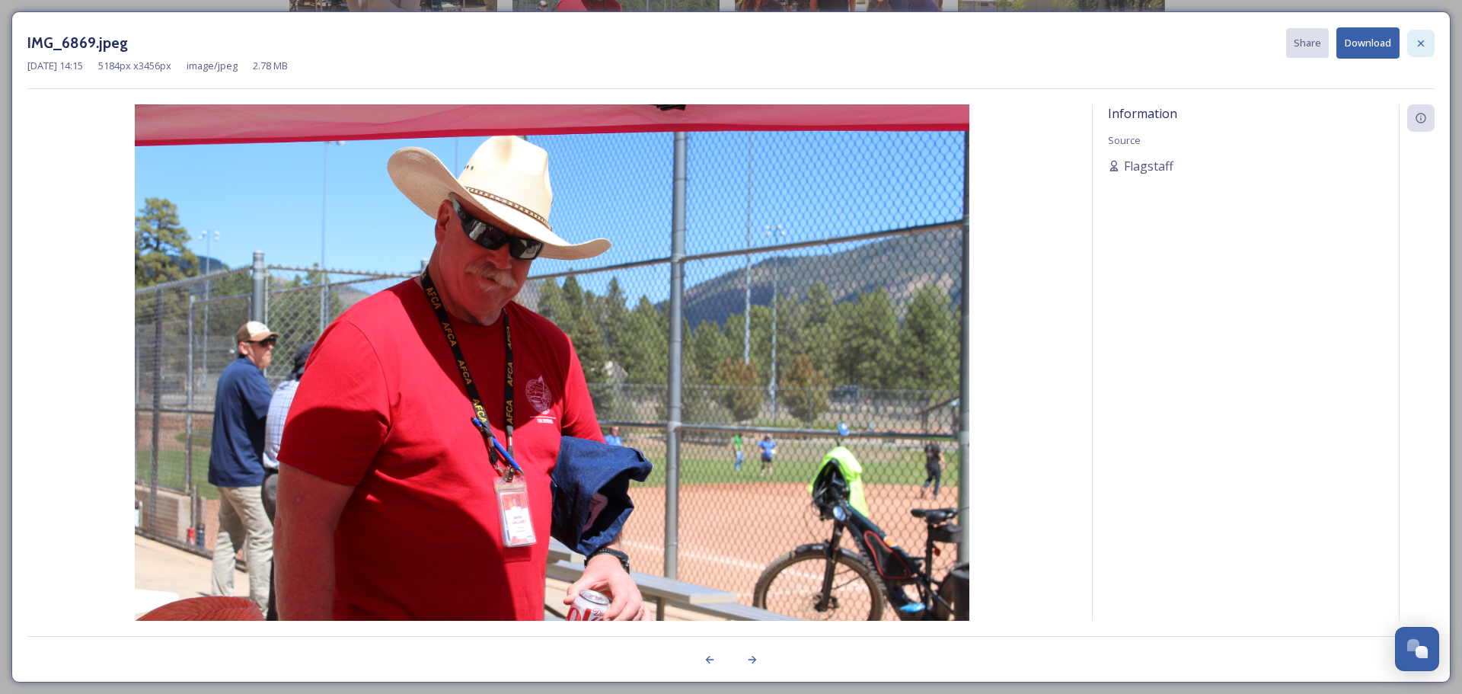
click at [1422, 39] on icon at bounding box center [1421, 43] width 12 height 12
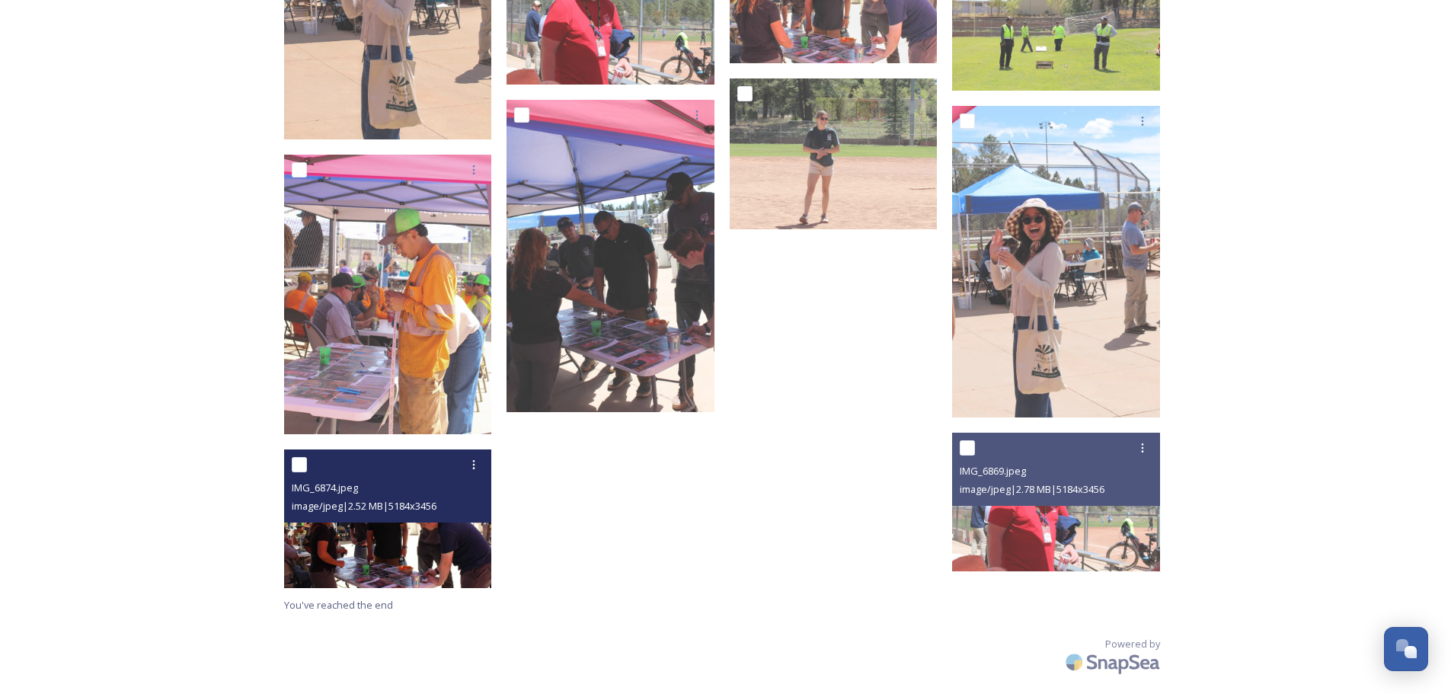
click at [393, 551] on img at bounding box center [388, 518] width 208 height 139
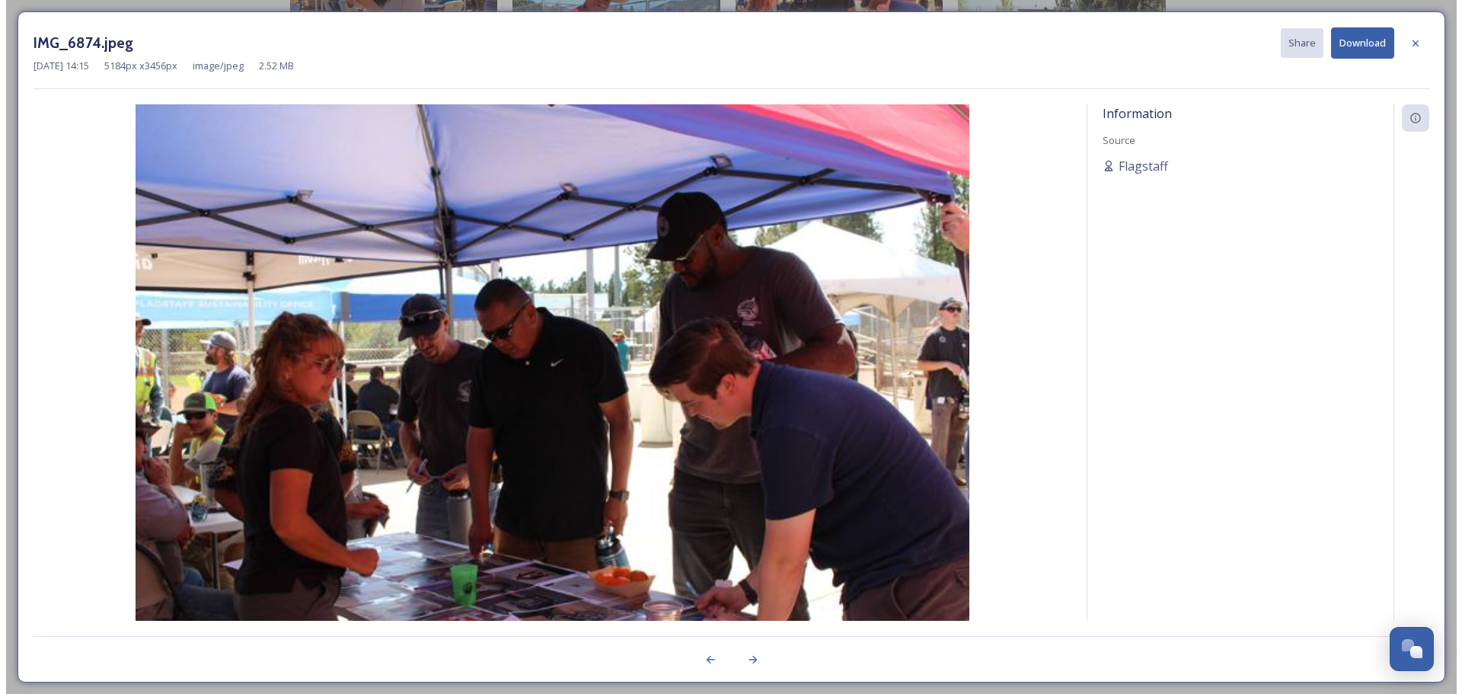
scroll to position [11444, 0]
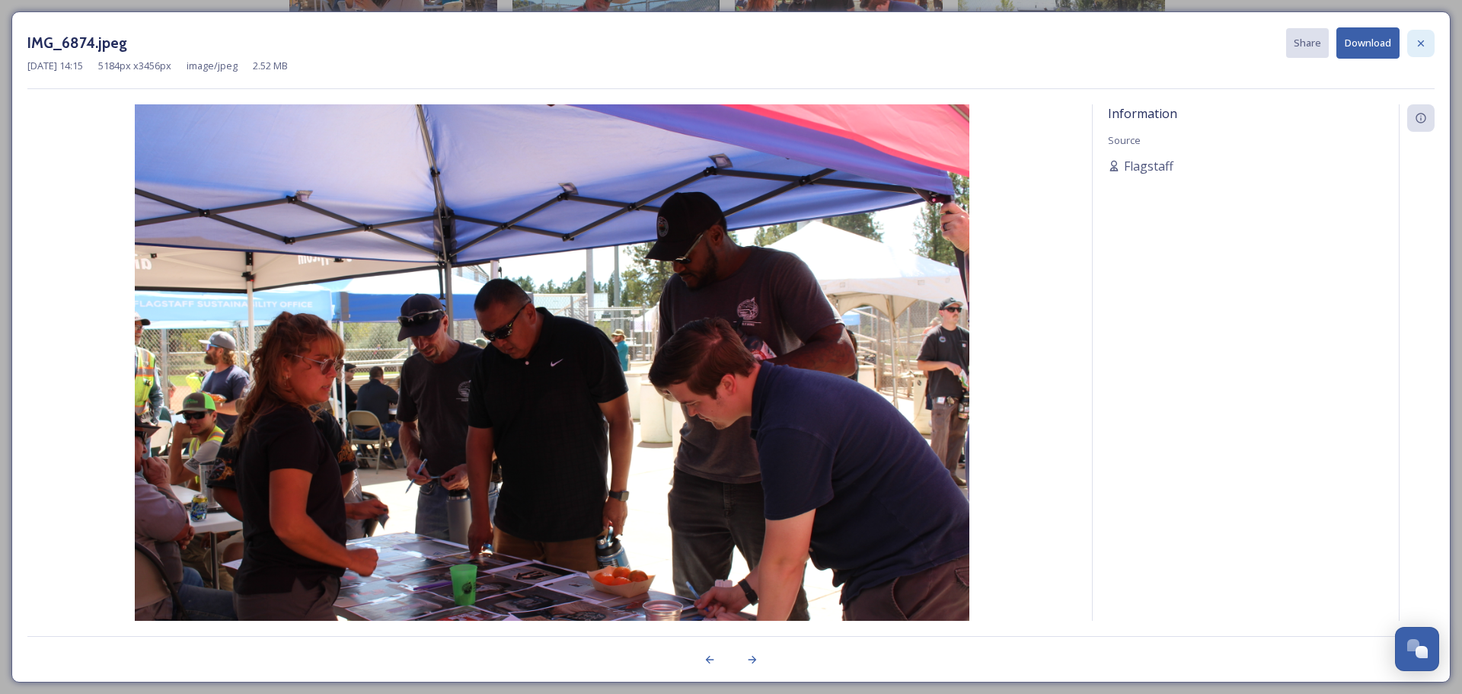
click at [1422, 42] on icon at bounding box center [1421, 43] width 6 height 6
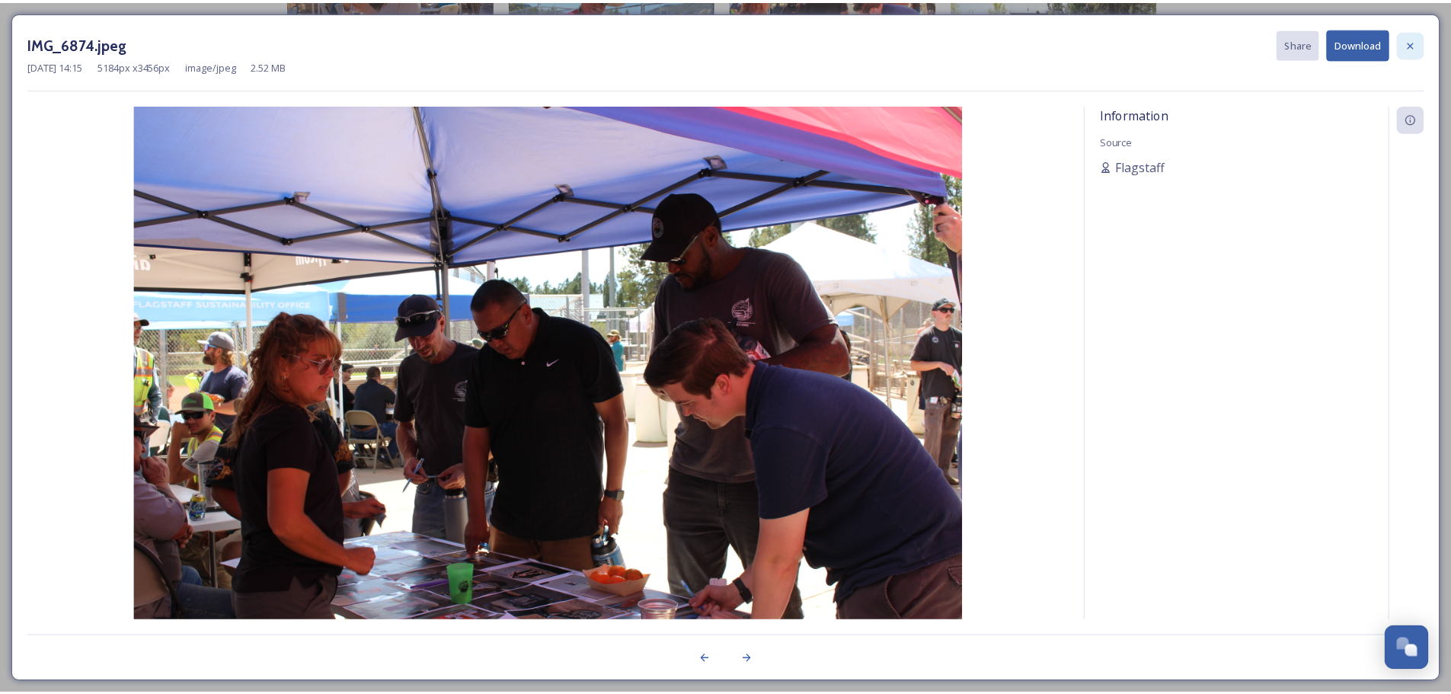
scroll to position [11461, 0]
